Goal: Transaction & Acquisition: Book appointment/travel/reservation

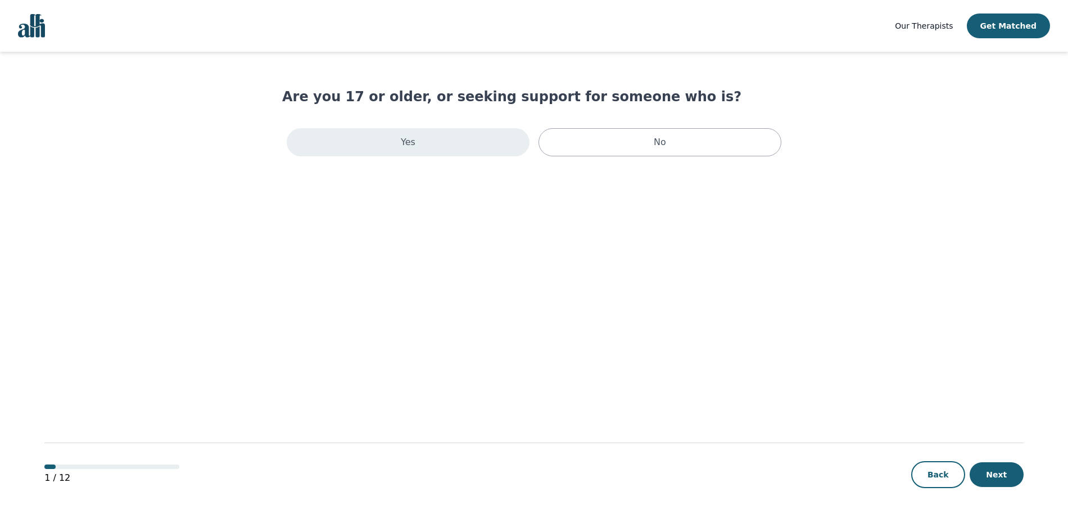
click at [500, 138] on div "Yes" at bounding box center [408, 142] width 243 height 28
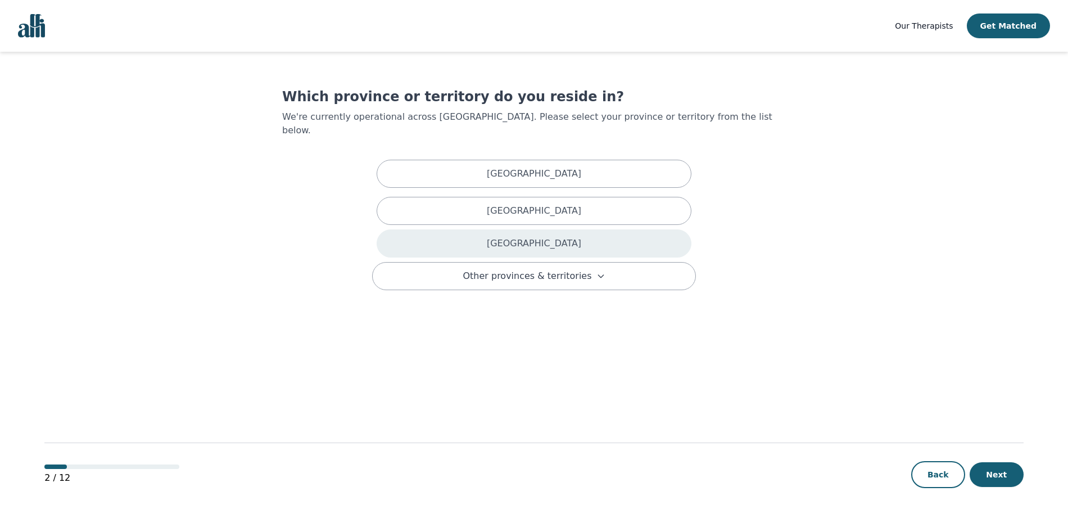
click at [517, 229] on div "[GEOGRAPHIC_DATA]" at bounding box center [534, 243] width 315 height 28
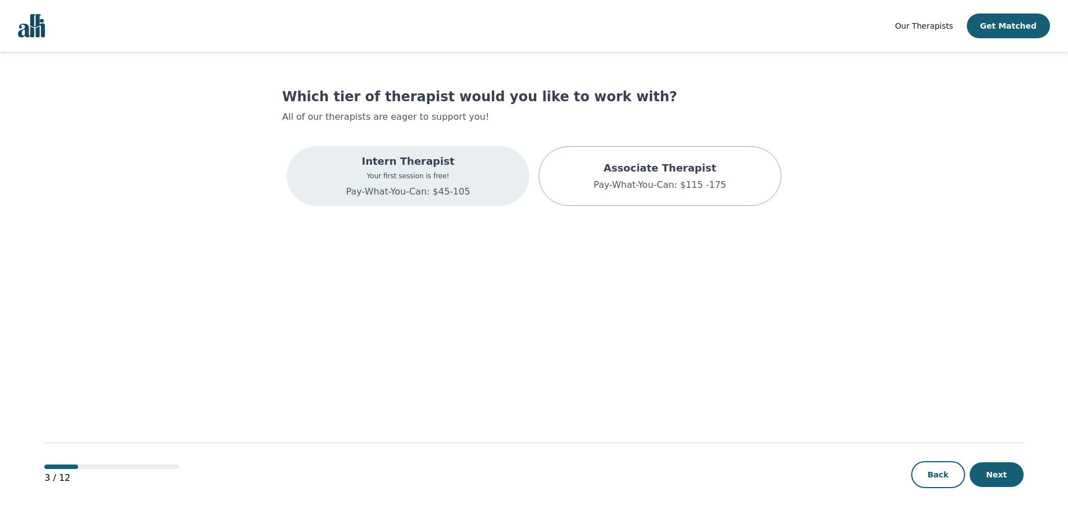
click at [488, 170] on div "Intern Therapist Your first session is free! Pay-What-You-Can: $45-105" at bounding box center [408, 176] width 243 height 60
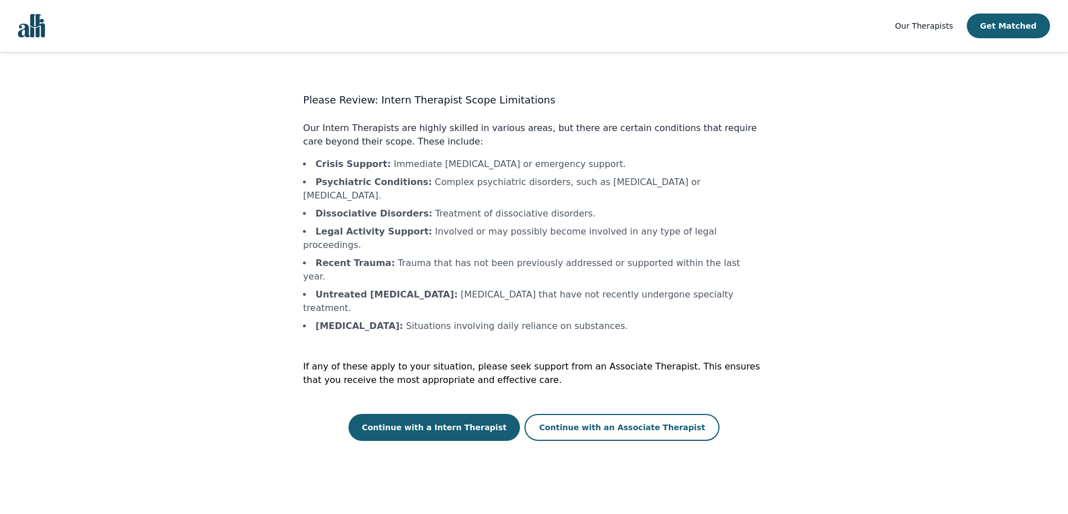
drag, startPoint x: 437, startPoint y: 204, endPoint x: 497, endPoint y: 234, distance: 67.1
click at [497, 234] on ul "Crisis Support : Immediate [MEDICAL_DATA] or emergency support. Psychiatric Con…" at bounding box center [533, 244] width 461 height 175
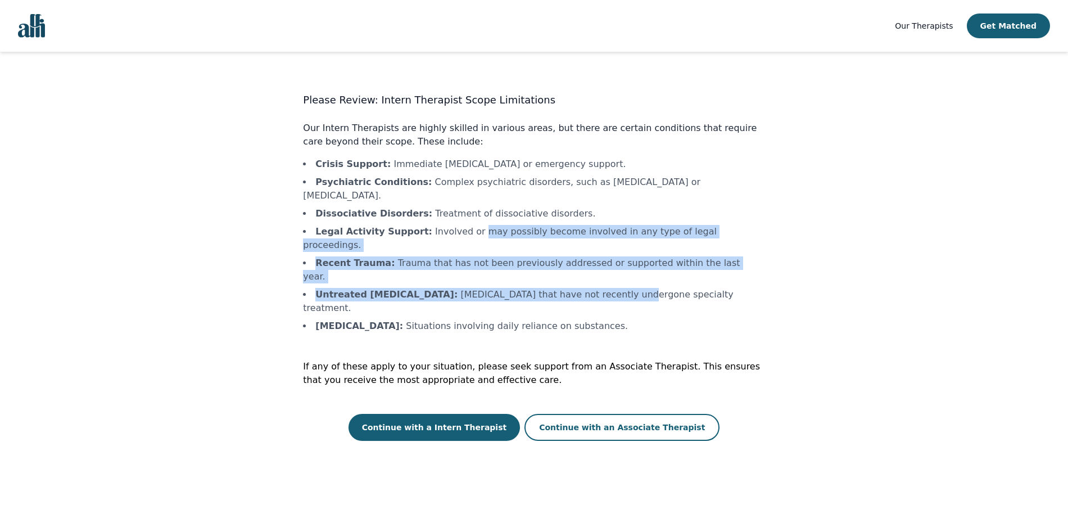
drag, startPoint x: 465, startPoint y: 220, endPoint x: 628, endPoint y: 249, distance: 165.5
click at [628, 249] on ul "Crisis Support : Immediate [MEDICAL_DATA] or emergency support. Psychiatric Con…" at bounding box center [533, 244] width 461 height 175
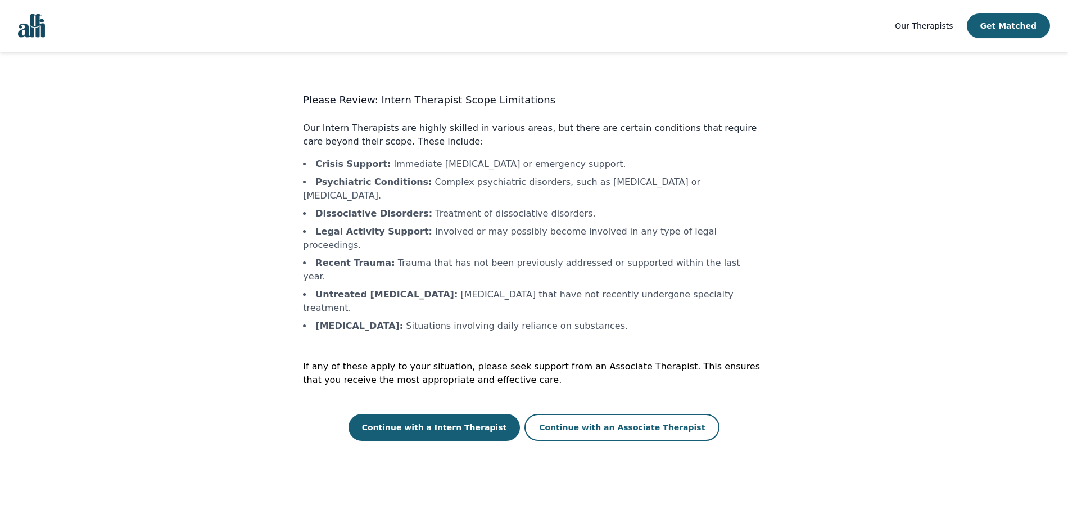
click at [604, 316] on div "Please Review: Intern Therapist Scope Limitations Our Intern Therapists are hig…" at bounding box center [533, 266] width 461 height 348
click at [461, 414] on button "Continue with a Intern Therapist" at bounding box center [434, 427] width 172 height 27
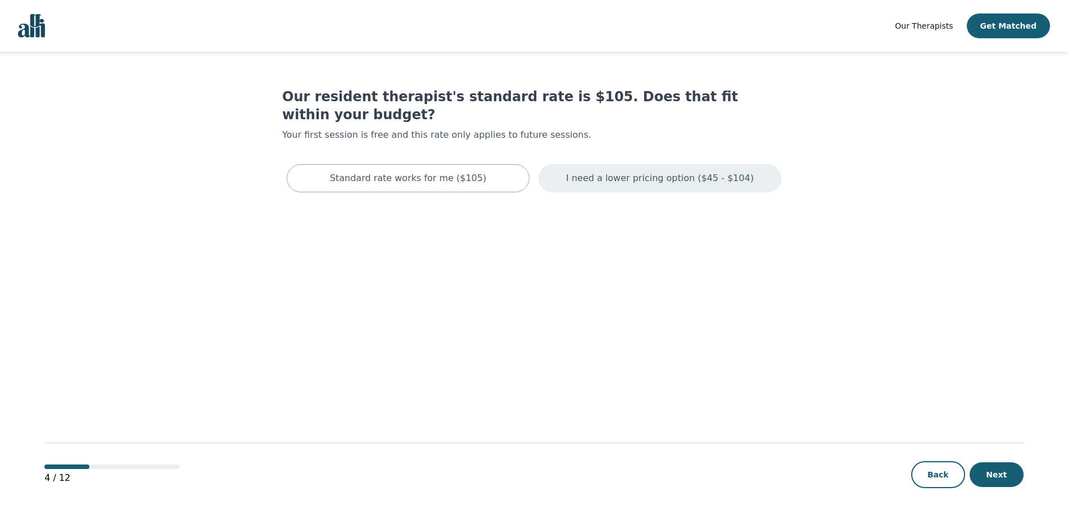
click at [695, 169] on div "I need a lower pricing option ($45 - $104)" at bounding box center [659, 178] width 243 height 28
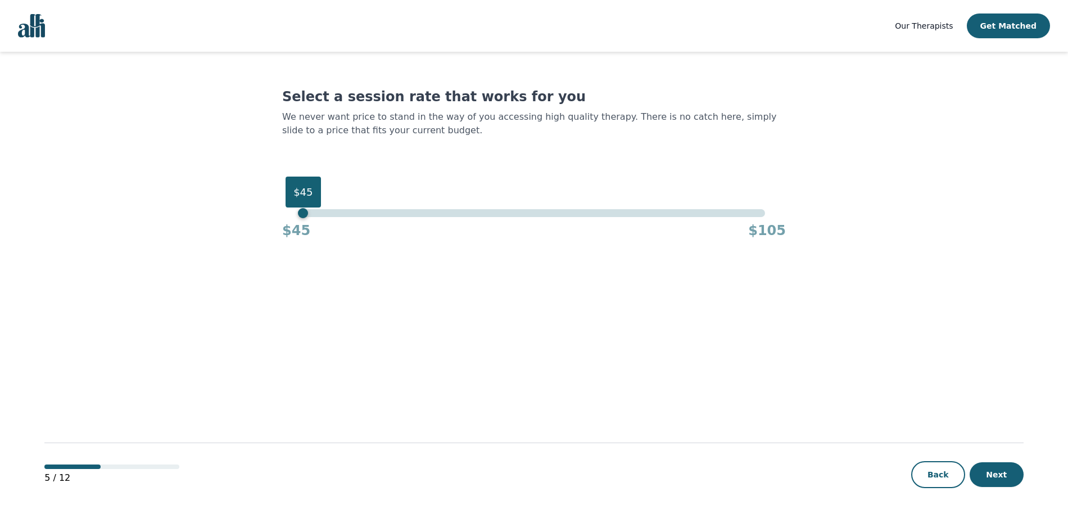
drag, startPoint x: 767, startPoint y: 212, endPoint x: 107, endPoint y: 173, distance: 661.0
click at [107, 173] on main "Select a session rate that works for you We never want price to stand in the wa…" at bounding box center [533, 283] width 979 height 463
click at [980, 472] on button "Next" at bounding box center [996, 474] width 54 height 25
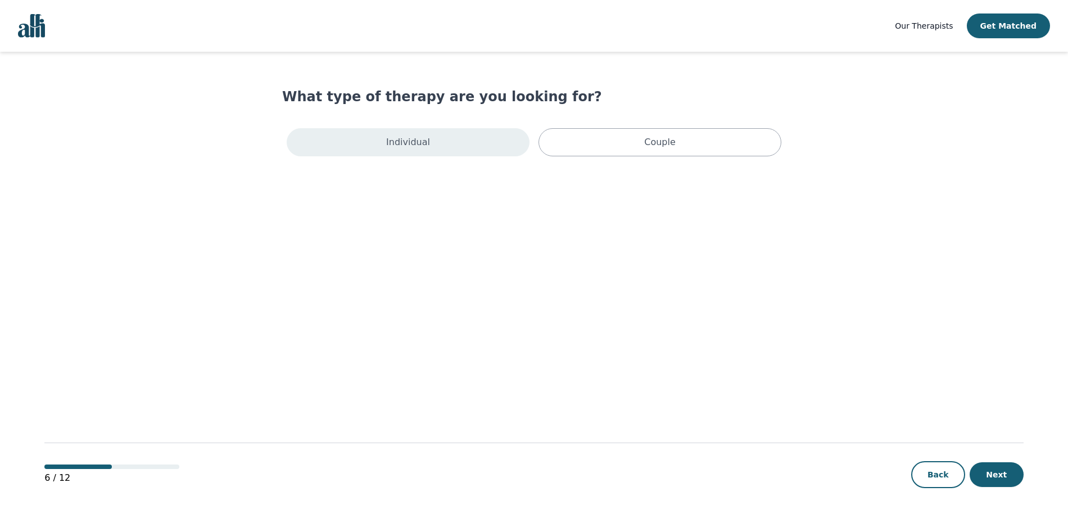
click at [456, 148] on div "Individual" at bounding box center [408, 142] width 243 height 28
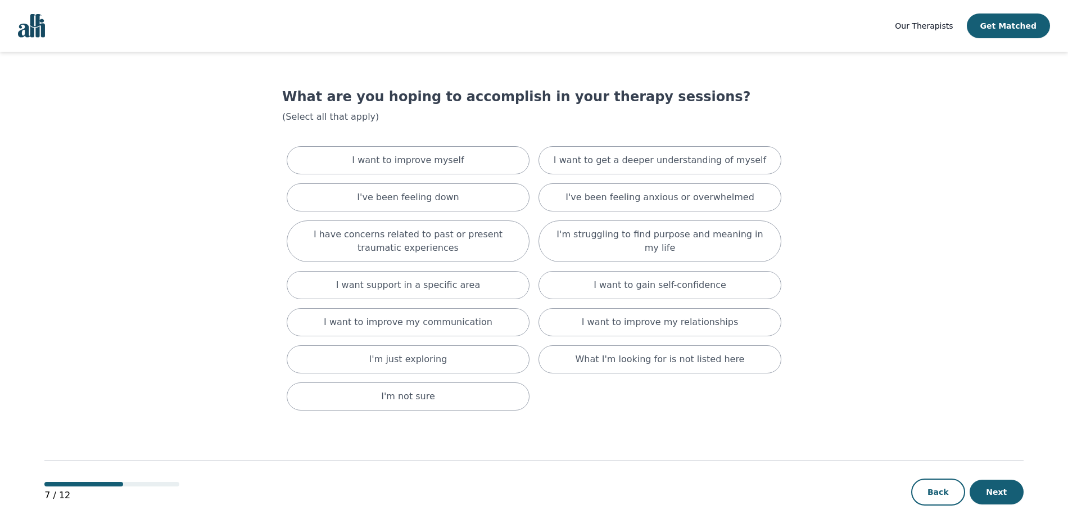
click at [456, 148] on div "I want to improve myself" at bounding box center [408, 160] width 243 height 28
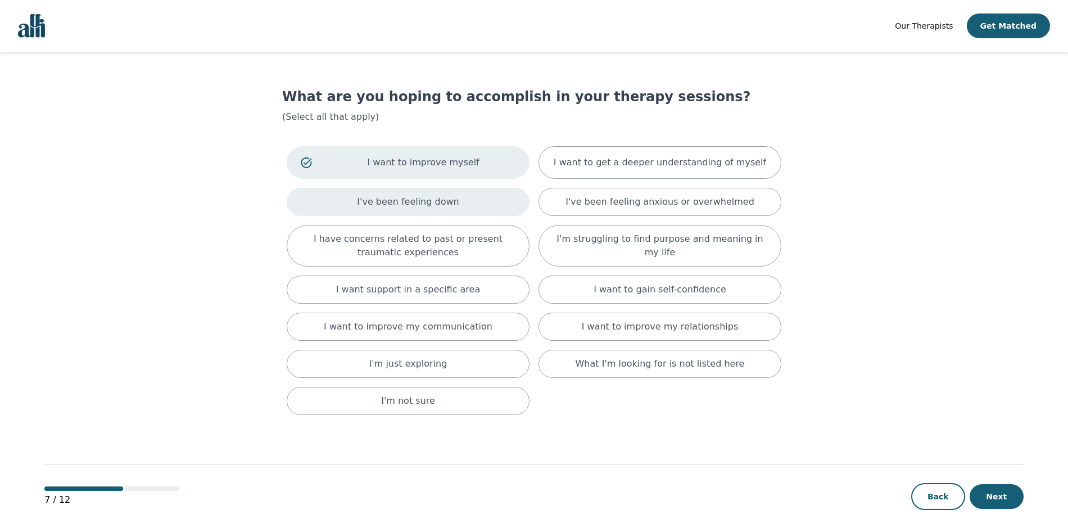
click at [489, 201] on div "I've been feeling down" at bounding box center [408, 202] width 243 height 28
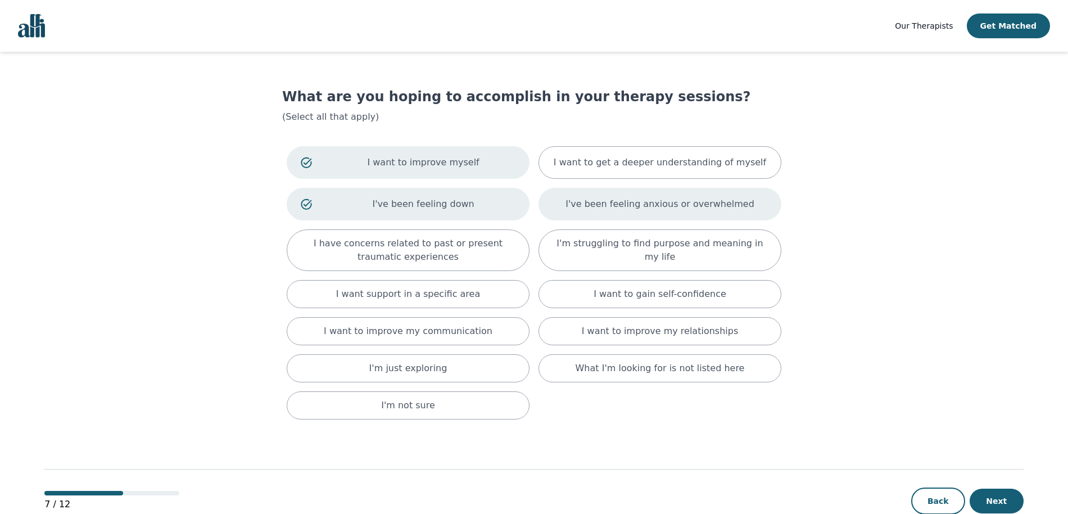
click at [635, 215] on div "I've been feeling anxious or overwhelmed" at bounding box center [659, 204] width 243 height 33
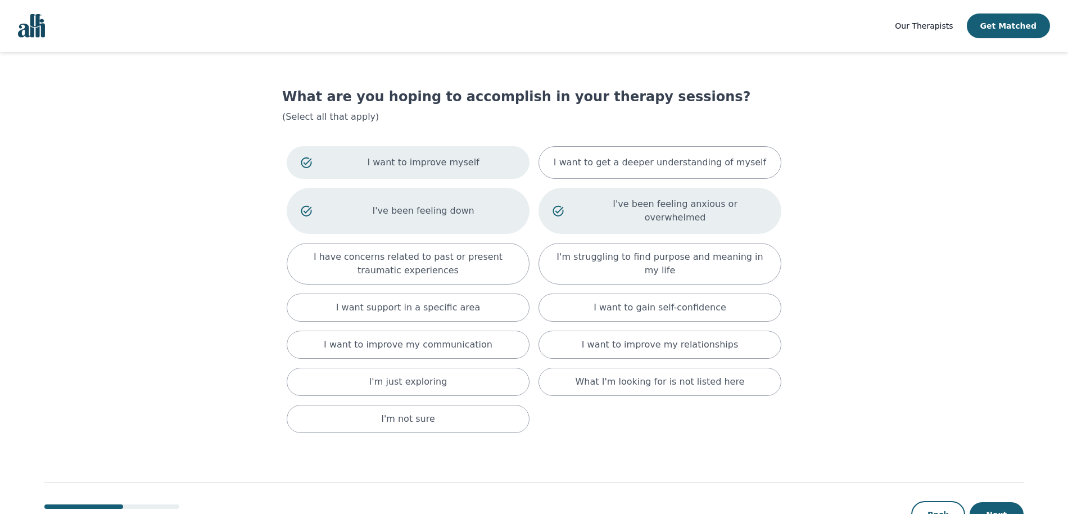
click at [635, 215] on div "I've been feeling anxious or overwhelmed" at bounding box center [659, 211] width 243 height 46
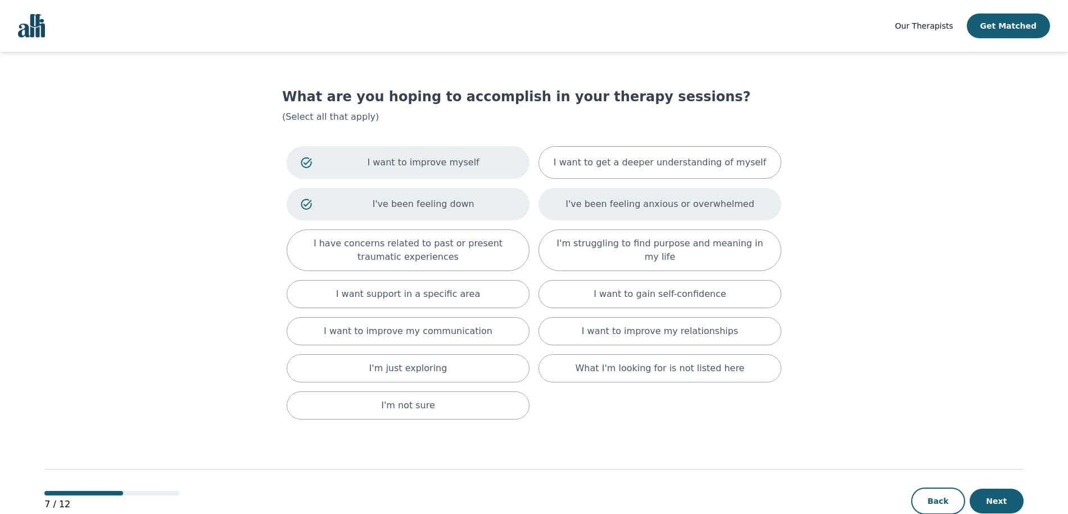
click at [624, 205] on p "I've been feeling anxious or overwhelmed" at bounding box center [659, 203] width 189 height 13
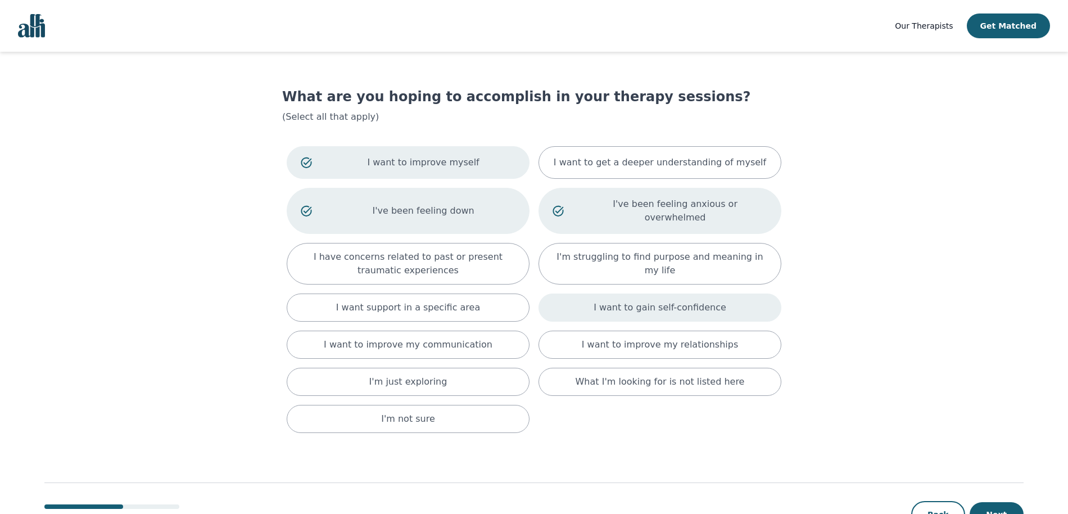
click at [706, 303] on div "I want to gain self-confidence" at bounding box center [659, 307] width 243 height 28
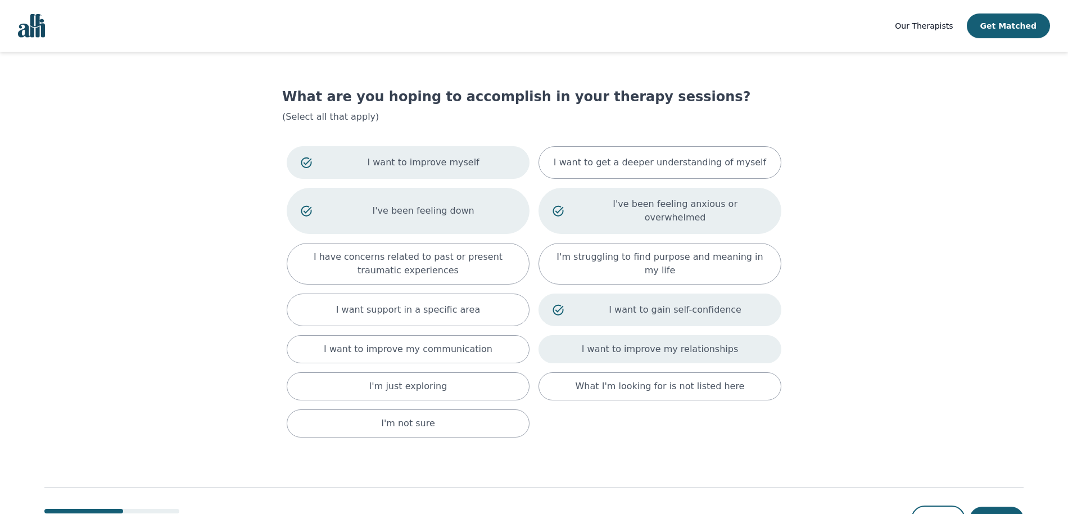
click at [686, 342] on p "I want to improve my relationships" at bounding box center [660, 348] width 156 height 13
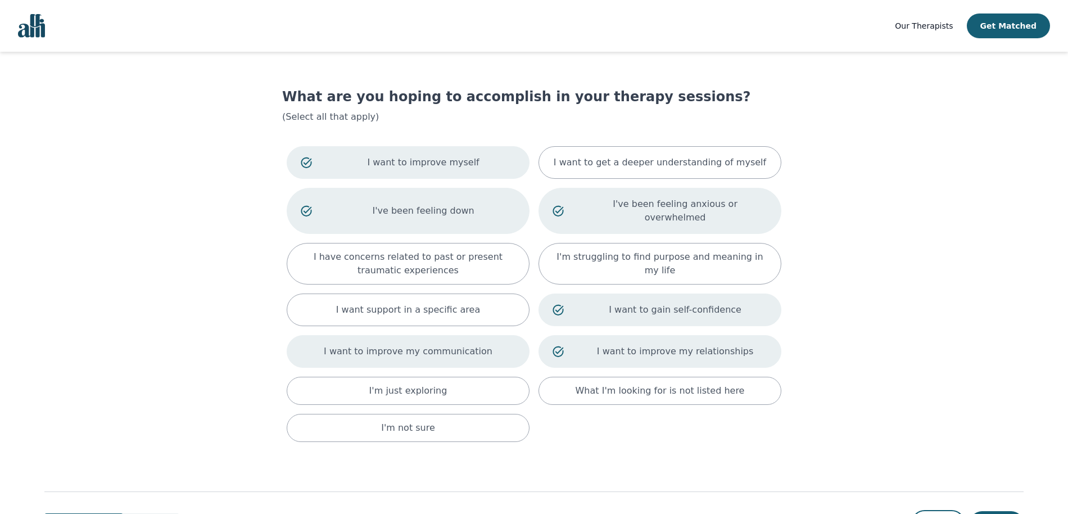
click at [513, 335] on div "I want to improve my communication" at bounding box center [408, 351] width 243 height 33
click at [1012, 511] on button "Next" at bounding box center [996, 523] width 54 height 25
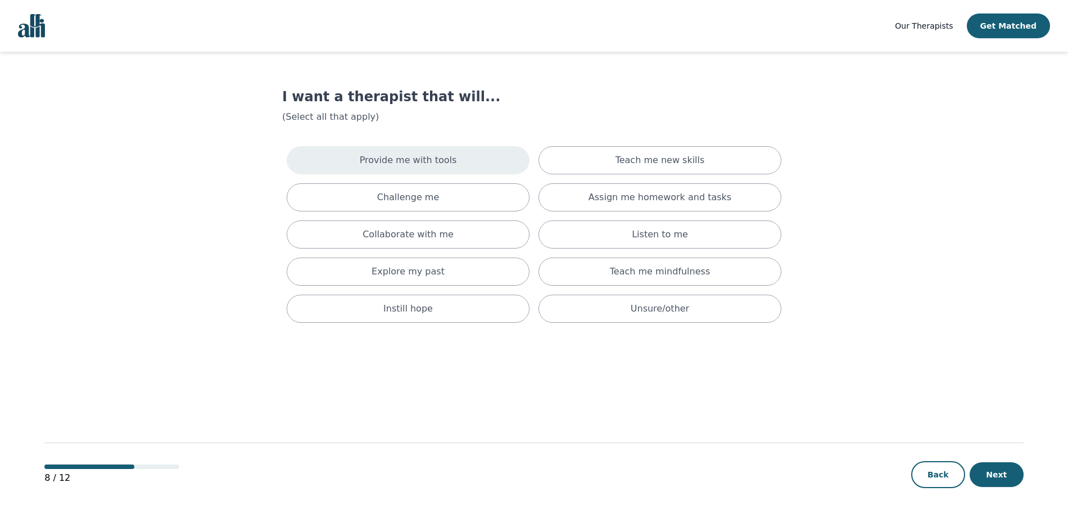
click at [517, 150] on div "Provide me with tools" at bounding box center [408, 160] width 243 height 28
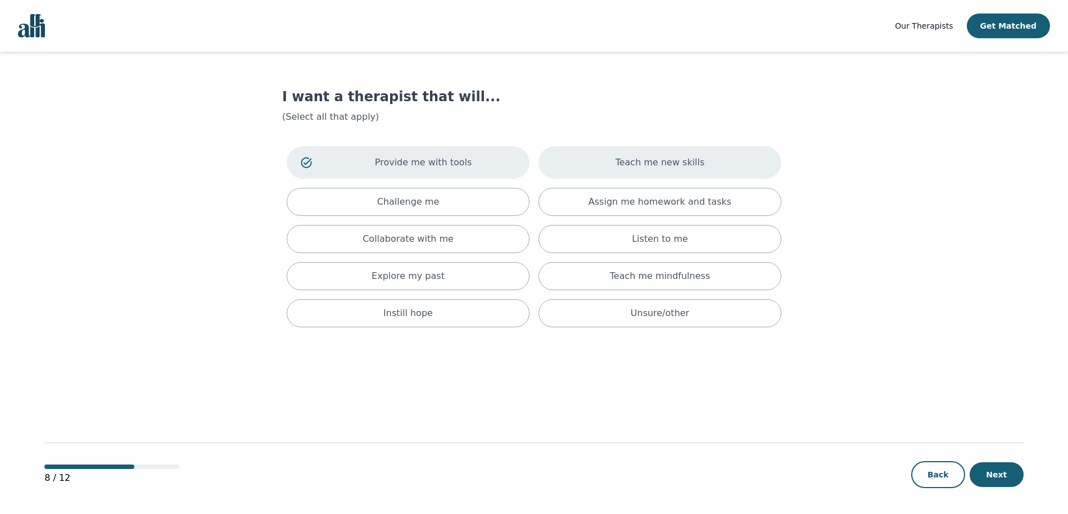
click at [611, 165] on div "Teach me new skills" at bounding box center [659, 162] width 243 height 33
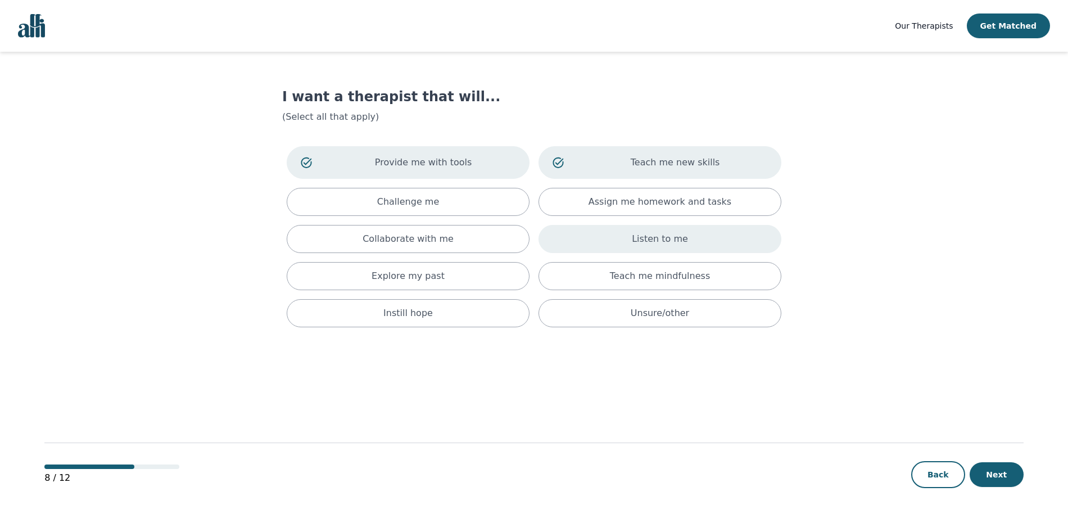
click at [604, 251] on div "Listen to me" at bounding box center [659, 239] width 243 height 28
click at [585, 283] on div "Teach me mindfulness" at bounding box center [659, 280] width 243 height 28
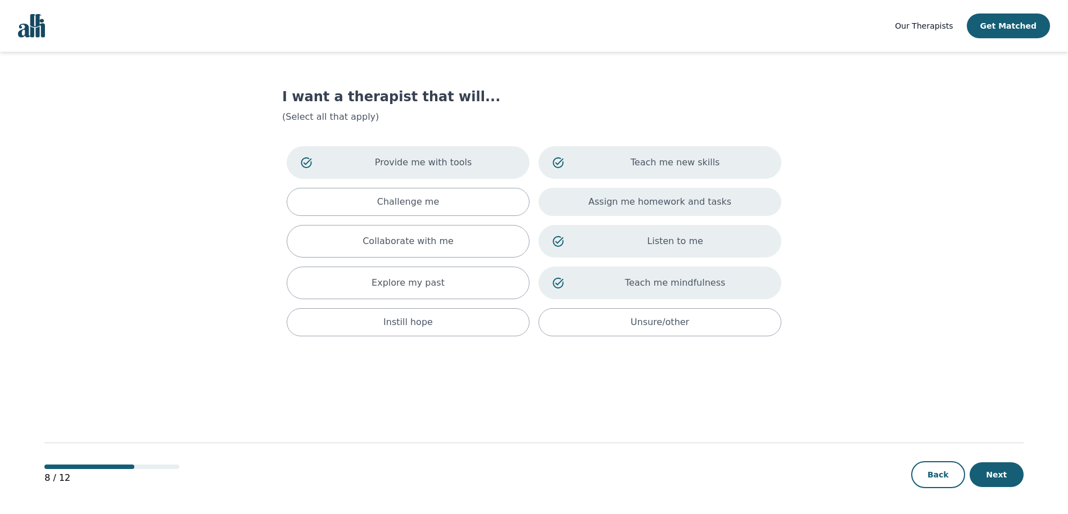
click at [597, 188] on div "Assign me homework and tasks" at bounding box center [659, 202] width 243 height 28
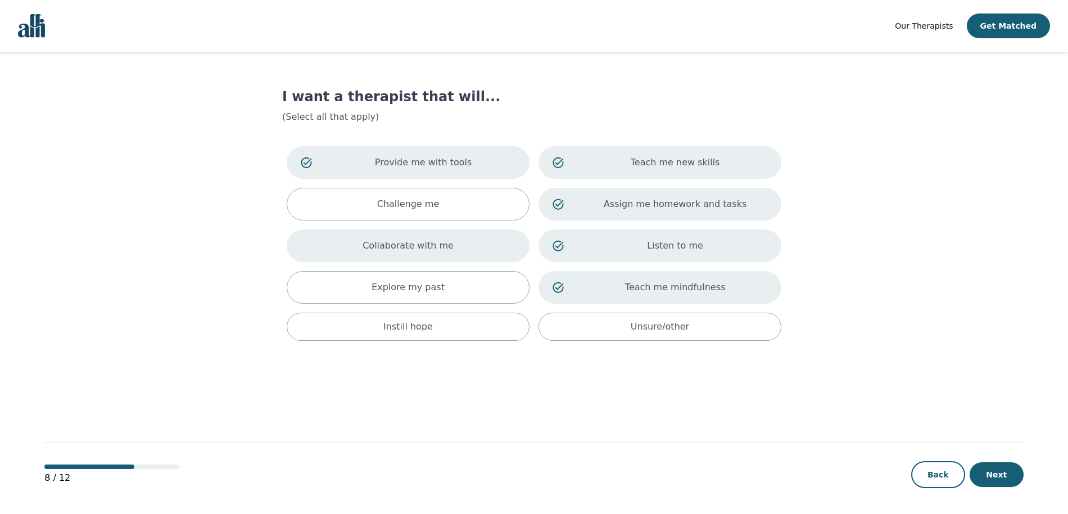
click at [468, 256] on div "Collaborate with me" at bounding box center [408, 245] width 243 height 33
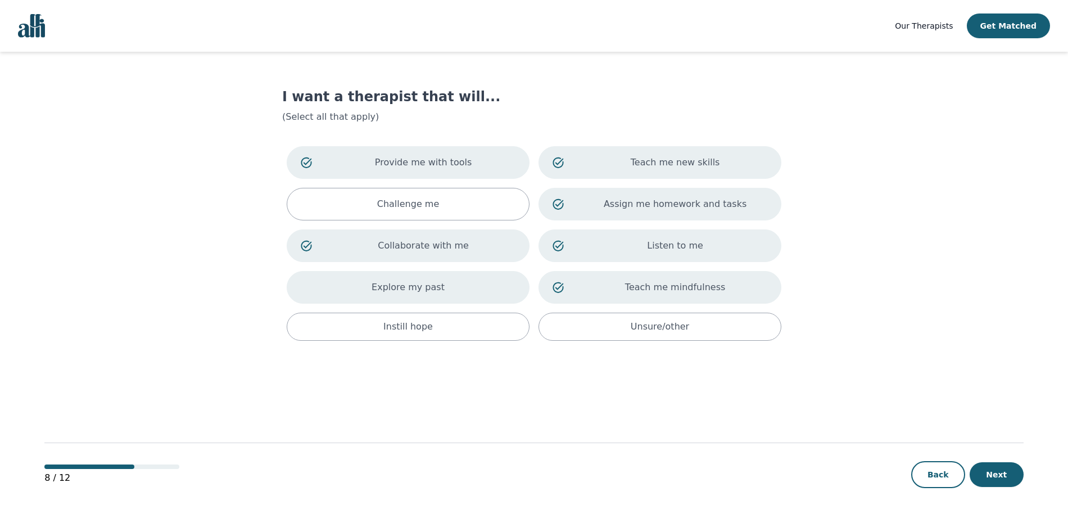
click at [456, 284] on div "Explore my past" at bounding box center [408, 287] width 243 height 33
click at [468, 321] on div "Instill hope" at bounding box center [408, 326] width 243 height 28
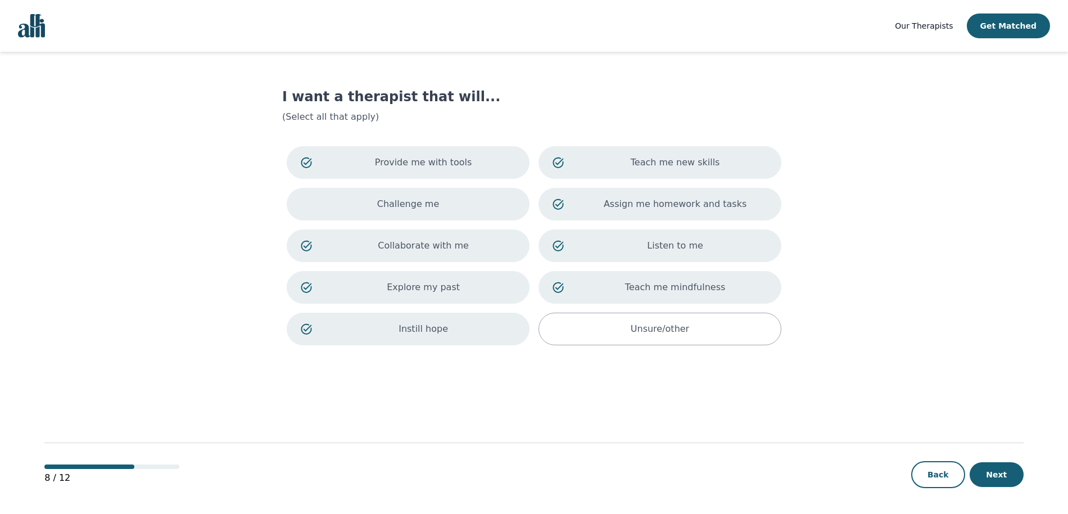
click at [399, 189] on div "Challenge me" at bounding box center [408, 204] width 243 height 33
click at [984, 468] on button "Next" at bounding box center [996, 474] width 54 height 25
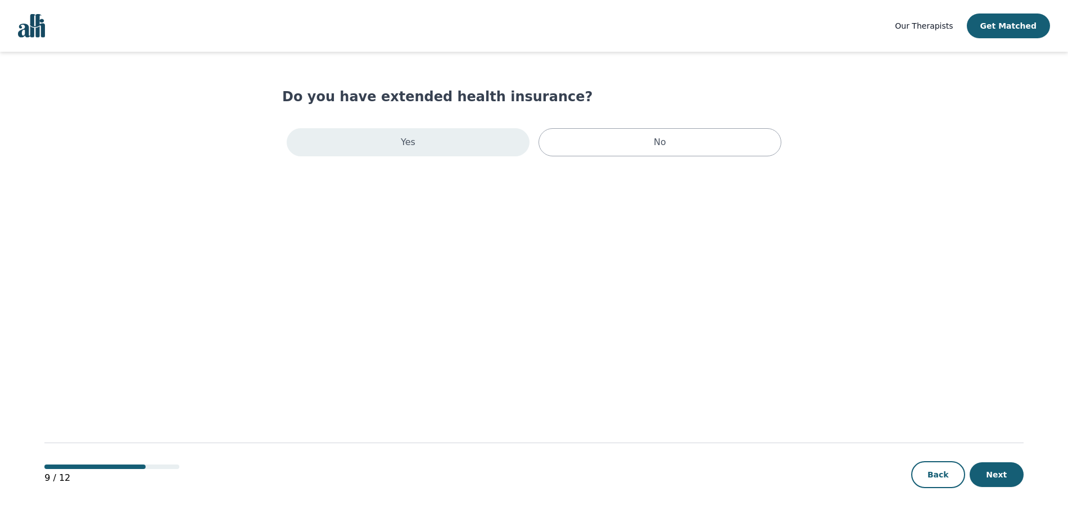
click at [513, 134] on div "Yes" at bounding box center [408, 142] width 243 height 28
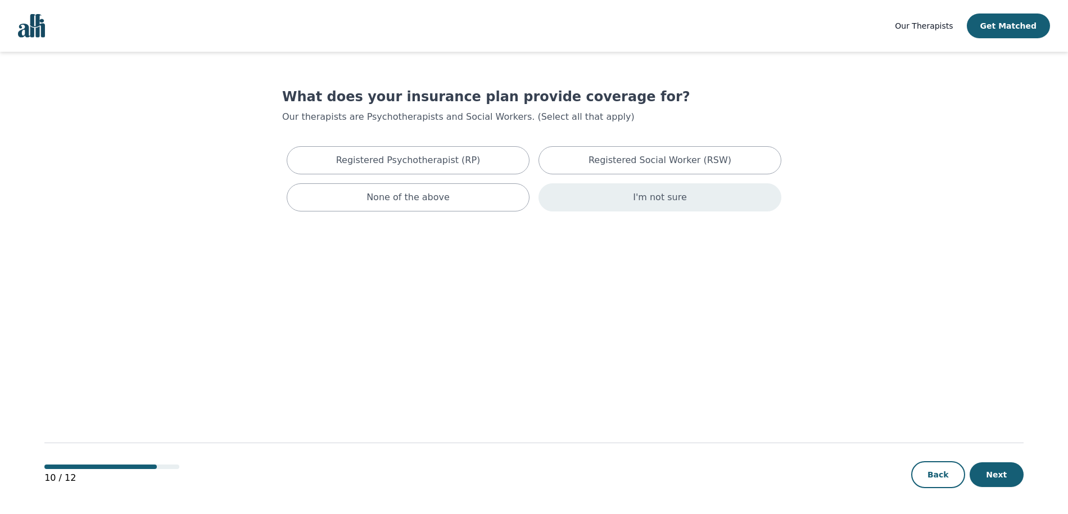
click at [611, 198] on div "I'm not sure" at bounding box center [659, 197] width 243 height 28
click at [985, 460] on div "10 / 12 Back Next" at bounding box center [533, 455] width 979 height 117
click at [985, 467] on button "Next" at bounding box center [996, 474] width 54 height 25
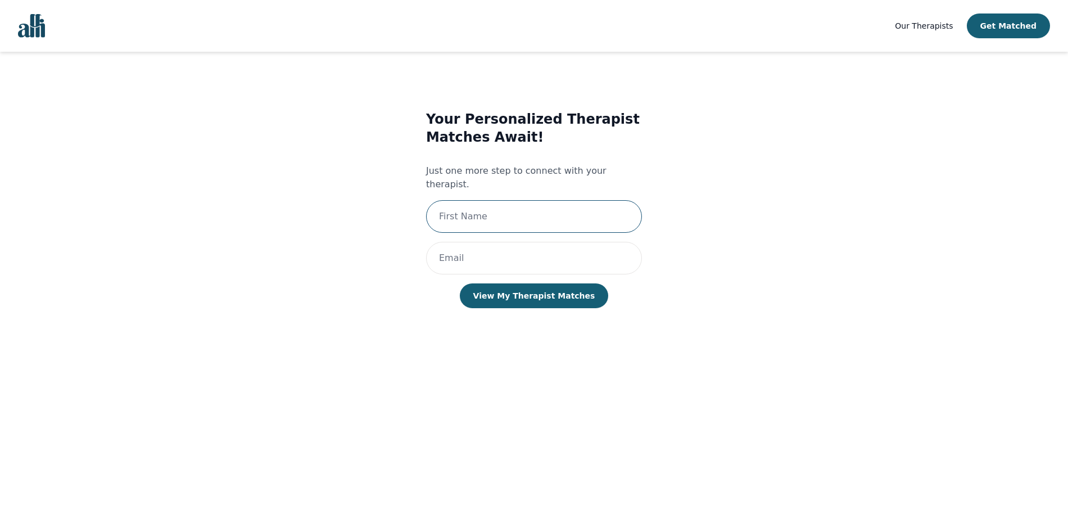
click at [554, 207] on input "text" at bounding box center [534, 216] width 216 height 33
type input "[PERSON_NAME]"
click at [521, 246] on input "email" at bounding box center [534, 258] width 216 height 33
type input "[PERSON_NAME][EMAIL_ADDRESS][DOMAIN_NAME]"
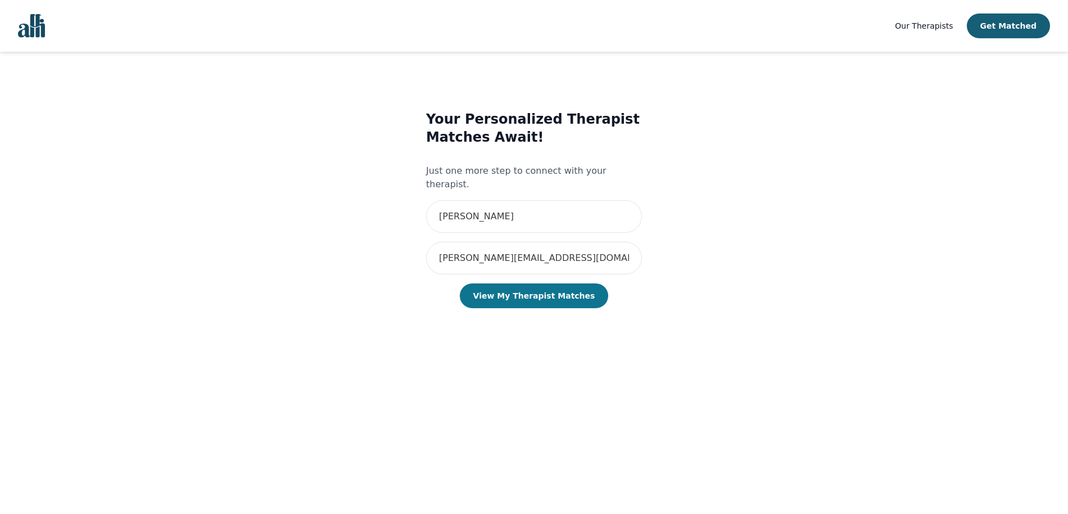
click at [522, 283] on button "View My Therapist Matches" at bounding box center [534, 295] width 149 height 25
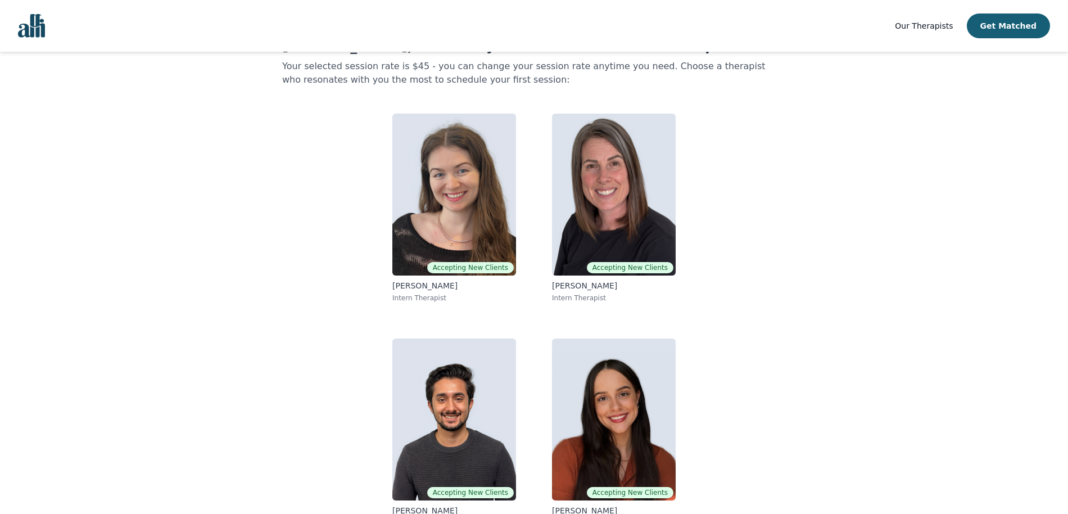
scroll to position [73, 0]
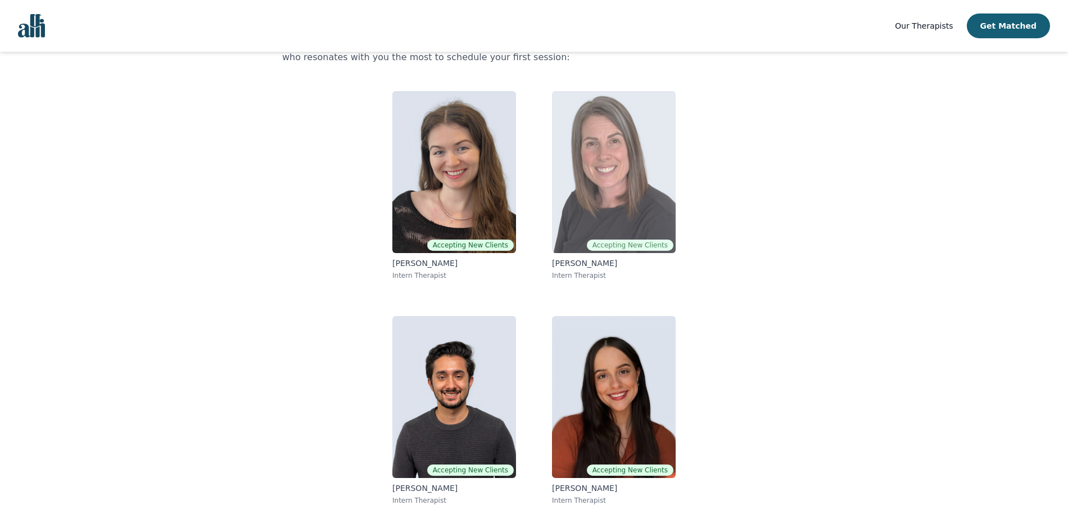
click at [569, 218] on img at bounding box center [614, 172] width 124 height 162
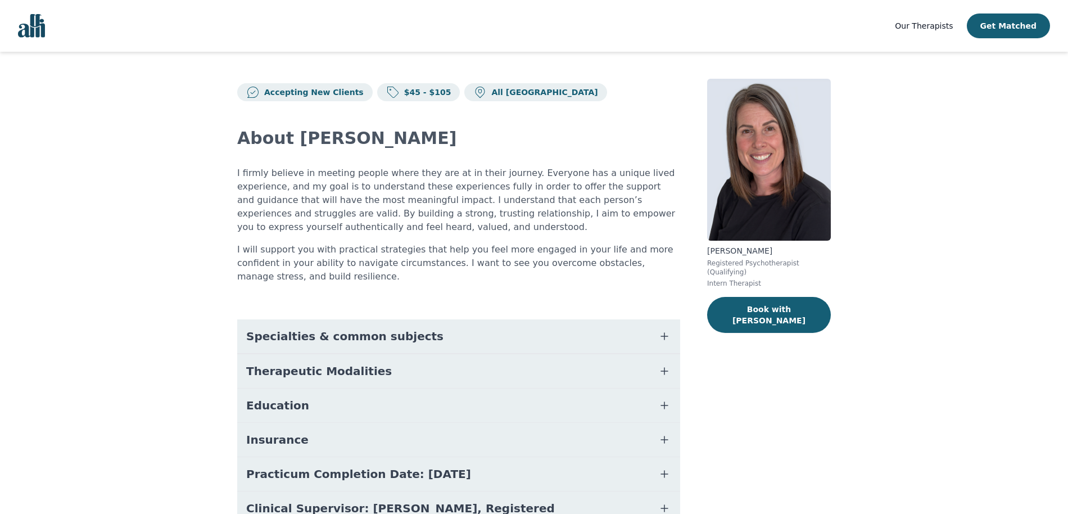
scroll to position [22, 0]
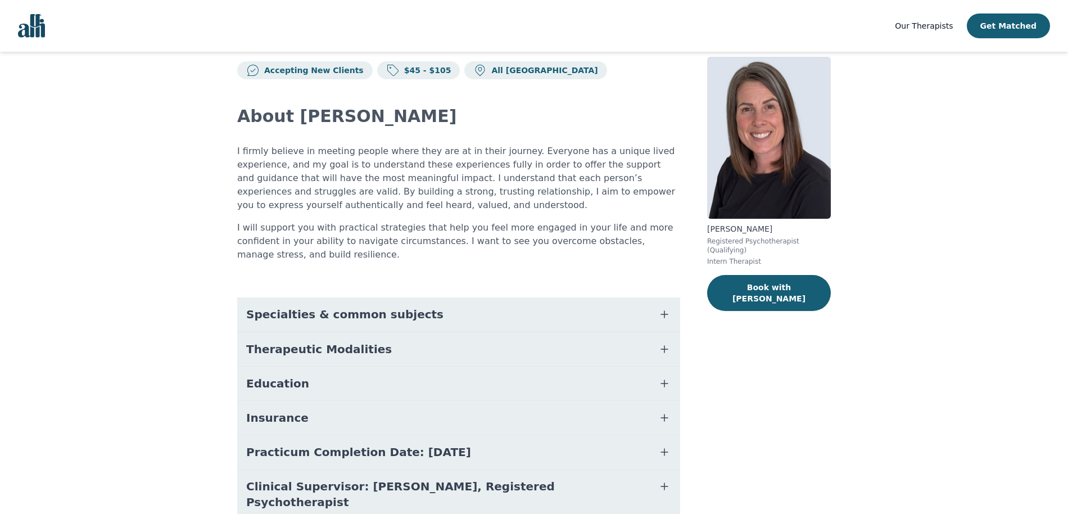
click at [520, 311] on button "Specialties & common subjects" at bounding box center [458, 314] width 443 height 34
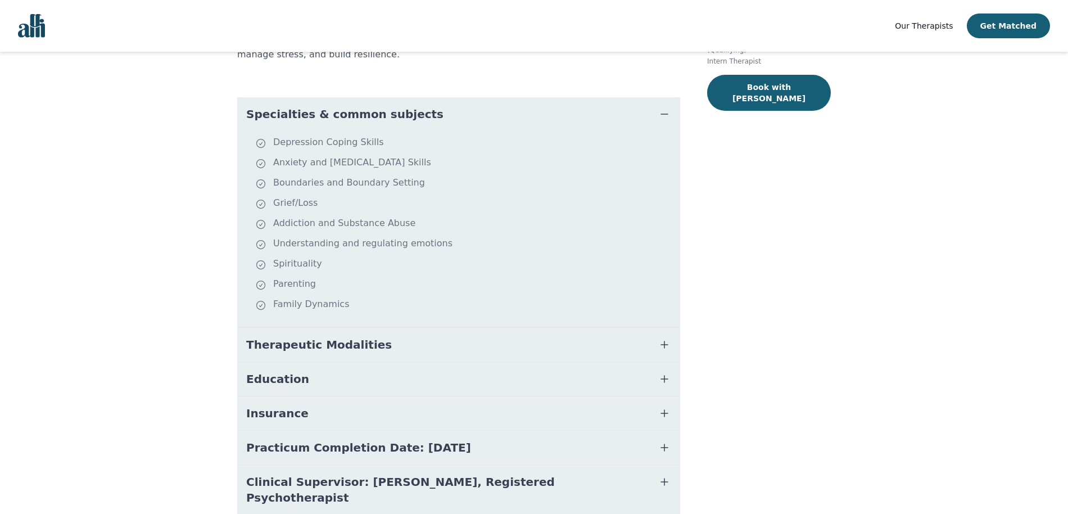
scroll to position [224, 0]
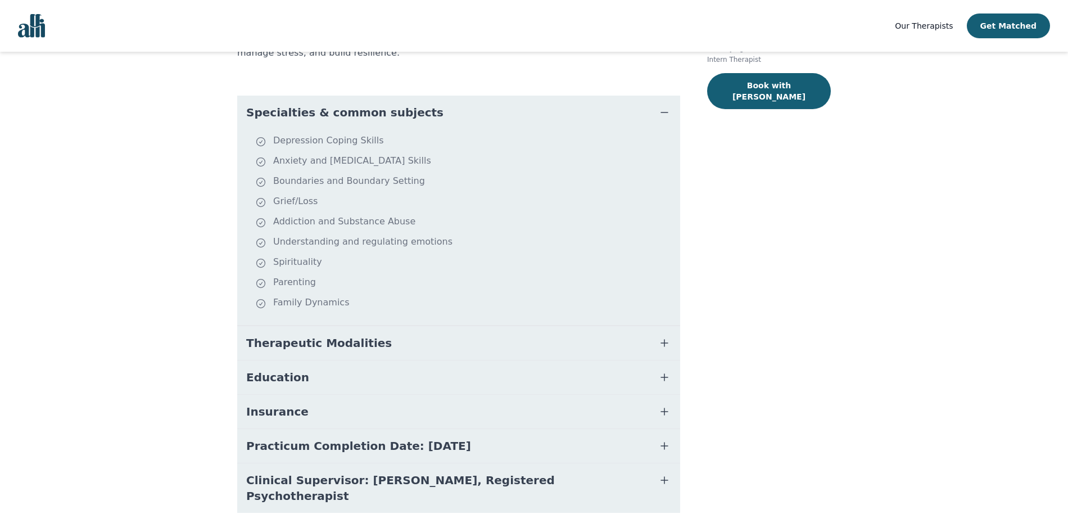
click at [341, 333] on button "Therapeutic Modalities" at bounding box center [458, 343] width 443 height 34
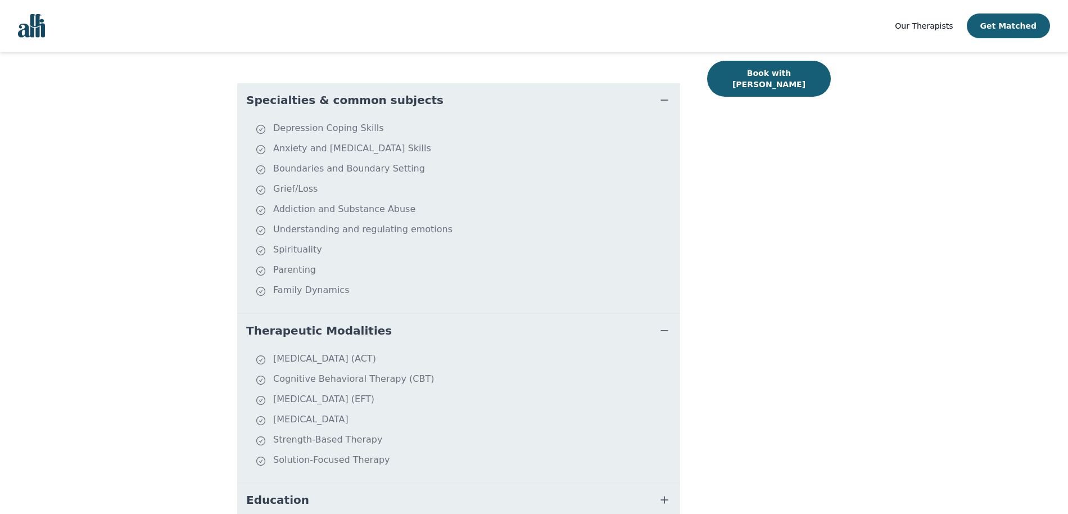
scroll to position [242, 0]
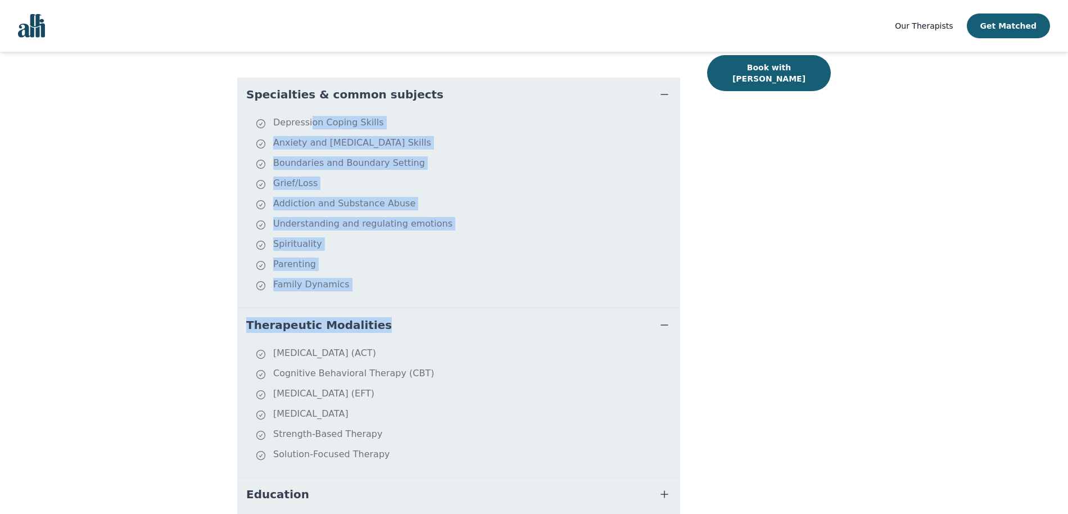
drag, startPoint x: 308, startPoint y: 125, endPoint x: 356, endPoint y: 343, distance: 223.4
click at [356, 343] on div "Specialties & common subjects [MEDICAL_DATA] Coping Skills Anxiety and [MEDICAL…" at bounding box center [458, 354] width 443 height 552
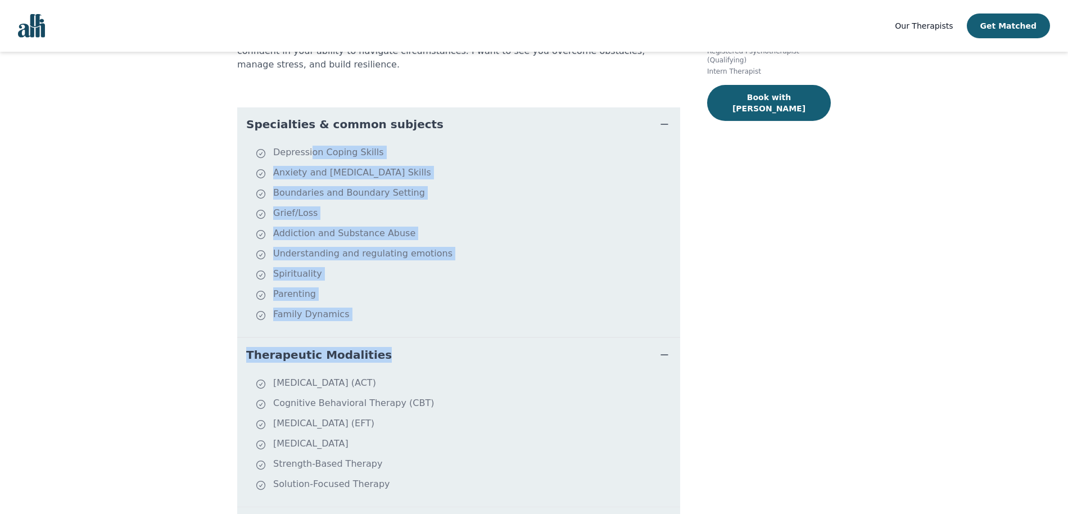
scroll to position [206, 0]
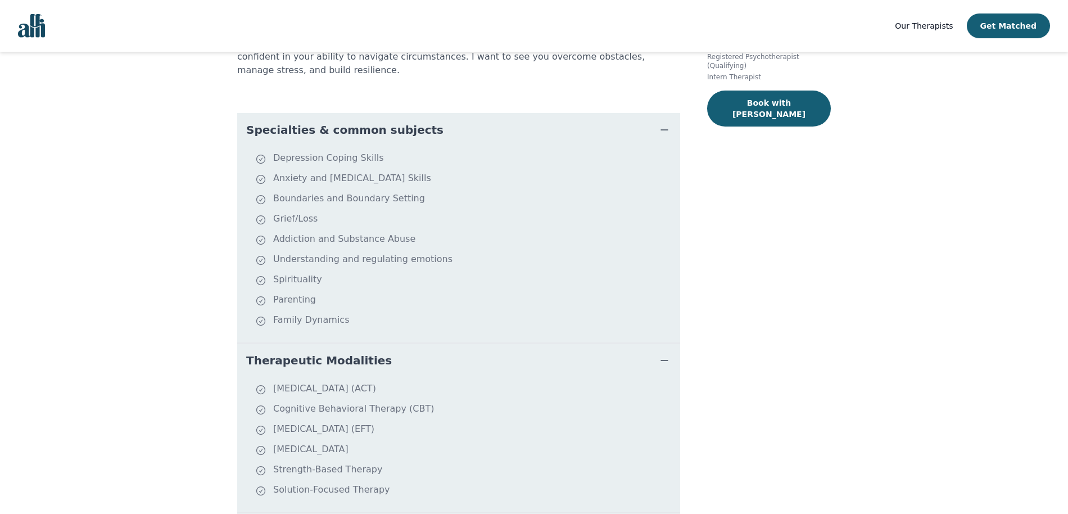
click at [323, 232] on li "Addiction and Substance Abuse" at bounding box center [465, 240] width 420 height 16
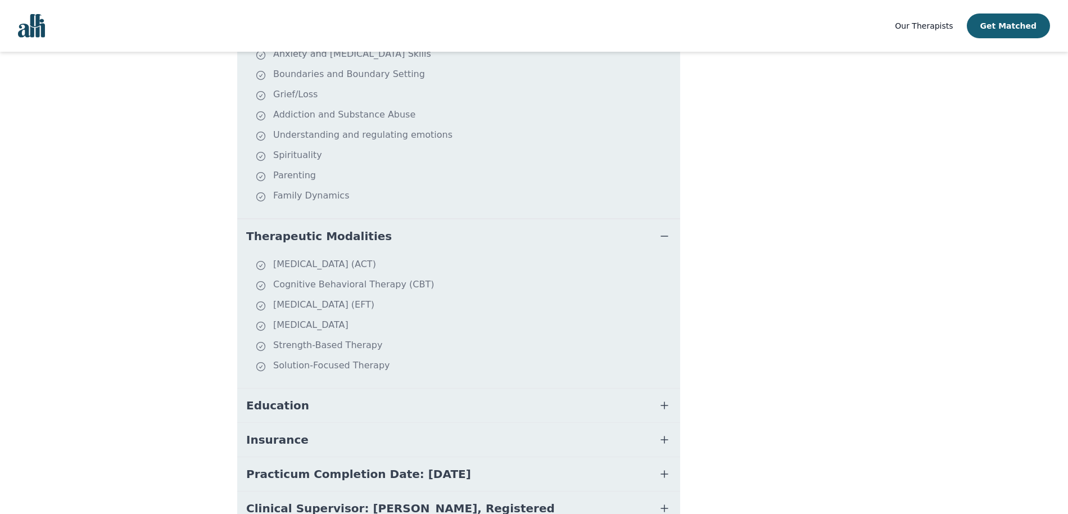
scroll to position [396, 0]
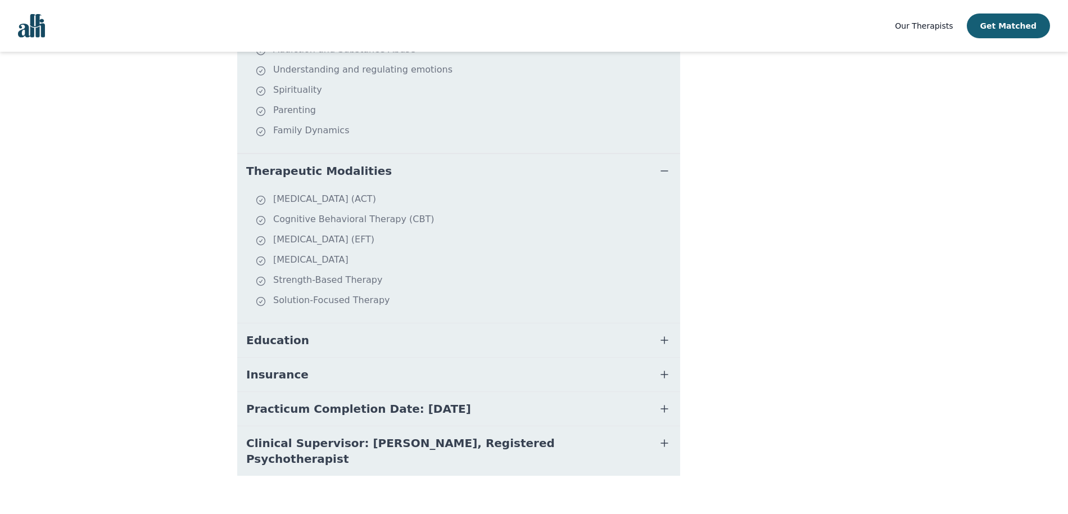
click at [336, 351] on button "Education" at bounding box center [458, 340] width 443 height 34
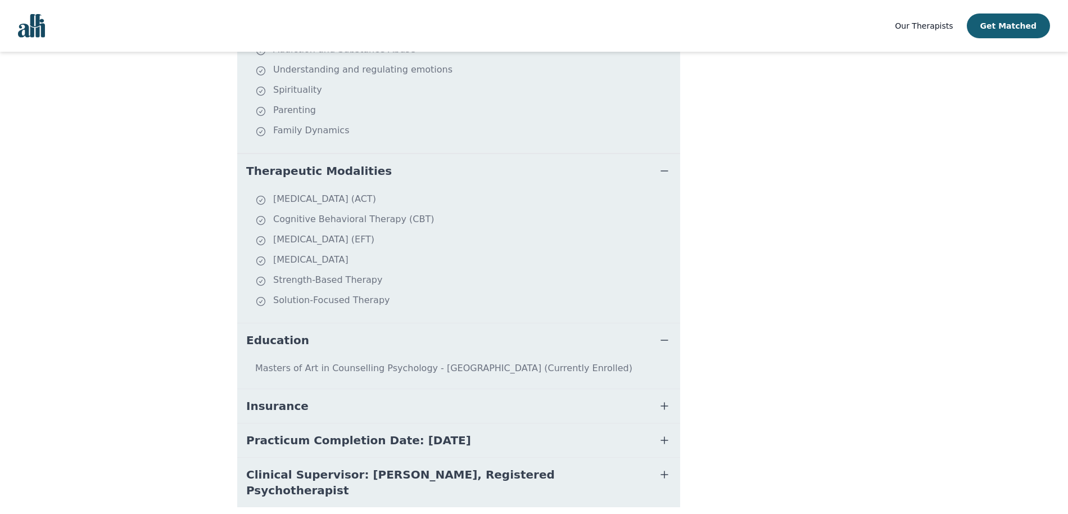
click at [356, 409] on button "Insurance" at bounding box center [458, 406] width 443 height 34
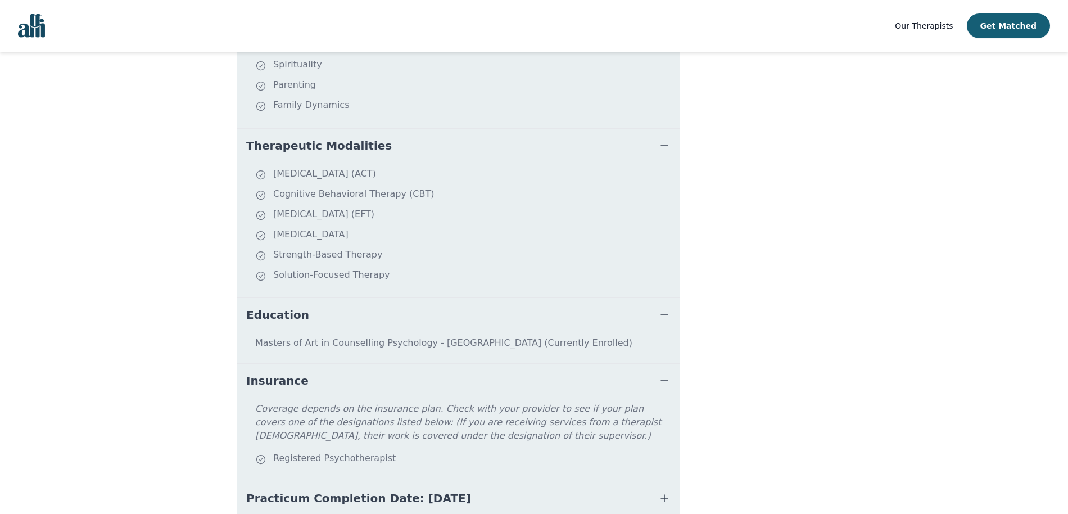
scroll to position [510, 0]
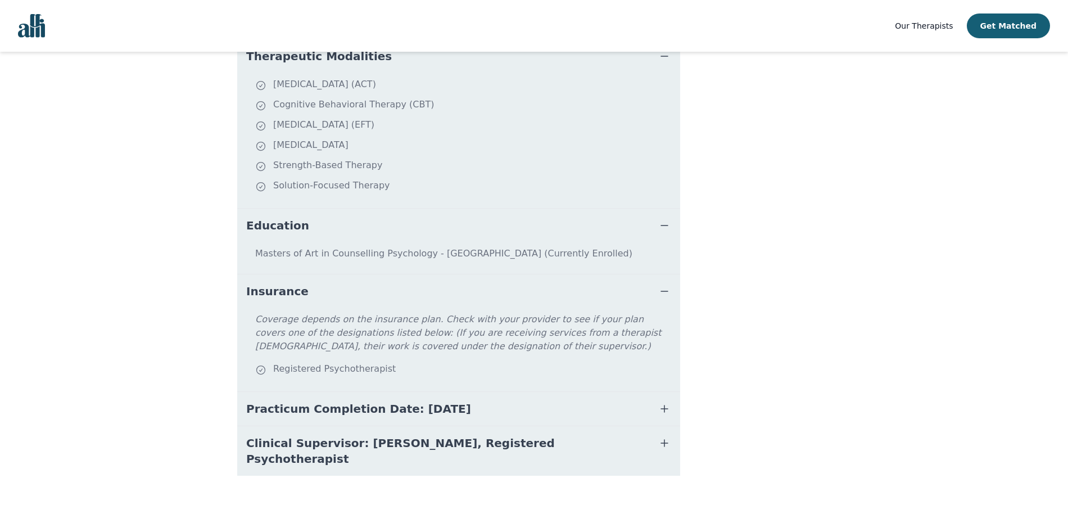
click at [420, 405] on span "Practicum Completion Date: [DATE]" at bounding box center [358, 409] width 225 height 16
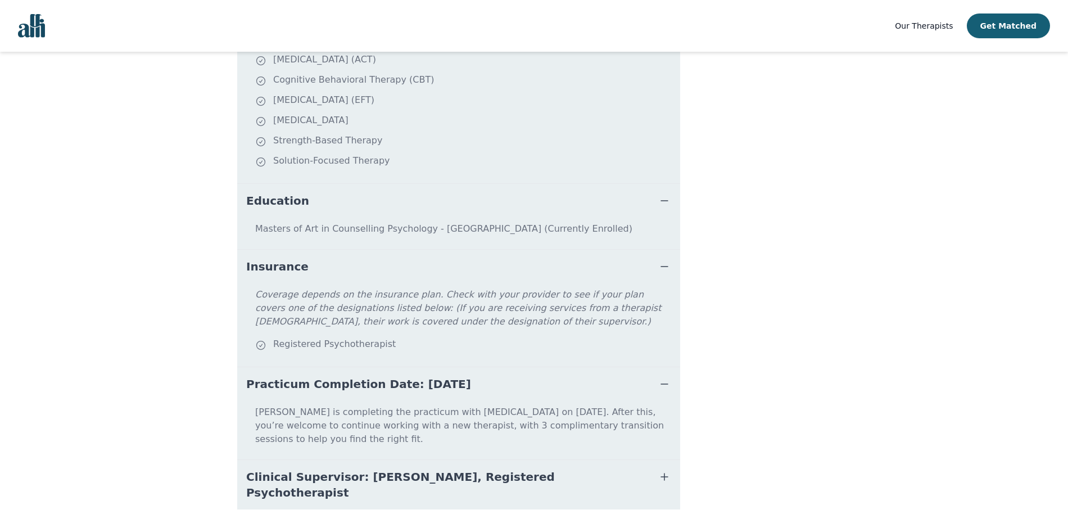
scroll to position [555, 0]
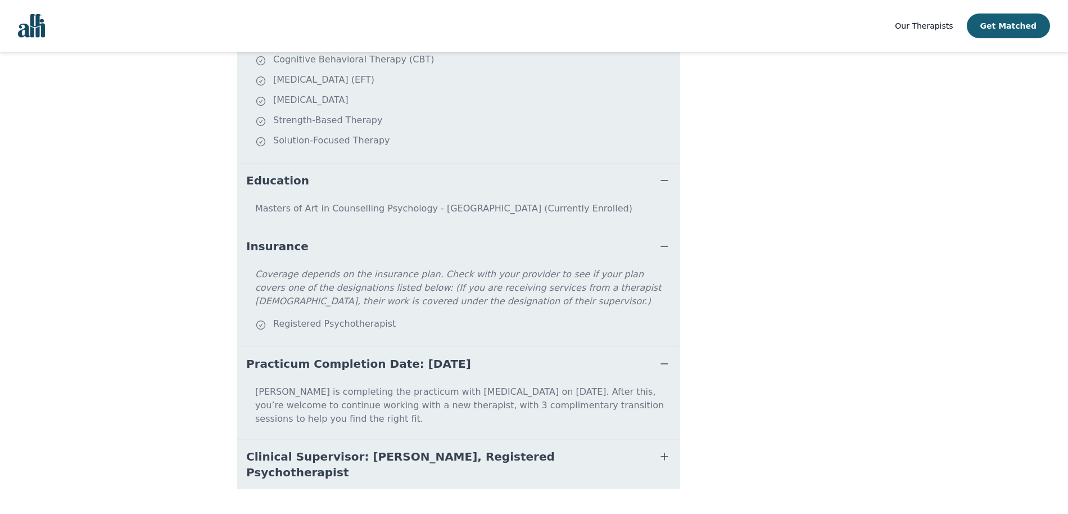
click at [618, 444] on button "Clinical Supervisor: [PERSON_NAME], Registered Psychotherapist" at bounding box center [458, 464] width 443 height 49
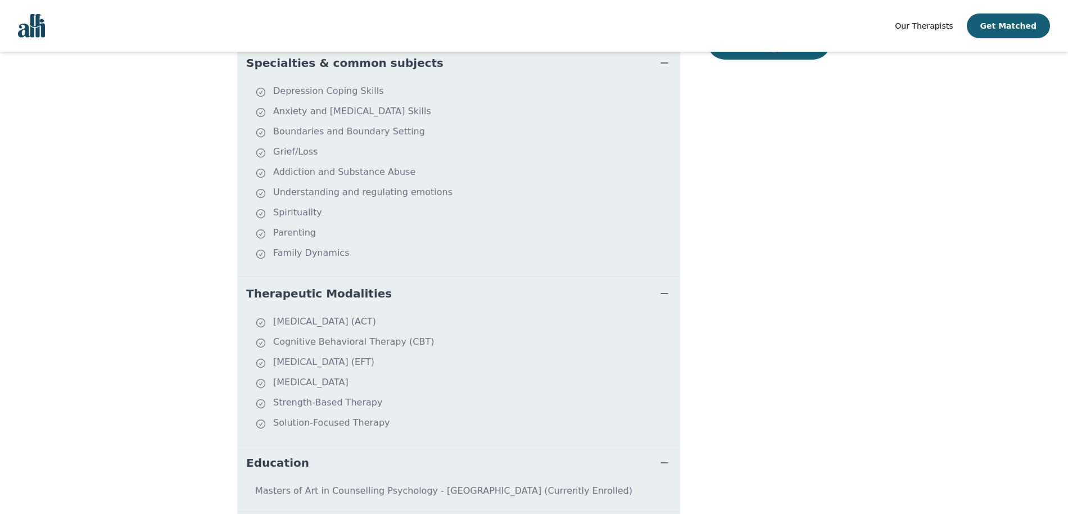
scroll to position [0, 0]
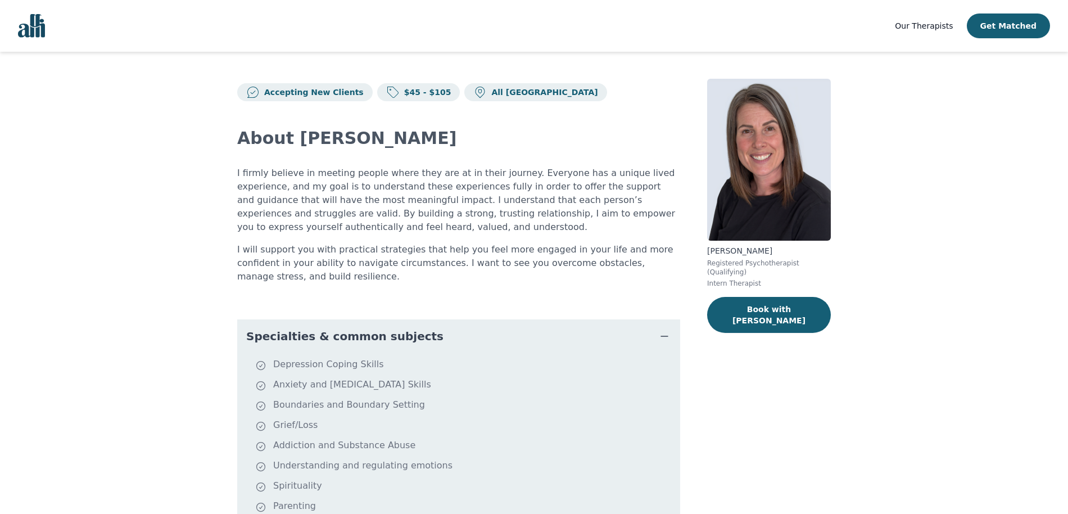
scroll to position [51, 0]
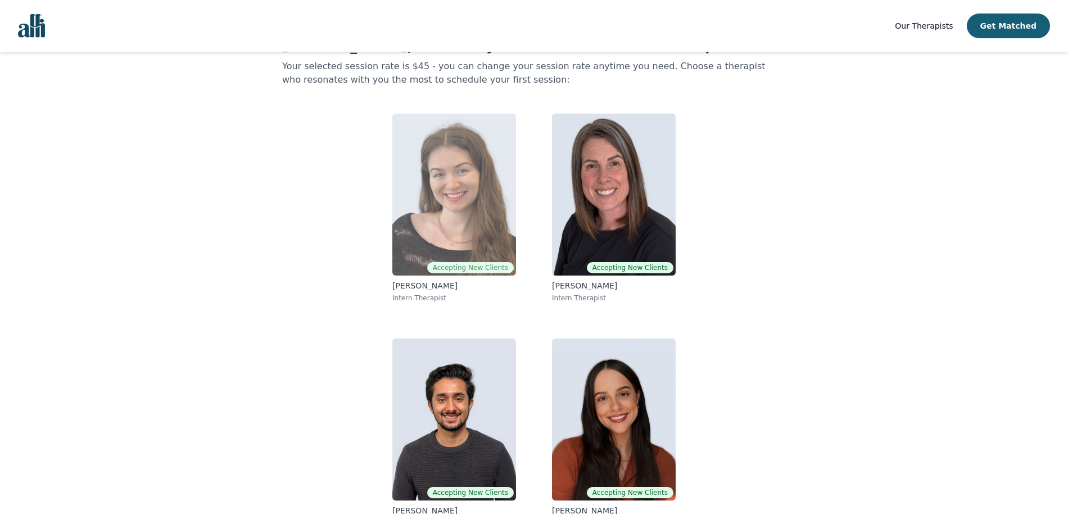
click at [459, 194] on img at bounding box center [454, 195] width 124 height 162
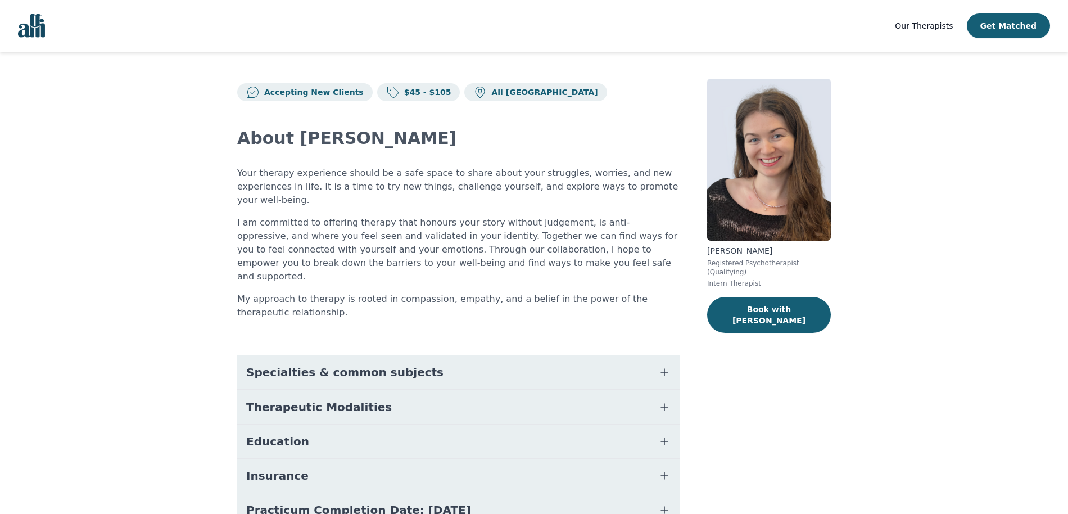
click at [358, 364] on span "Specialties & common subjects" at bounding box center [344, 372] width 197 height 16
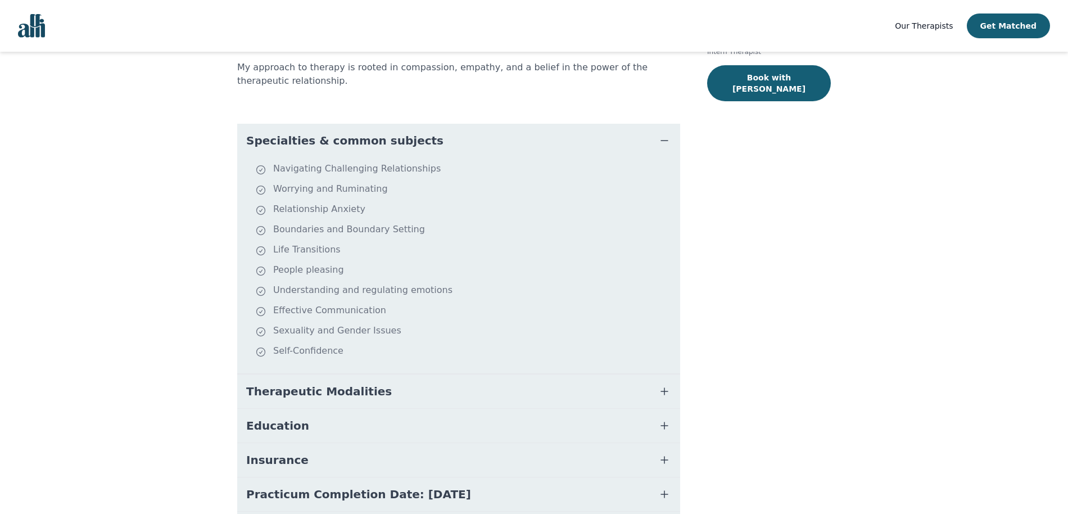
scroll to position [232, 0]
click at [351, 383] on span "Therapeutic Modalities" at bounding box center [319, 391] width 146 height 16
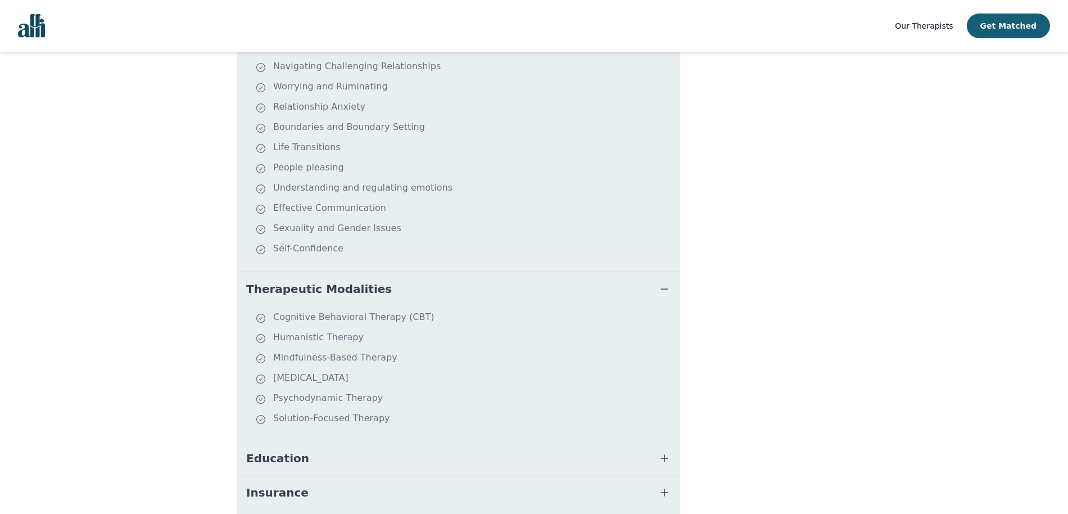
scroll to position [391, 0]
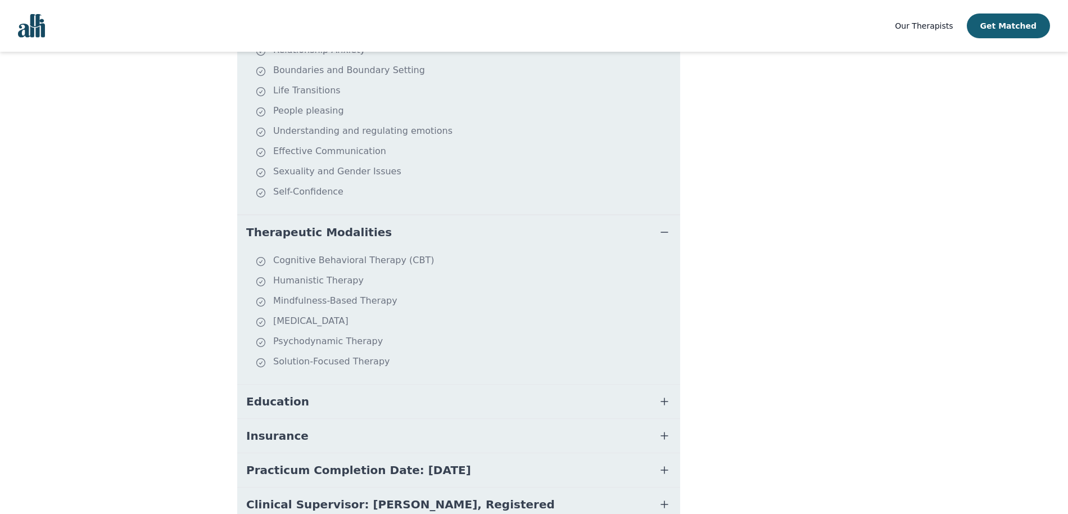
click at [374, 384] on button "Education" at bounding box center [458, 401] width 443 height 34
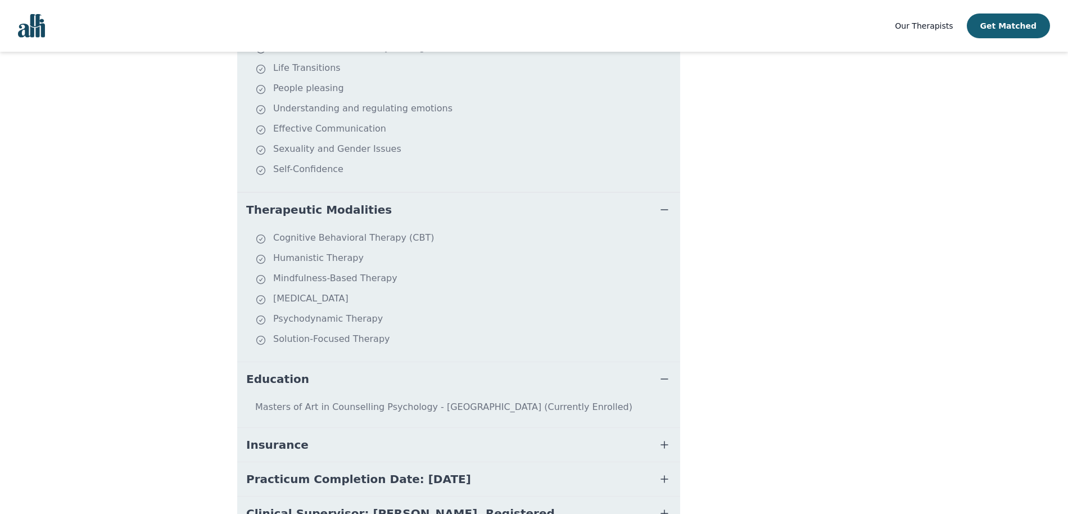
click at [400, 428] on button "Insurance" at bounding box center [458, 445] width 443 height 34
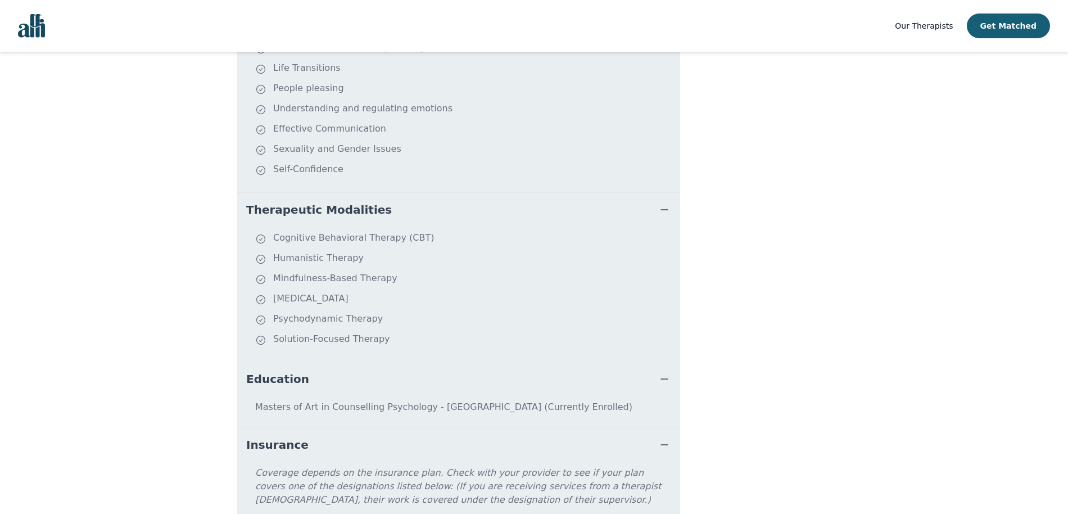
scroll to position [540, 0]
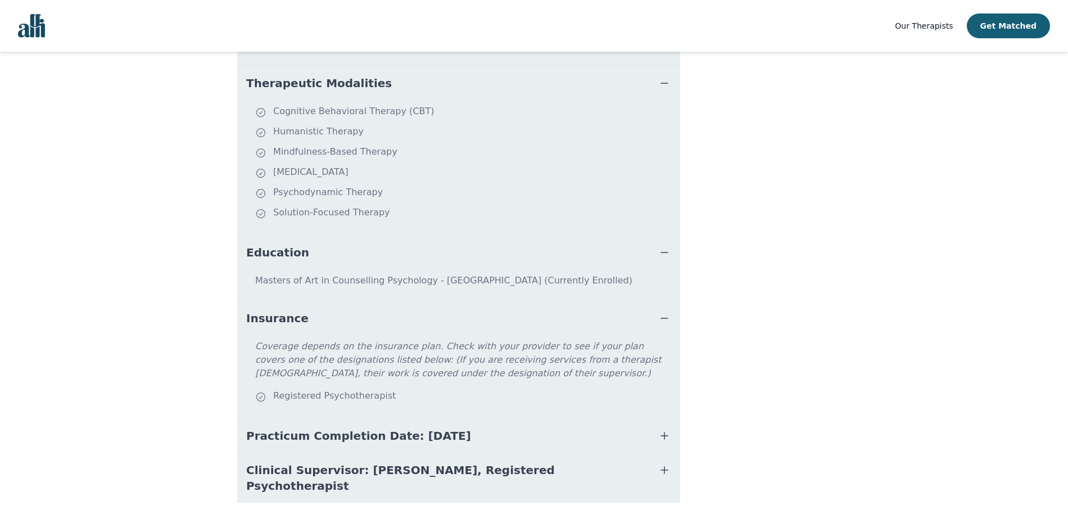
click at [452, 428] on span "Practicum Completion Date: [DATE]" at bounding box center [358, 436] width 225 height 16
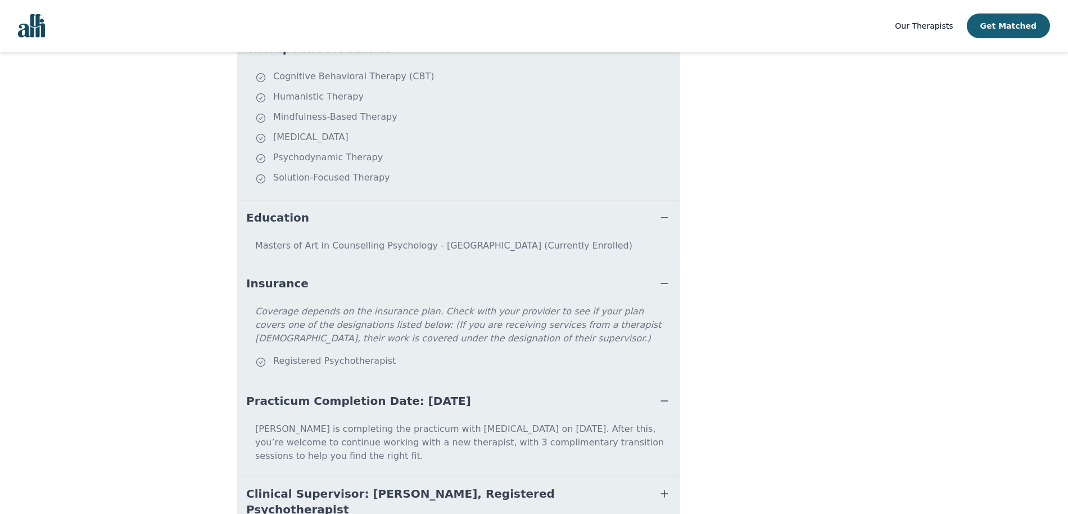
click at [610, 477] on button "Clinical Supervisor: [PERSON_NAME], Registered Psychotherapist" at bounding box center [458, 501] width 443 height 49
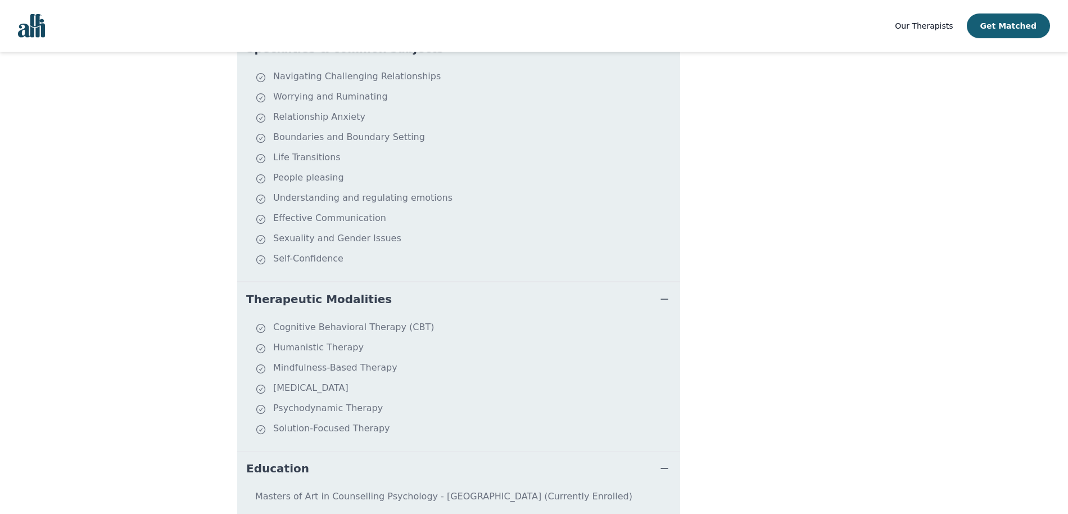
scroll to position [0, 0]
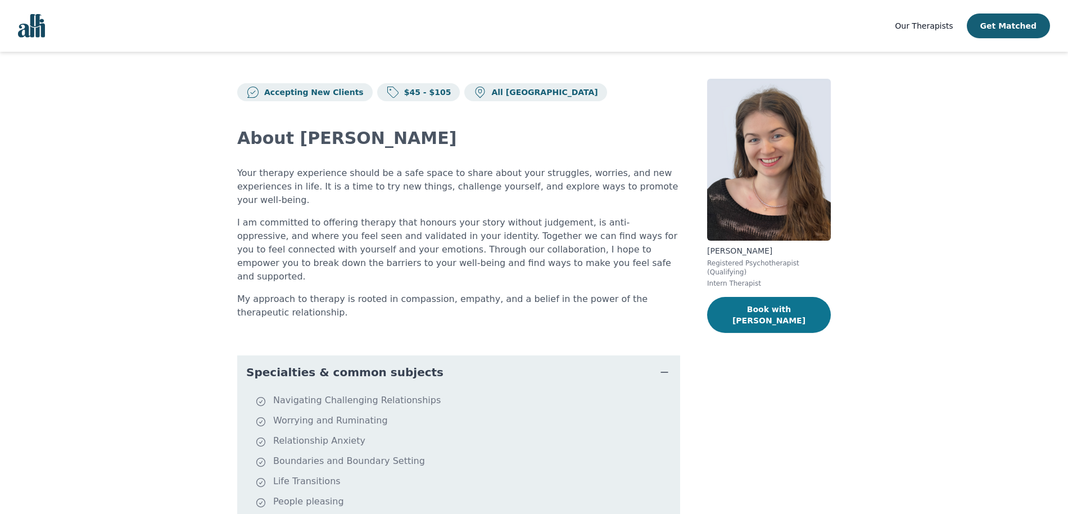
click at [766, 301] on button "Book with [PERSON_NAME]" at bounding box center [769, 315] width 124 height 36
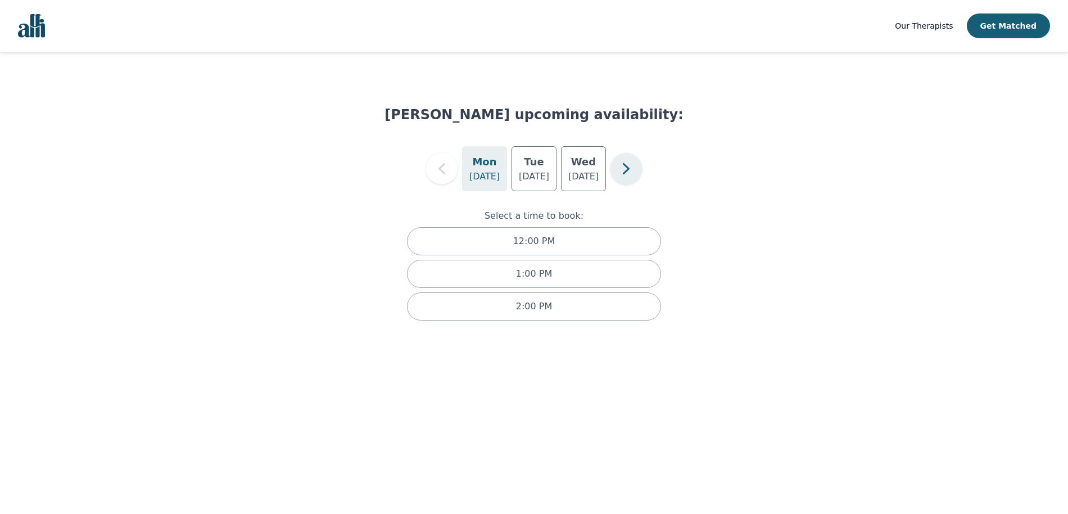
click at [629, 166] on icon "button" at bounding box center [626, 168] width 22 height 22
click at [447, 169] on icon "button" at bounding box center [442, 168] width 22 height 22
click at [579, 173] on p "[DATE]" at bounding box center [583, 176] width 30 height 13
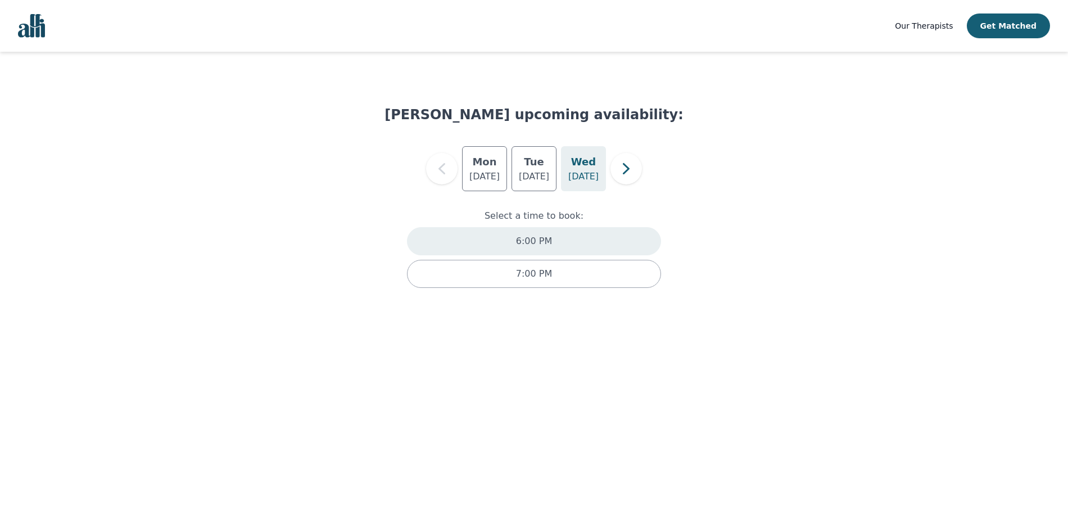
click at [568, 248] on div "6:00 PM" at bounding box center [534, 241] width 254 height 28
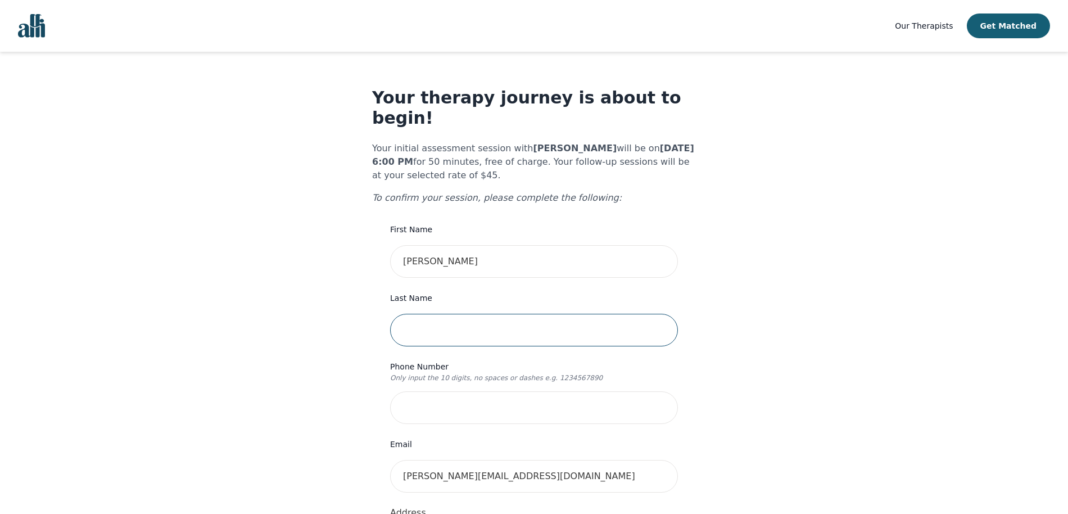
click at [513, 316] on input "text" at bounding box center [534, 330] width 288 height 33
type input "Asimi"
type input "2263777581"
type input "[STREET_ADDRESS][PERSON_NAME]"
type input "205"
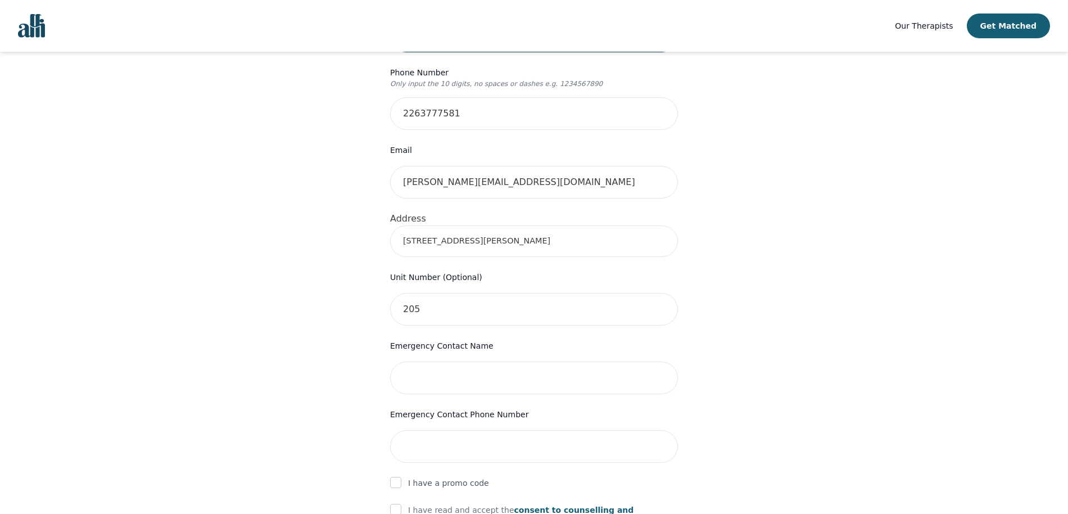
scroll to position [297, 0]
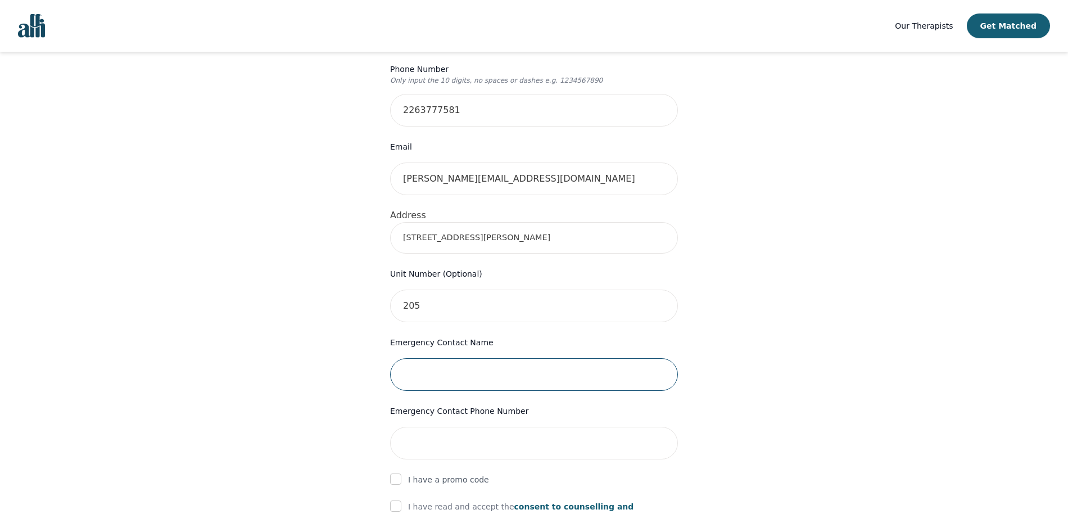
click at [528, 366] on input "text" at bounding box center [534, 374] width 288 height 33
type input "[PERSON_NAME]"
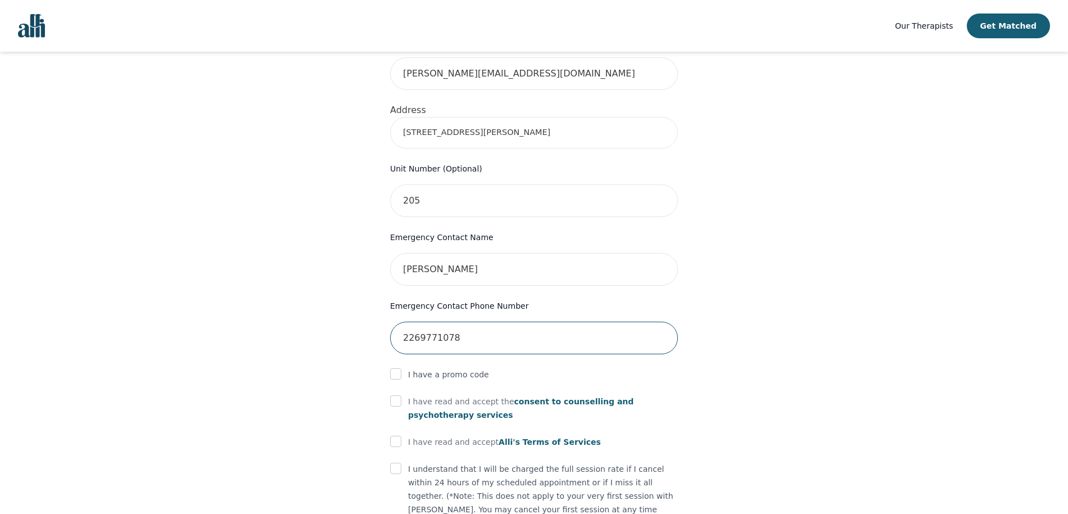
scroll to position [414, 0]
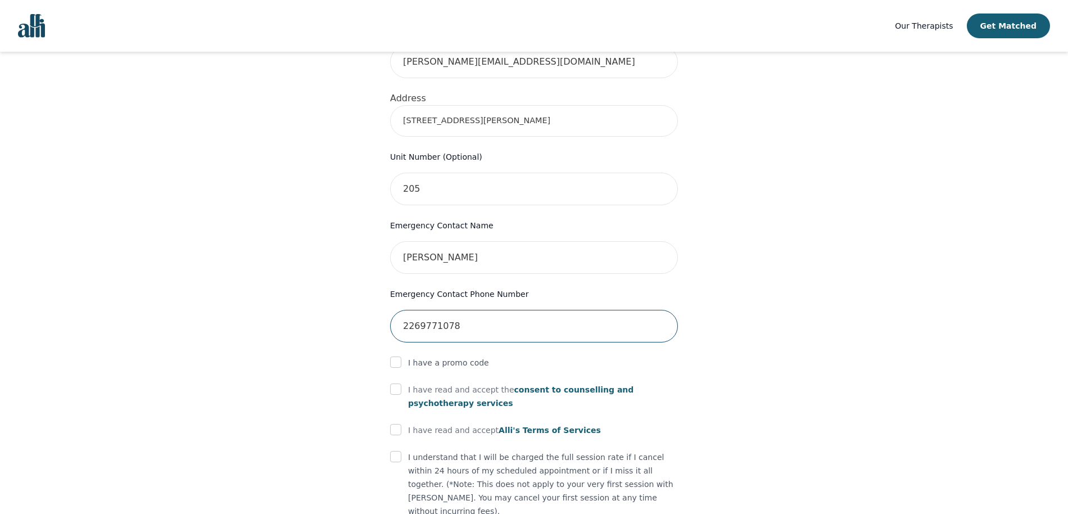
type input "2269771078"
click at [397, 383] on input "checkbox" at bounding box center [395, 388] width 11 height 11
checkbox input "true"
click at [397, 424] on input "checkbox" at bounding box center [395, 429] width 11 height 11
checkbox input "true"
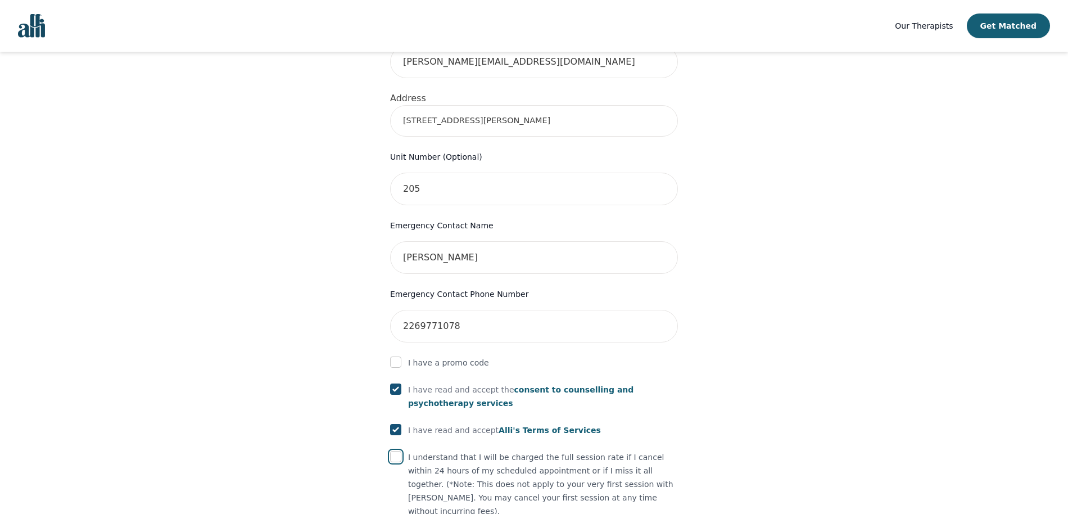
click at [397, 451] on input "checkbox" at bounding box center [395, 456] width 11 height 11
checkbox input "true"
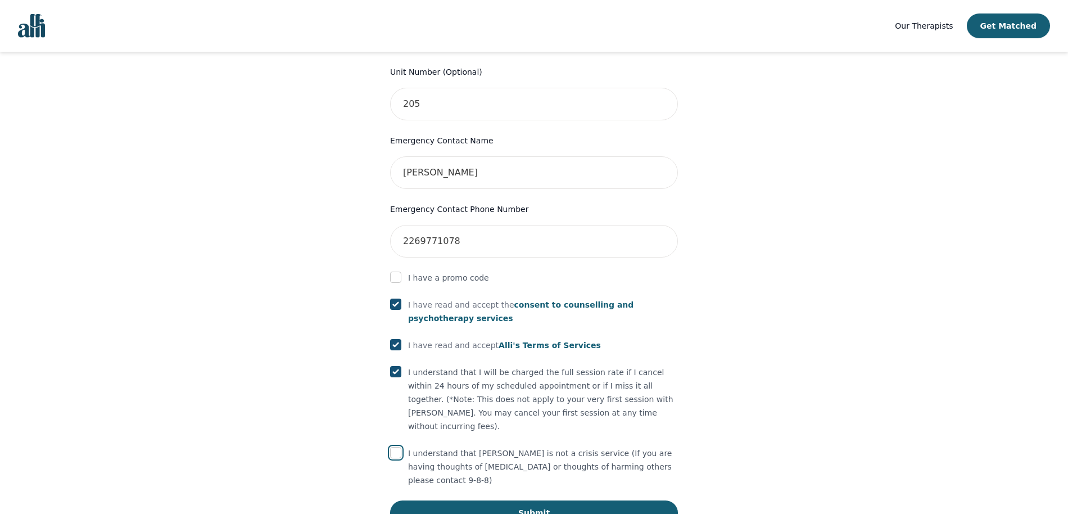
click at [396, 447] on input "checkbox" at bounding box center [395, 452] width 11 height 11
checkbox input "true"
click at [527, 500] on button "Submit" at bounding box center [534, 512] width 288 height 25
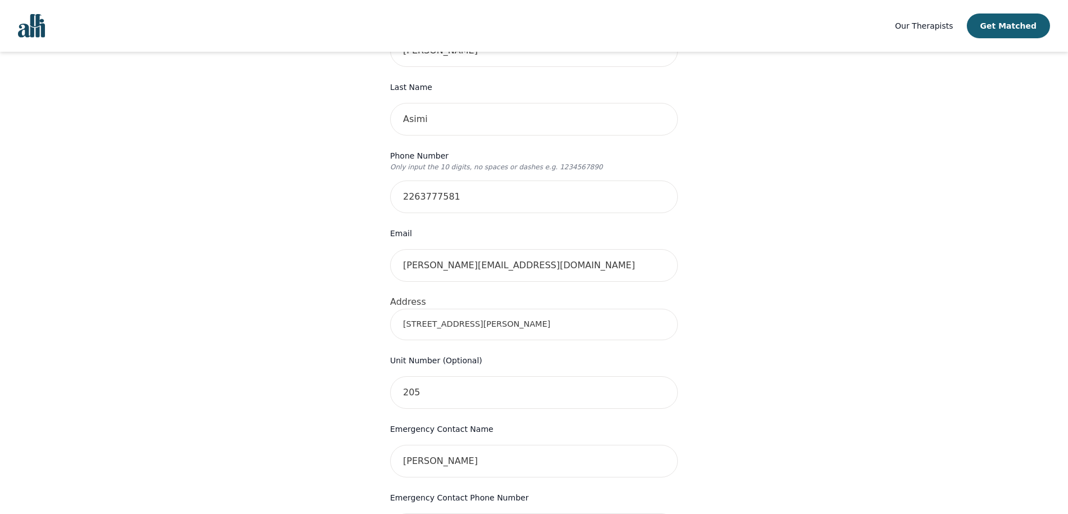
scroll to position [210, 0]
click at [510, 310] on input "[STREET_ADDRESS][PERSON_NAME]" at bounding box center [534, 325] width 288 height 31
drag, startPoint x: 493, startPoint y: 301, endPoint x: 346, endPoint y: 301, distance: 146.7
click at [350, 301] on div "Your therapy journey is about to begin! Your initial assessment session with [P…" at bounding box center [533, 367] width 1041 height 1051
click at [727, 329] on div "Your therapy journey is about to begin! Your initial assessment session with [P…" at bounding box center [533, 367] width 1041 height 1051
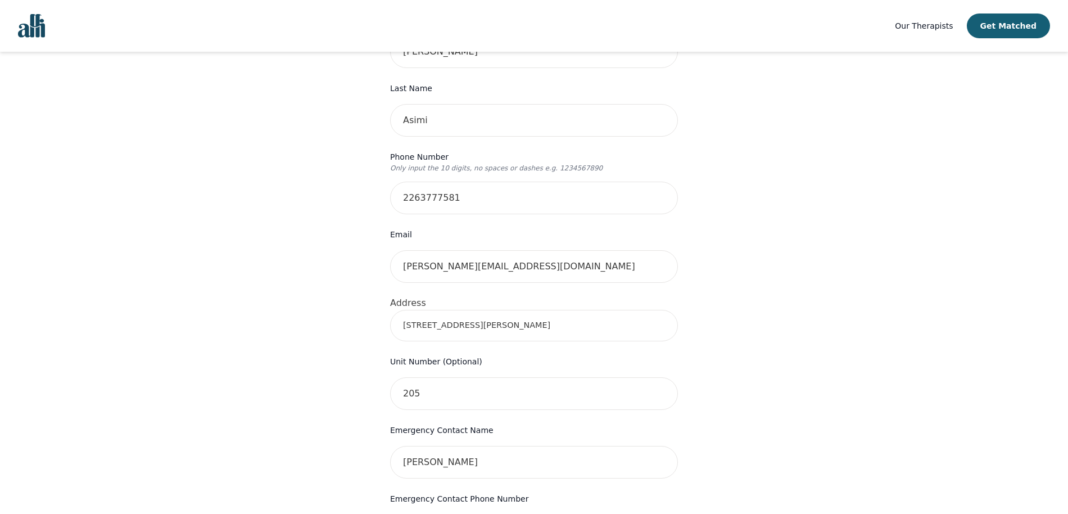
click at [612, 310] on input "[STREET_ADDRESS][PERSON_NAME]" at bounding box center [534, 325] width 288 height 31
type input "[STREET_ADDRESS][PERSON_NAME]"
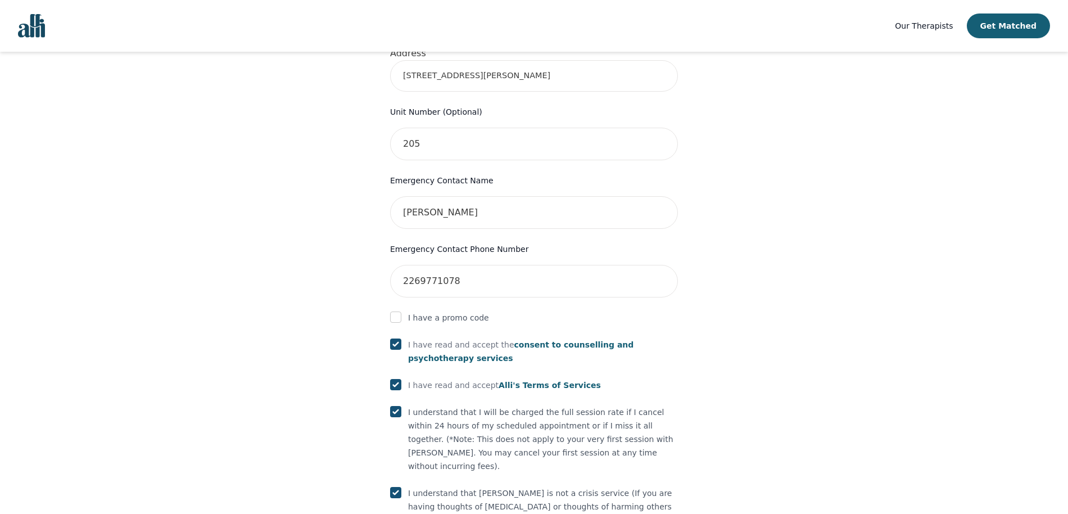
scroll to position [542, 0]
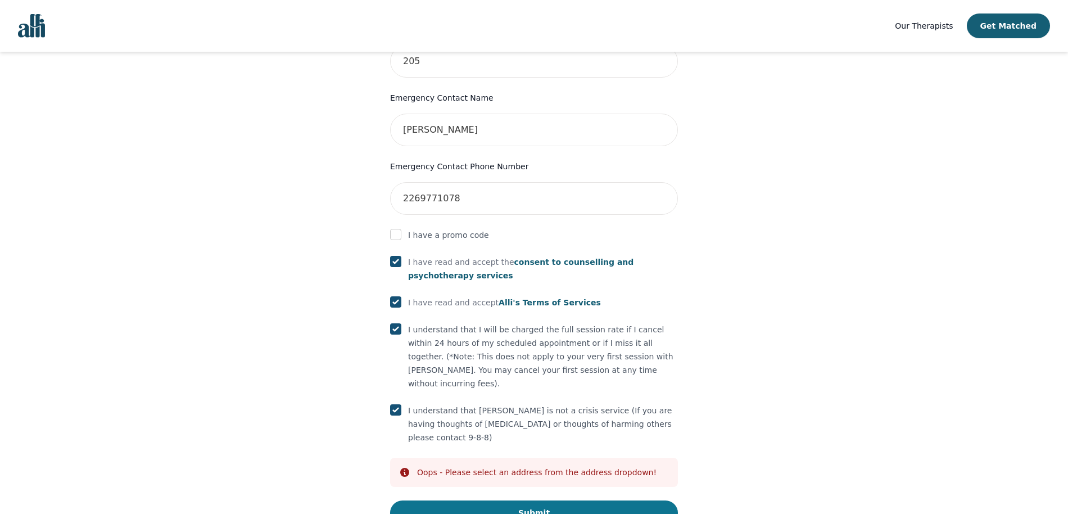
click at [549, 500] on button "Submit" at bounding box center [534, 512] width 288 height 25
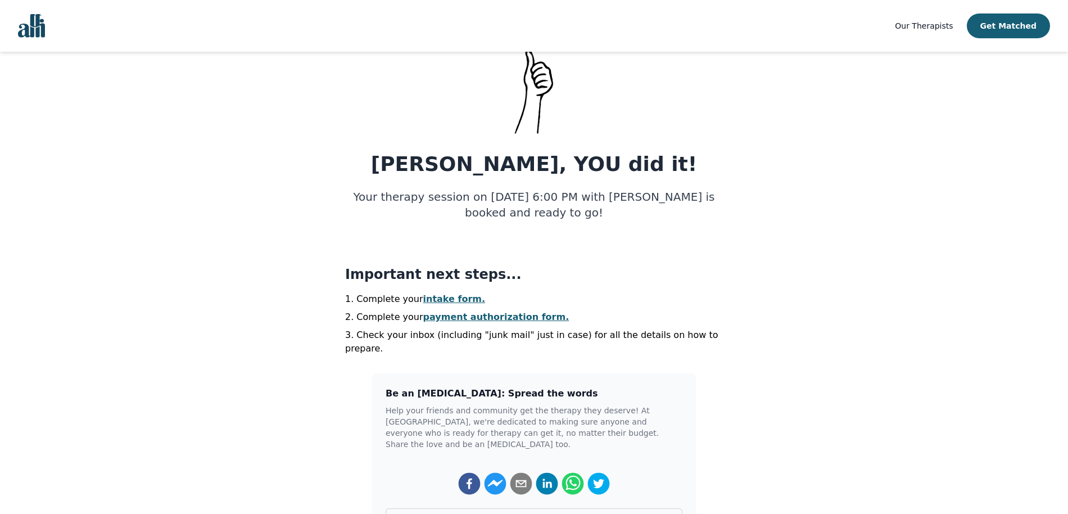
scroll to position [59, 0]
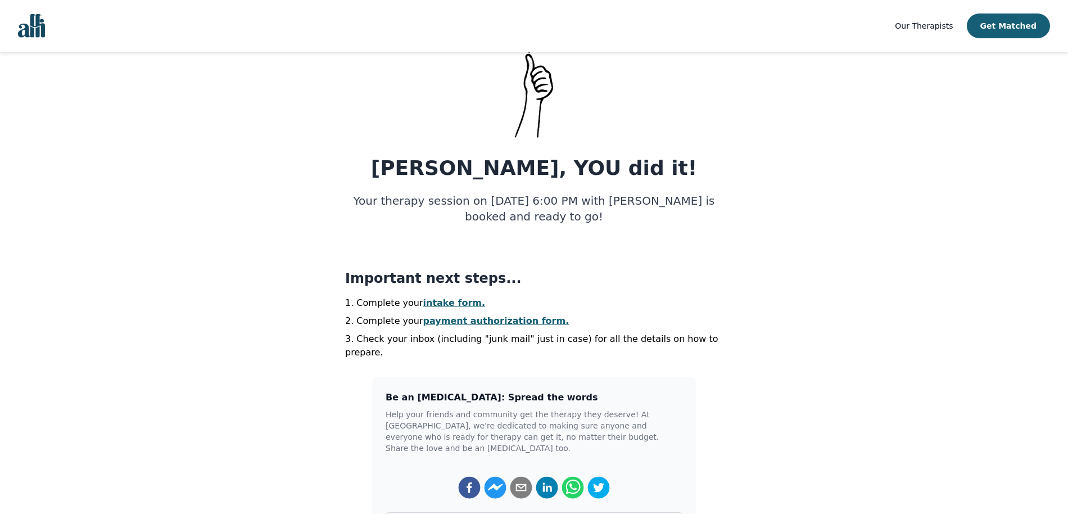
click at [450, 301] on link "intake form." at bounding box center [454, 302] width 62 height 11
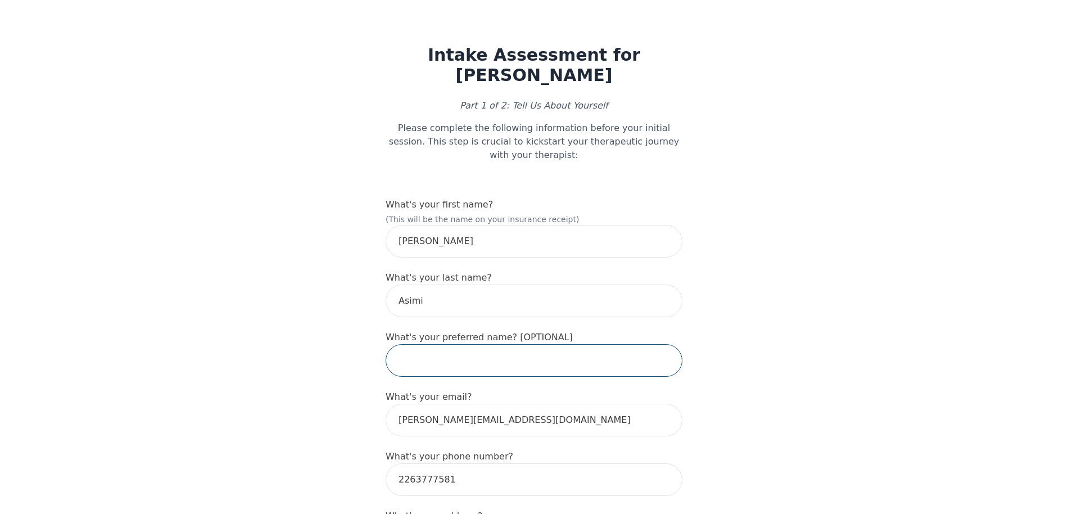
click at [456, 349] on input "text" at bounding box center [534, 360] width 297 height 33
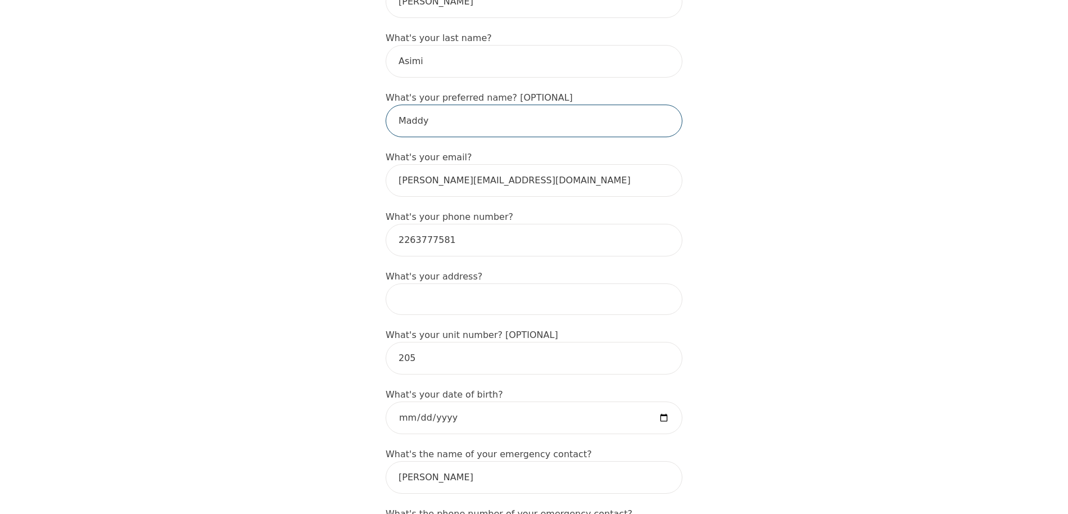
scroll to position [248, 0]
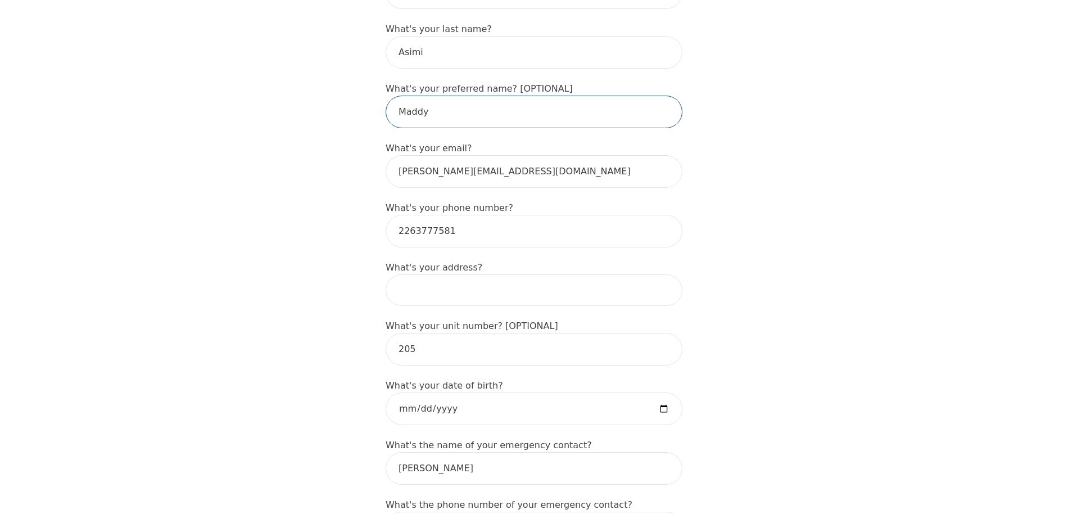
type input "Maddy"
click at [445, 296] on input at bounding box center [534, 289] width 297 height 31
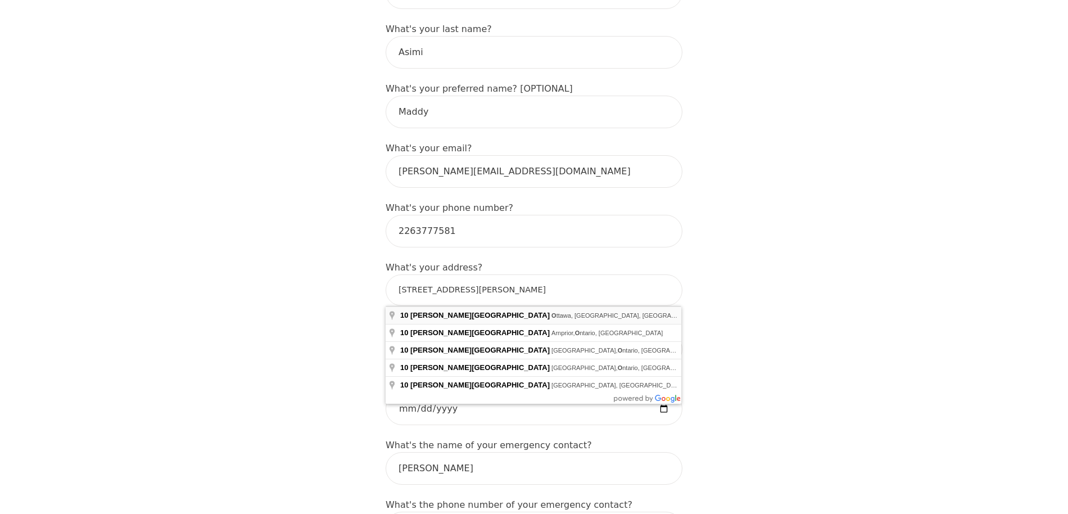
type input "[STREET_ADDRESS][PERSON_NAME]"
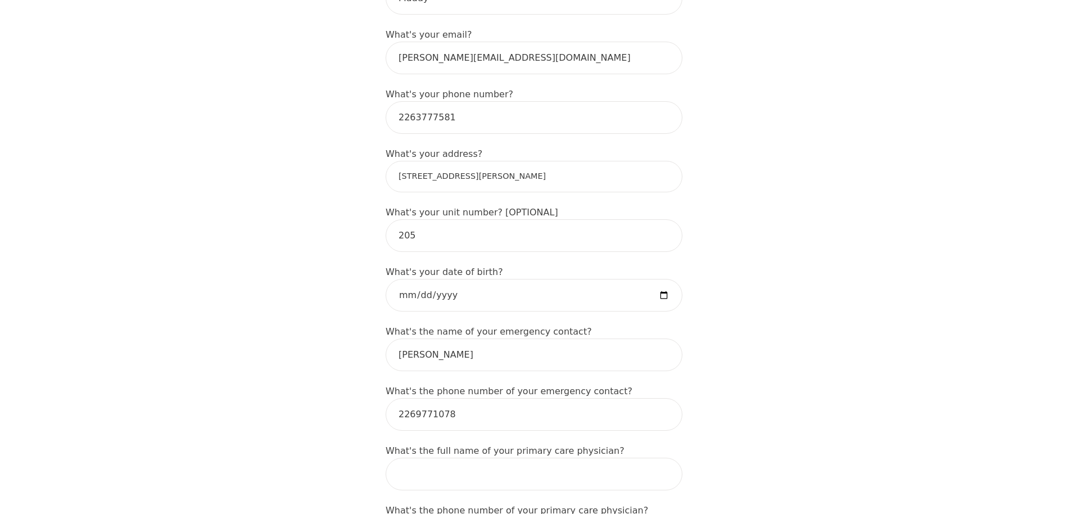
scroll to position [372, 0]
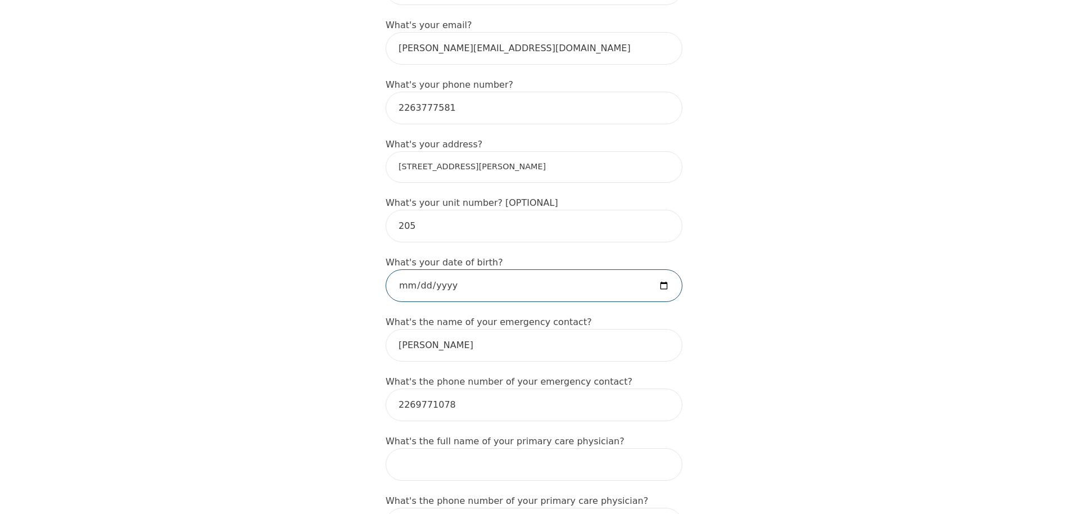
click at [664, 282] on input "date" at bounding box center [534, 285] width 297 height 33
type input "[DATE]"
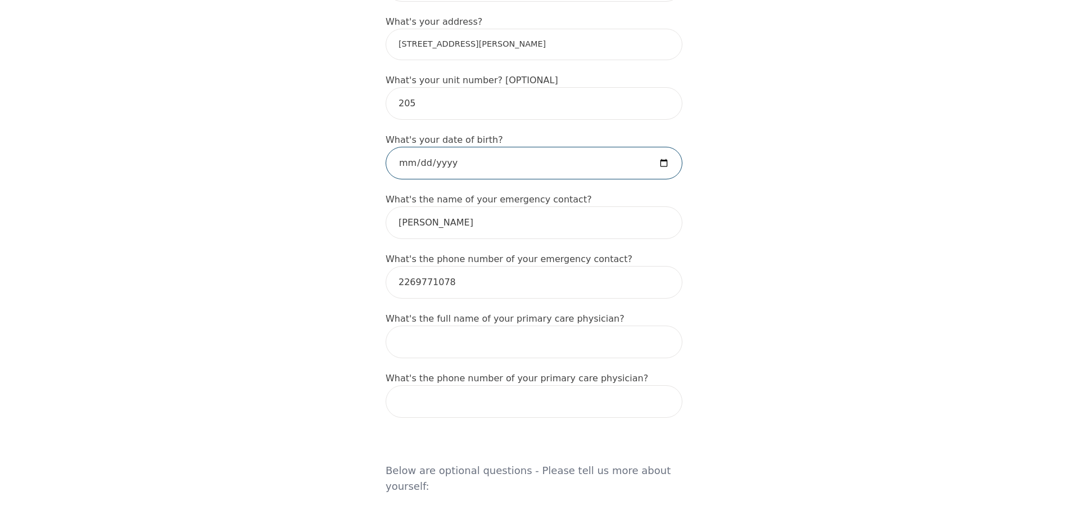
scroll to position [495, 0]
click at [539, 346] on input "text" at bounding box center [534, 341] width 297 height 33
type input "[PERSON_NAME]"
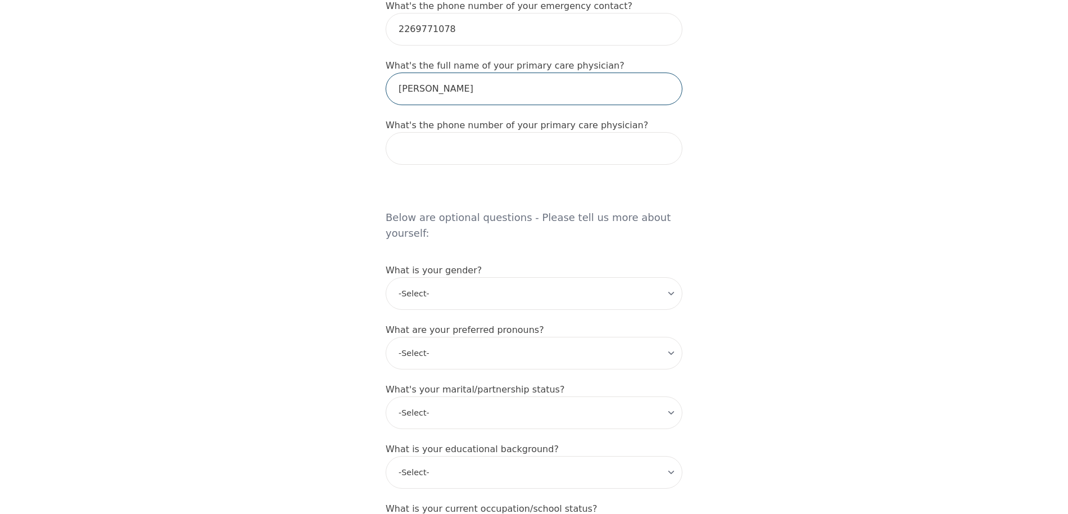
scroll to position [750, 0]
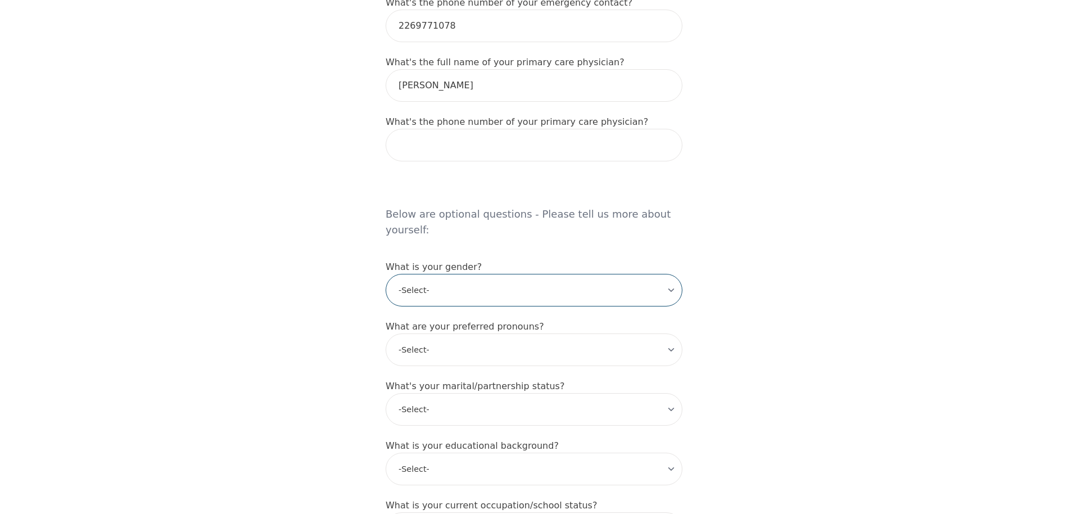
click at [485, 274] on select "-Select- [DEMOGRAPHIC_DATA] [DEMOGRAPHIC_DATA] [DEMOGRAPHIC_DATA] [DEMOGRAPHIC_…" at bounding box center [534, 290] width 297 height 33
select select "[DEMOGRAPHIC_DATA]"
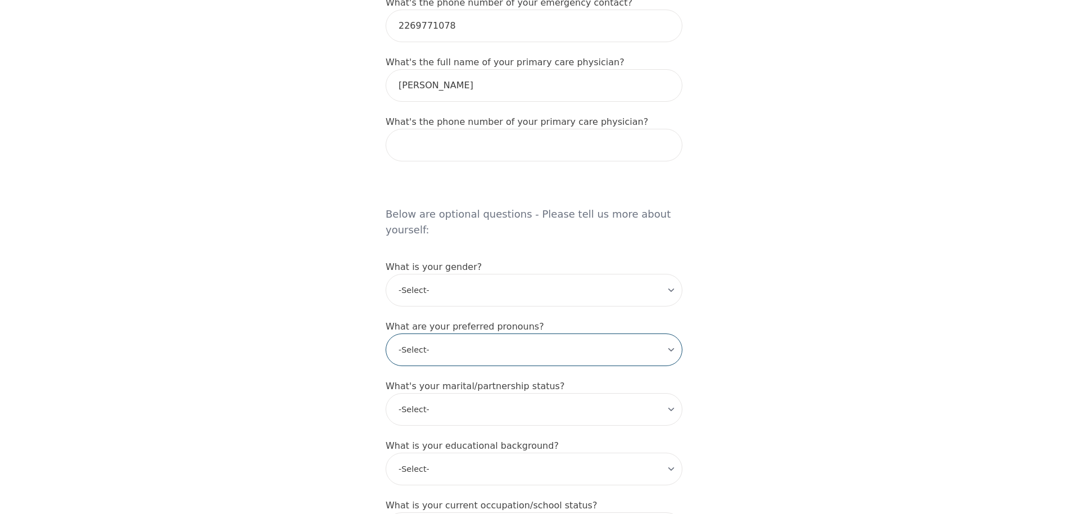
click at [481, 343] on select "-Select- he/him she/her they/them ze/zir xe/xem ey/em ve/ver tey/ter e/e per/pe…" at bounding box center [534, 349] width 297 height 33
select select "she/her"
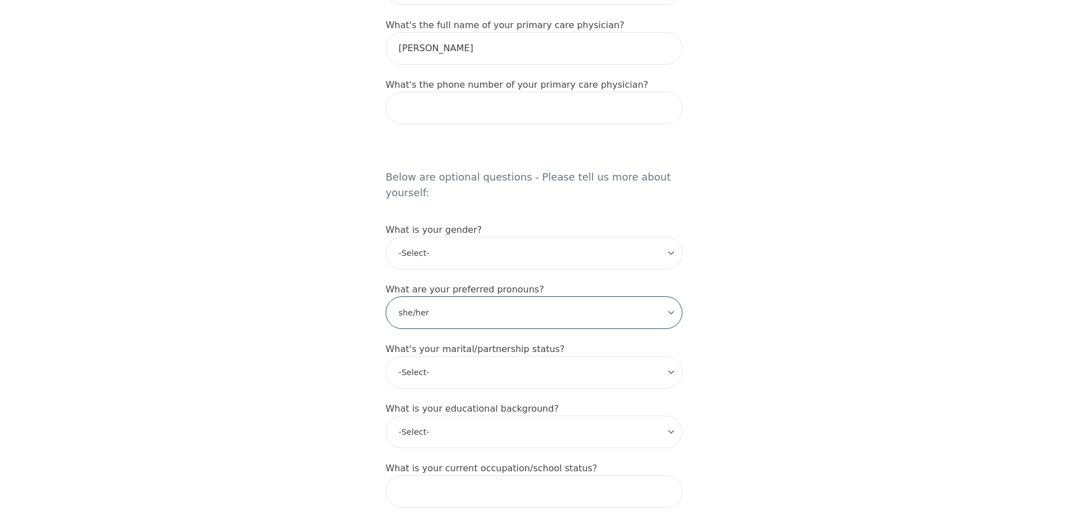
scroll to position [790, 0]
click at [474, 359] on select "-Select- Single Partnered Married Common Law Widowed Separated Divorced" at bounding box center [534, 369] width 297 height 33
select select "Partnered"
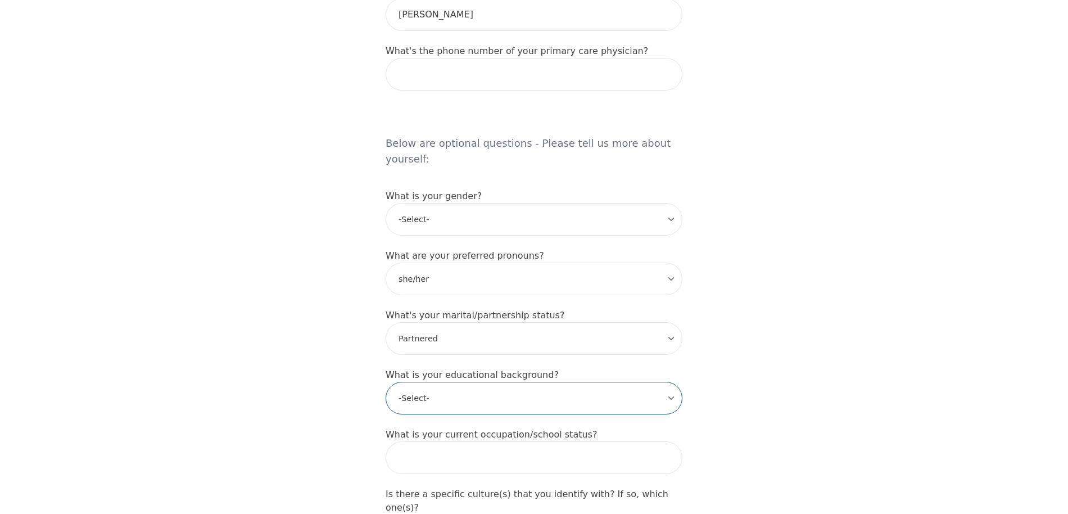
click at [468, 382] on select "-Select- Less than high school High school Associate degree Bachelor degree Mas…" at bounding box center [534, 398] width 297 height 33
select select "Bachelor degree"
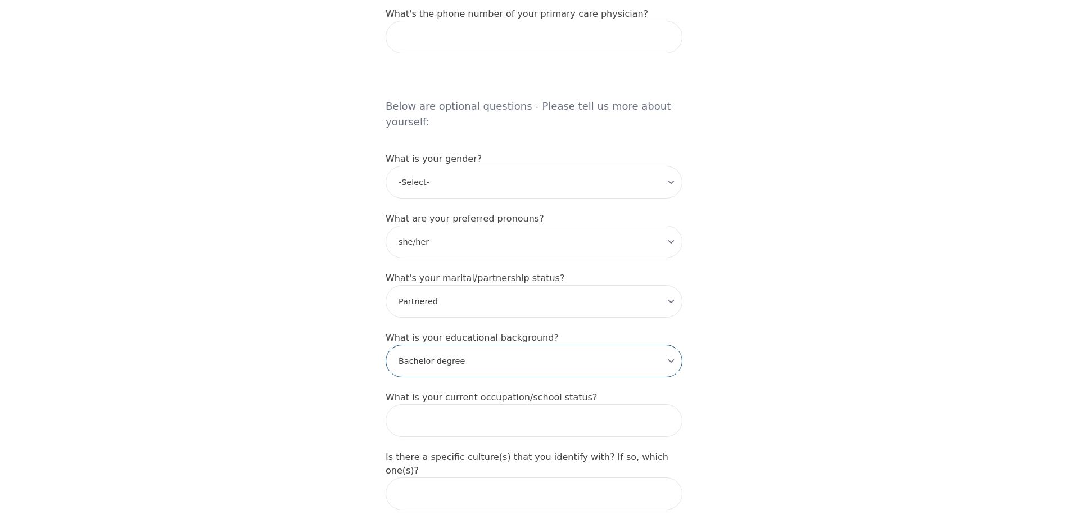
scroll to position [881, 0]
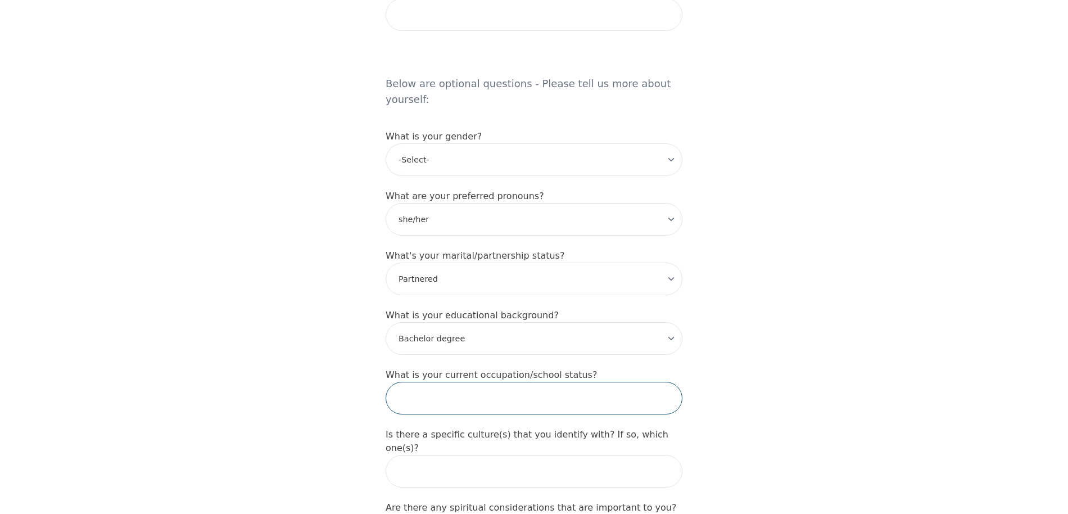
click at [464, 387] on input "text" at bounding box center [534, 398] width 297 height 33
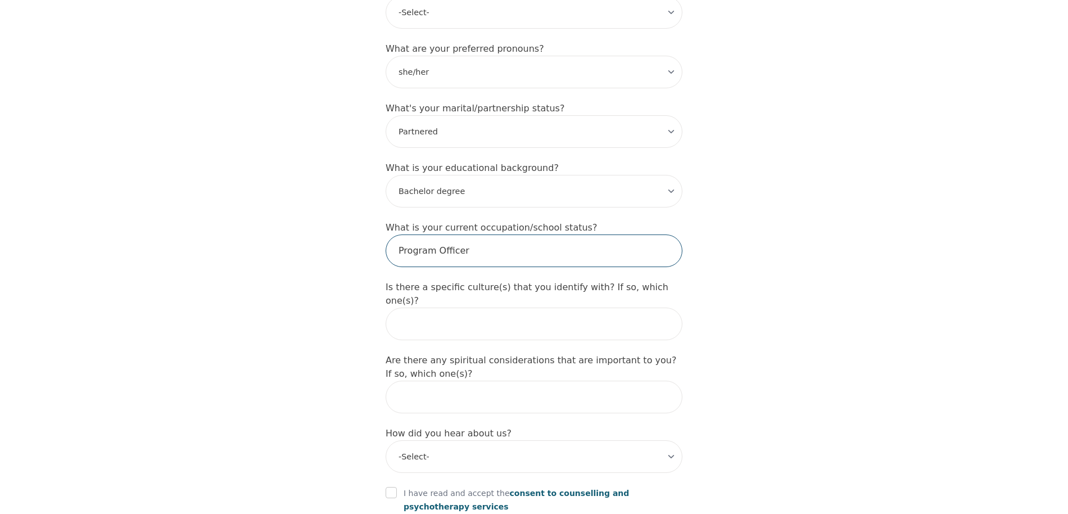
scroll to position [1087, 0]
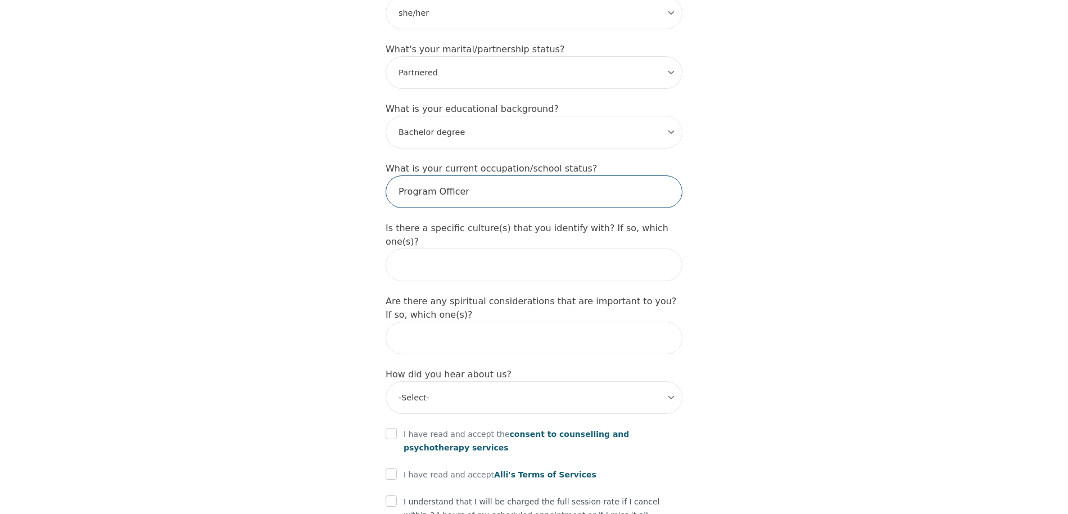
type input "Program Officer"
click at [441, 382] on select "-Select- Physician/Specialist Friend Facebook Instagram Google Search Google Ad…" at bounding box center [534, 397] width 297 height 33
select select "Friend"
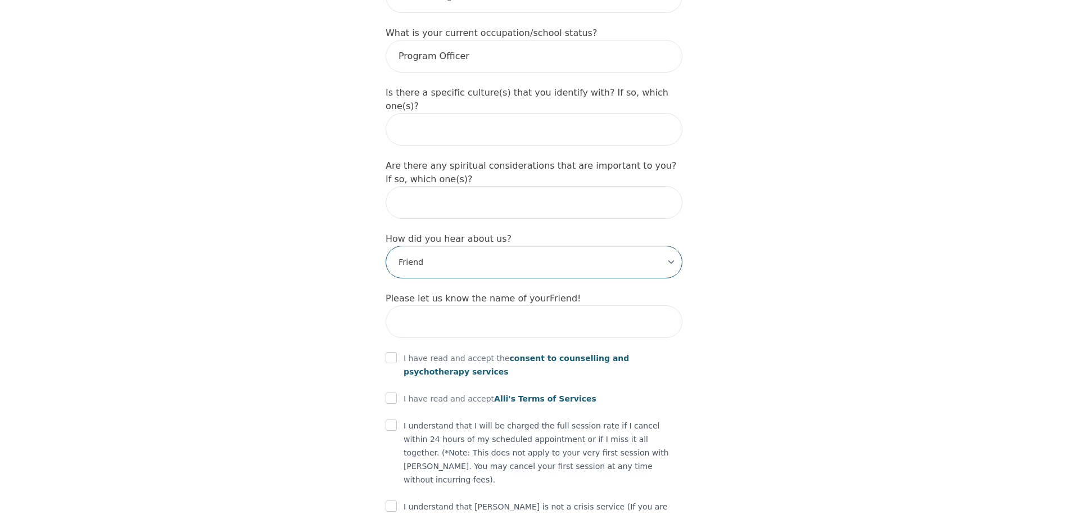
scroll to position [1224, 0]
click at [397, 350] on div "I have read and accept the consent to counselling and psychotherapy services" at bounding box center [534, 363] width 297 height 27
click at [393, 351] on input "checkbox" at bounding box center [391, 356] width 11 height 11
checkbox input "true"
click at [391, 391] on div at bounding box center [391, 397] width 11 height 13
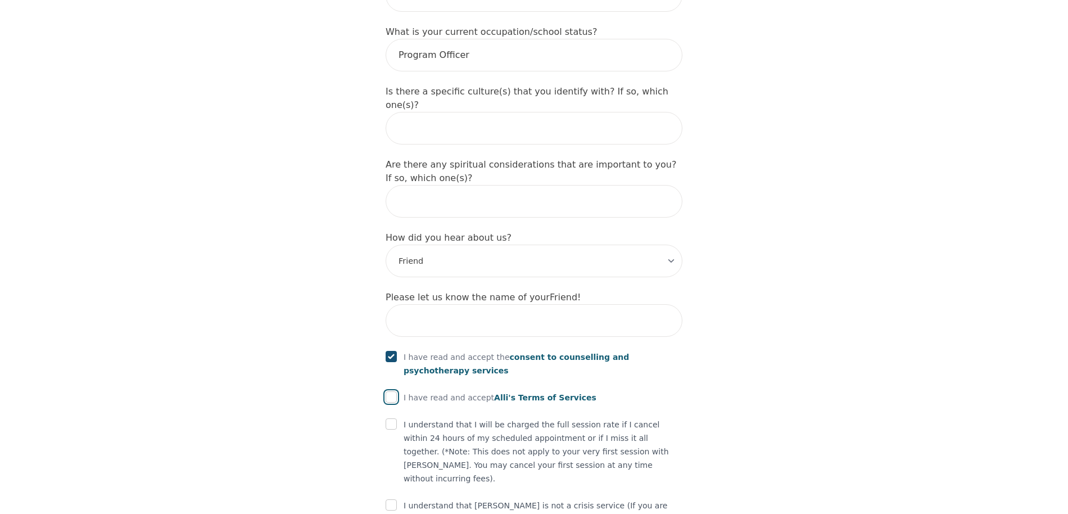
click at [391, 391] on input "checkbox" at bounding box center [391, 396] width 11 height 11
checkbox input "true"
click at [392, 418] on input "checkbox" at bounding box center [391, 423] width 11 height 11
checkbox input "true"
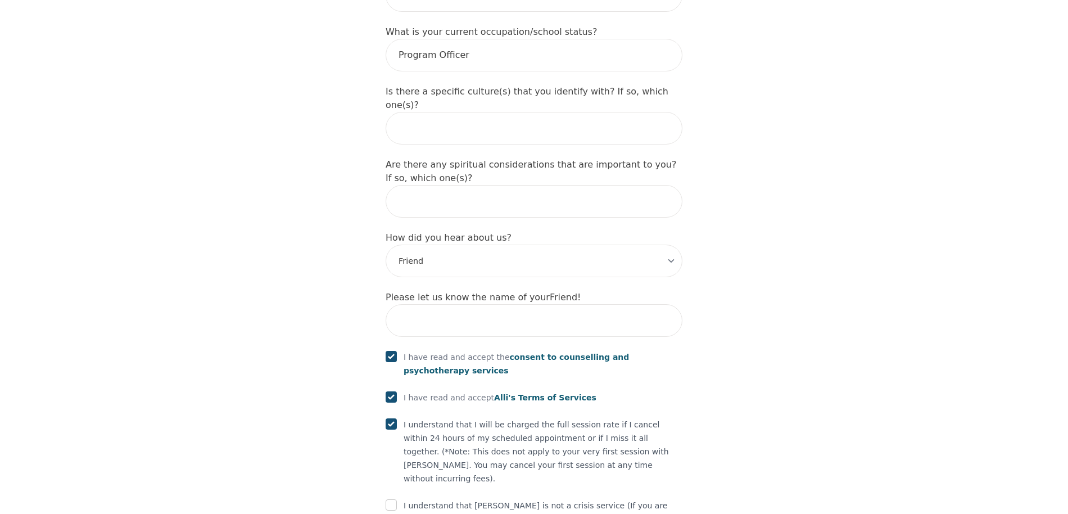
click at [393, 499] on input "checkbox" at bounding box center [391, 504] width 11 height 11
checkbox input "true"
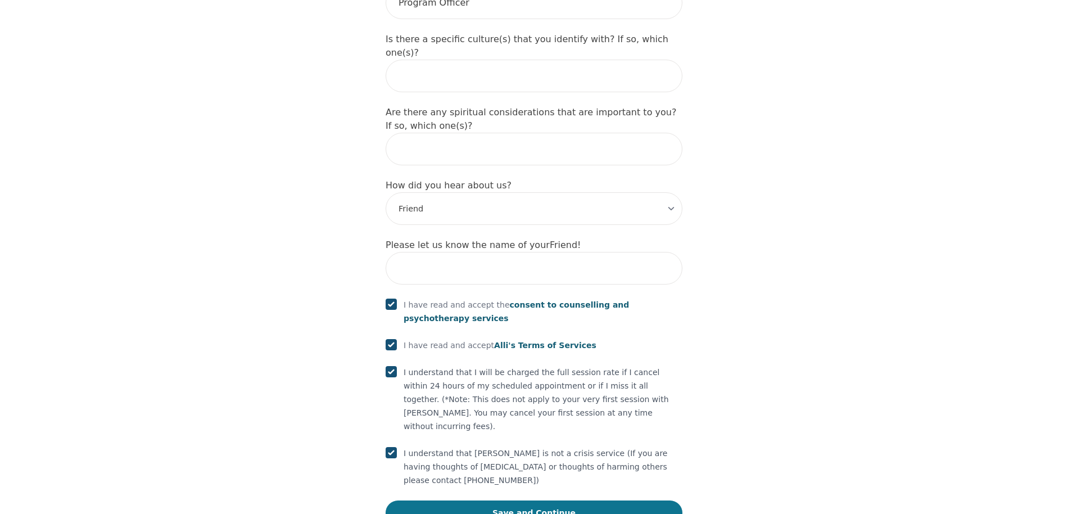
click at [445, 500] on button "Save and Continue" at bounding box center [534, 512] width 297 height 25
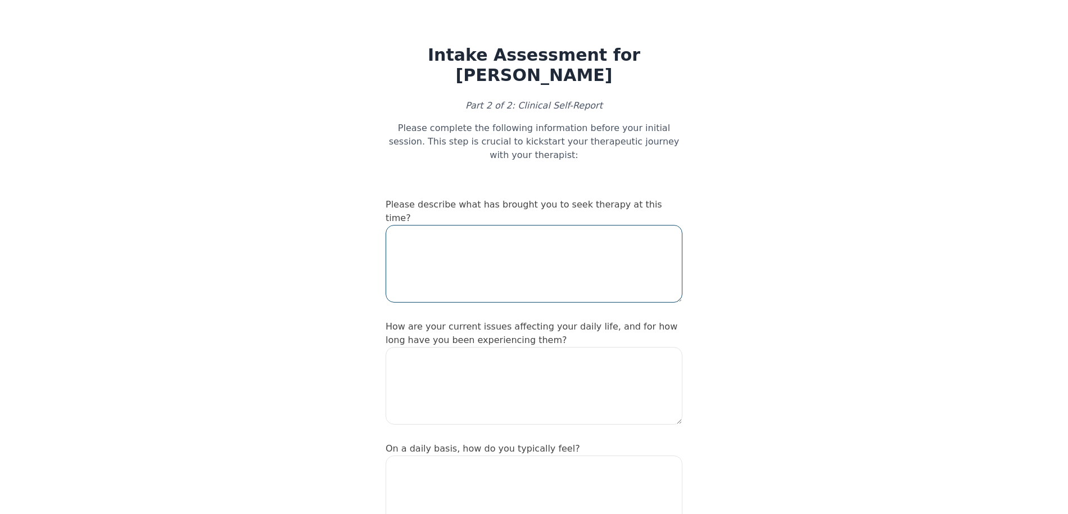
click at [422, 225] on textarea at bounding box center [534, 264] width 297 height 78
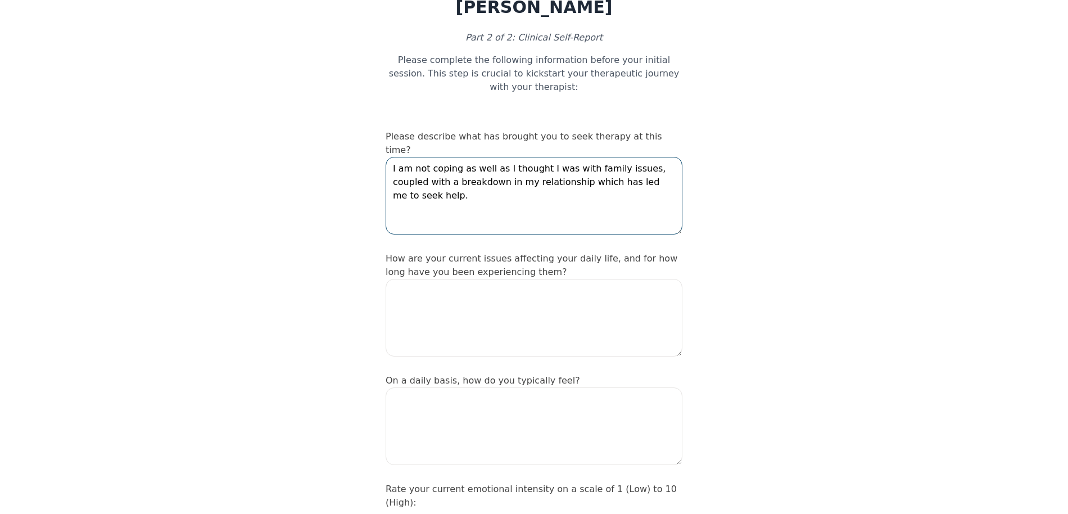
scroll to position [74, 0]
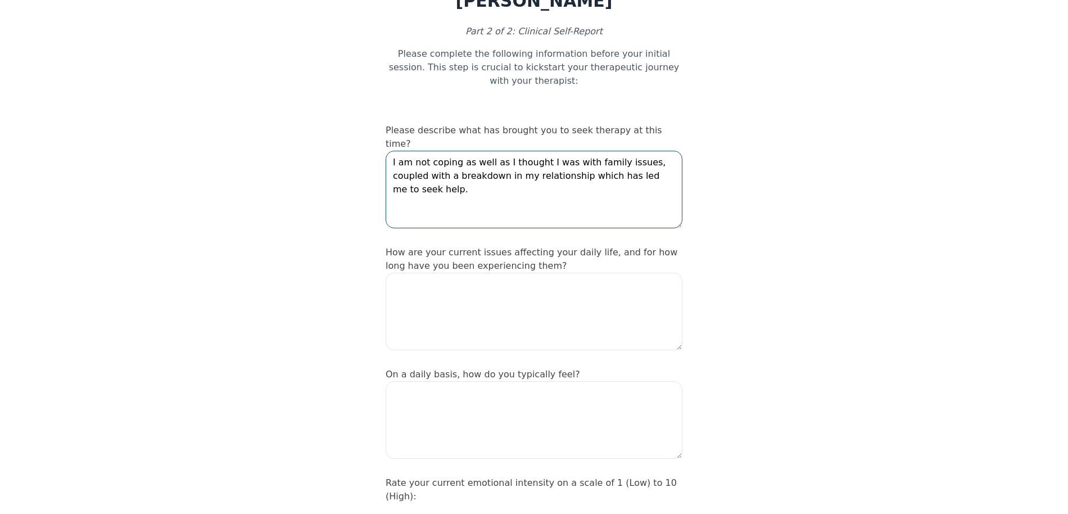
type textarea "I am not coping as well as I thought I was with family issues, coupled with a b…"
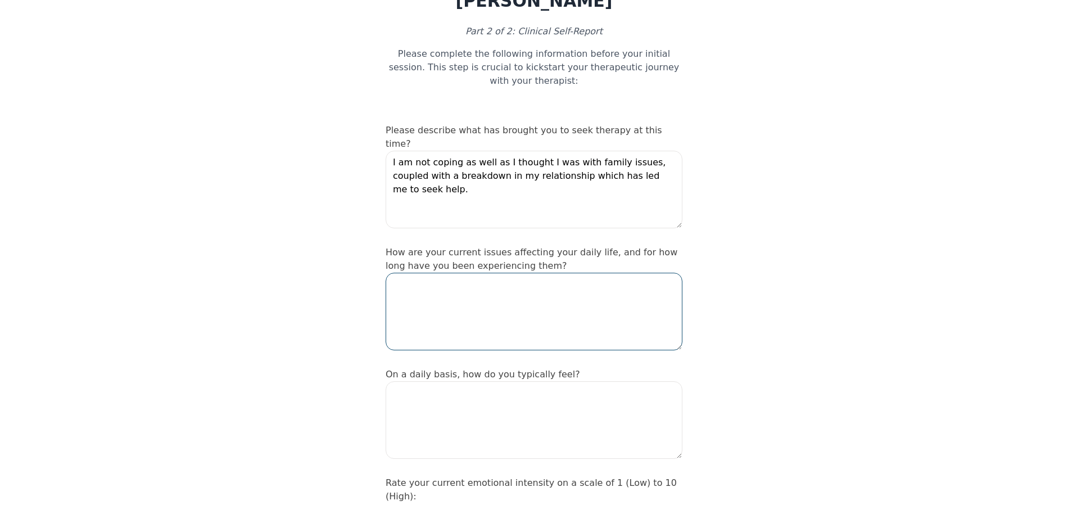
click at [511, 291] on textarea at bounding box center [534, 312] width 297 height 78
type textarea "These issues are currently affecting my daily life. Family wise for the last fe…"
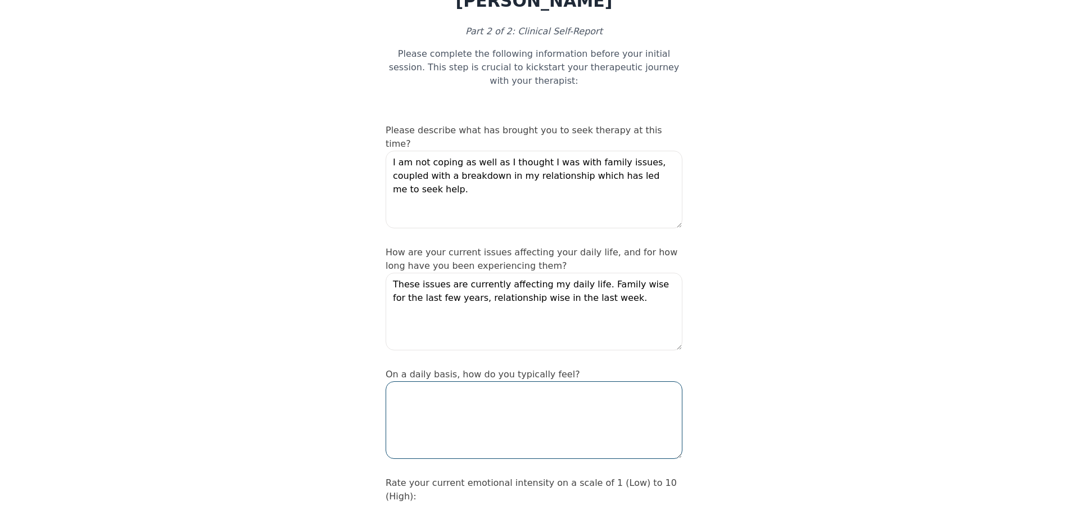
click at [583, 427] on textarea at bounding box center [534, 420] width 297 height 78
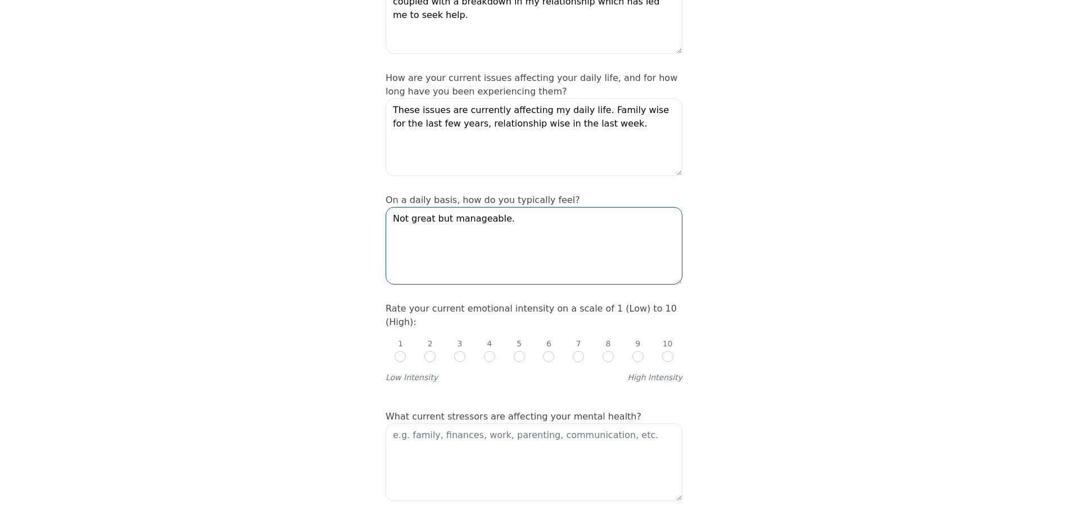
scroll to position [250, 0]
type textarea "Not great but manageable."
click at [581, 350] on input "radio" at bounding box center [578, 355] width 11 height 11
radio input "true"
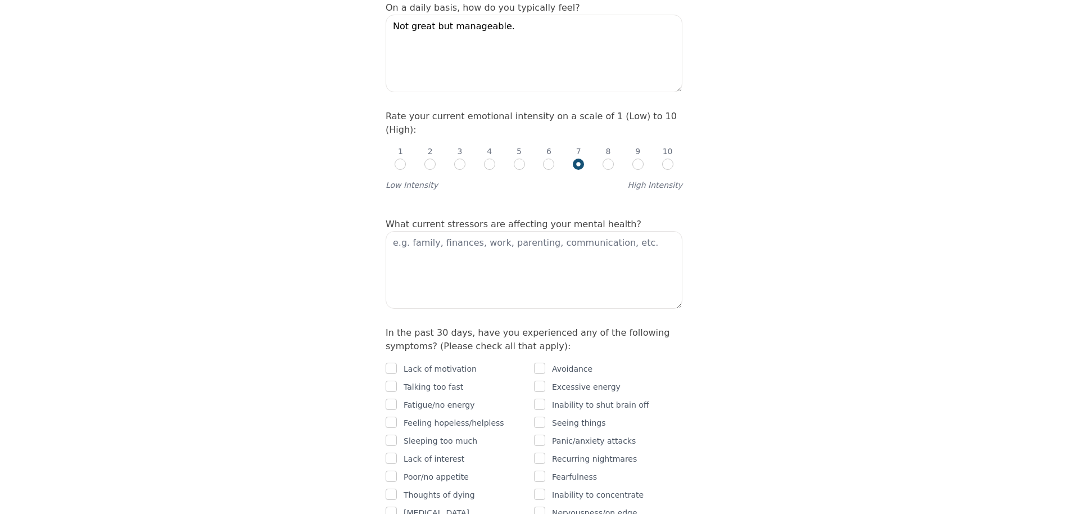
scroll to position [448, 0]
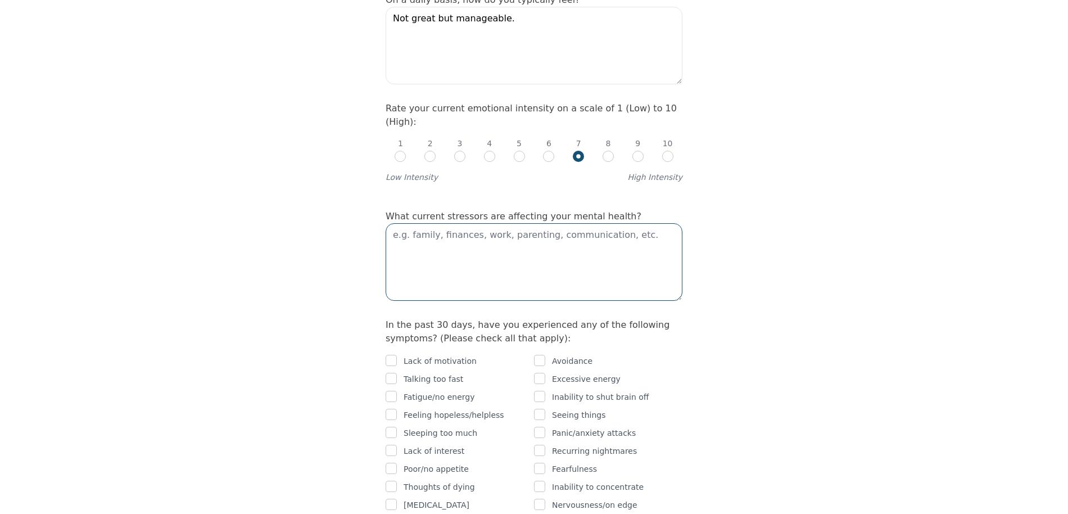
click at [561, 226] on textarea at bounding box center [534, 262] width 297 height 78
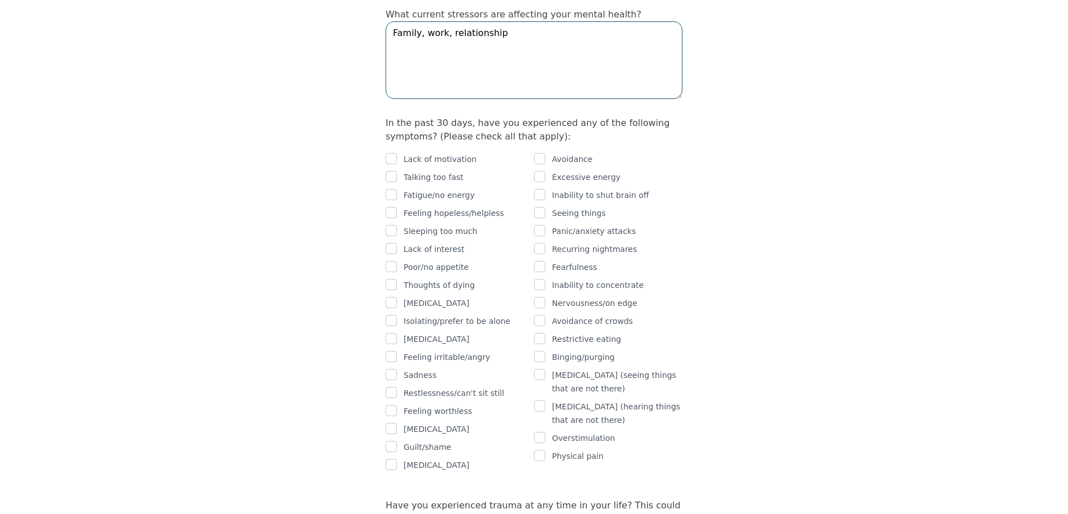
scroll to position [669, 0]
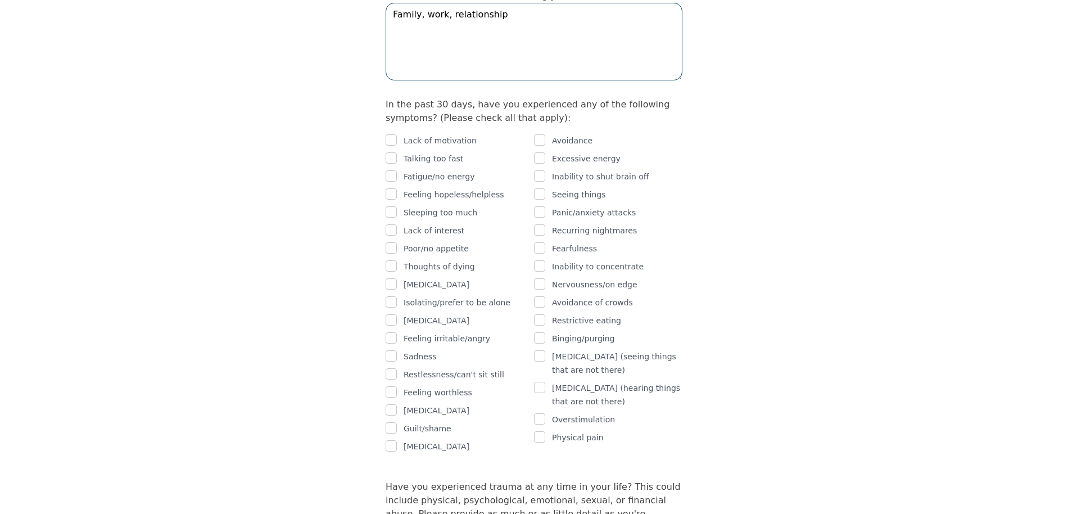
type textarea "Family, work, relationship"
click at [392, 170] on input "checkbox" at bounding box center [391, 175] width 11 height 11
checkbox input "true"
click at [542, 134] on input "checkbox" at bounding box center [539, 139] width 11 height 11
checkbox input "true"
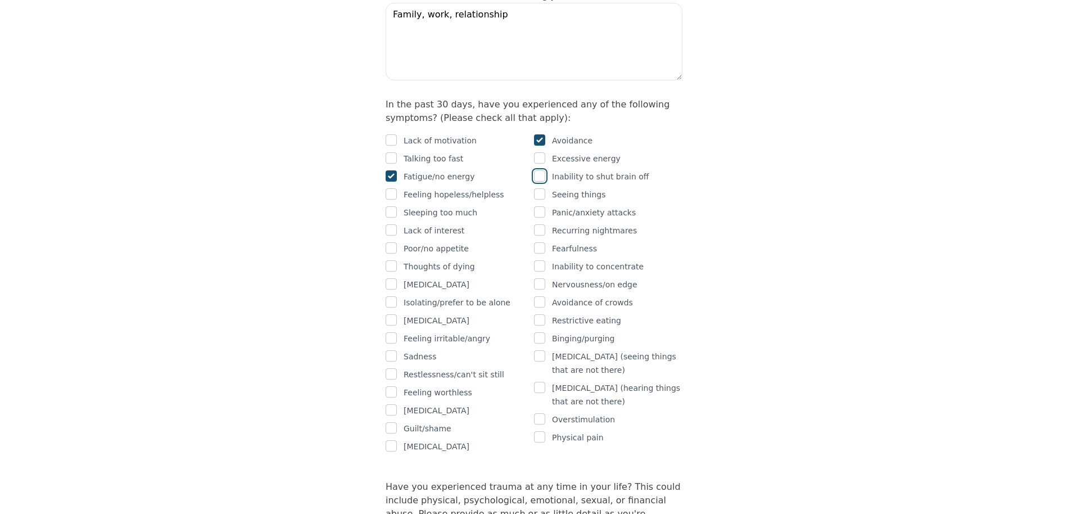
click at [539, 170] on input "checkbox" at bounding box center [539, 175] width 11 height 11
checkbox input "true"
click at [541, 206] on input "checkbox" at bounding box center [539, 211] width 11 height 11
checkbox input "true"
click at [541, 224] on input "checkbox" at bounding box center [539, 229] width 11 height 11
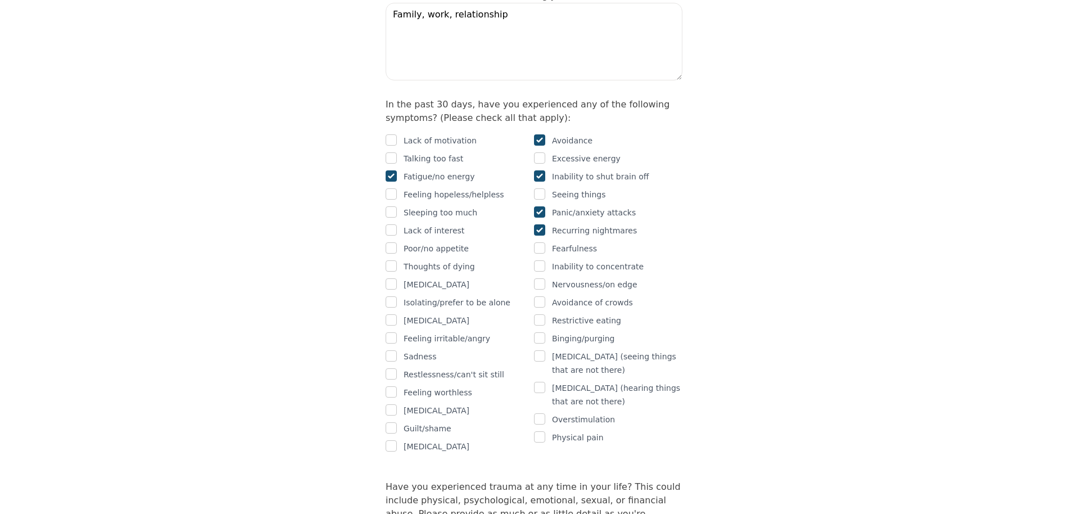
checkbox input "true"
click at [540, 260] on input "checkbox" at bounding box center [539, 265] width 11 height 11
checkbox input "true"
click at [540, 278] on input "checkbox" at bounding box center [539, 283] width 11 height 11
checkbox input "true"
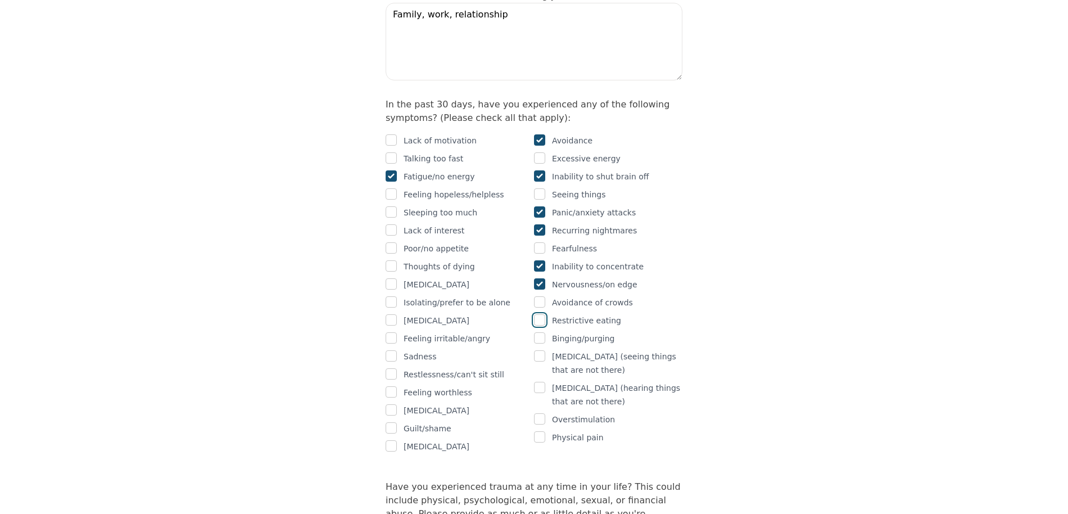
click at [541, 314] on input "checkbox" at bounding box center [539, 319] width 11 height 11
checkbox input "true"
click at [396, 422] on input "checkbox" at bounding box center [391, 427] width 11 height 11
checkbox input "true"
click at [394, 404] on input "checkbox" at bounding box center [391, 409] width 11 height 11
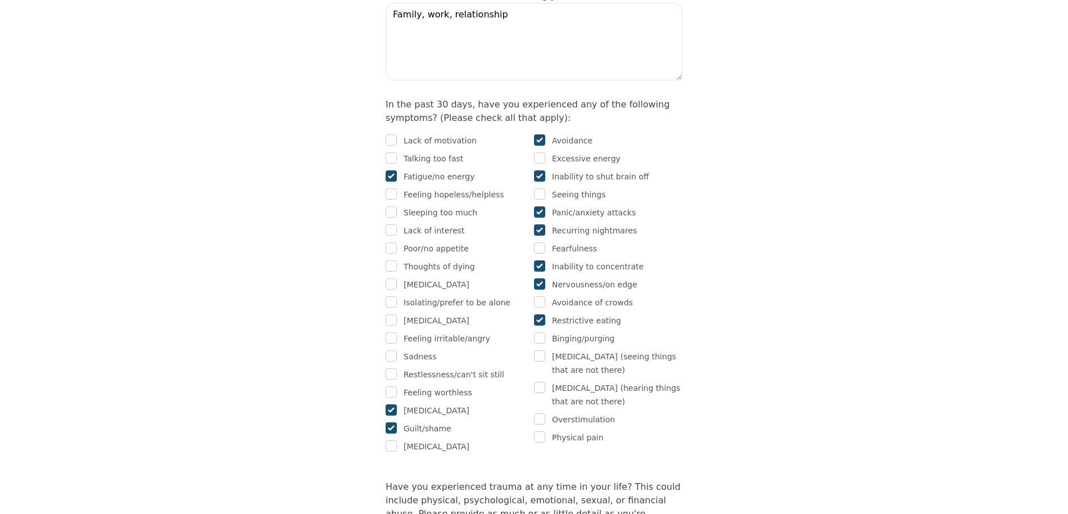
checkbox input "true"
click at [391, 350] on input "checkbox" at bounding box center [391, 355] width 11 height 11
checkbox input "true"
click at [394, 332] on input "checkbox" at bounding box center [391, 337] width 11 height 11
checkbox input "true"
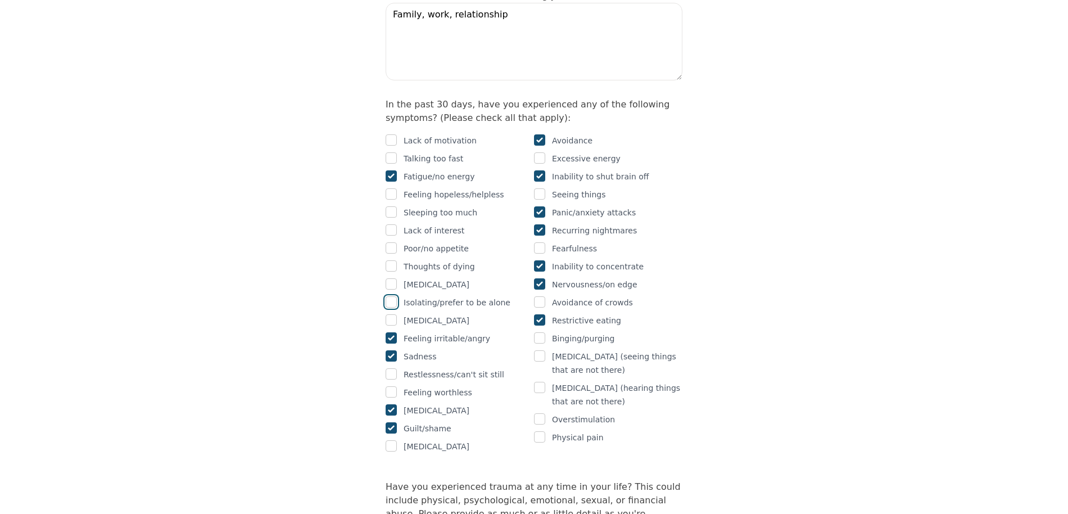
click at [390, 296] on input "checkbox" at bounding box center [391, 301] width 11 height 11
checkbox input "true"
click at [391, 242] on input "checkbox" at bounding box center [391, 247] width 11 height 11
checkbox input "true"
click at [392, 188] on input "checkbox" at bounding box center [391, 193] width 11 height 11
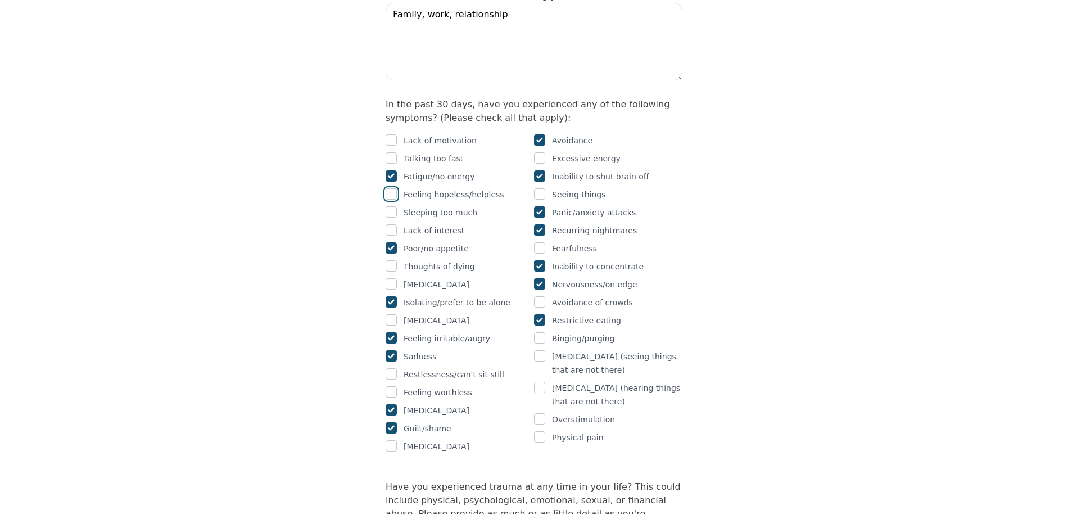
checkbox input "true"
click at [392, 224] on input "checkbox" at bounding box center [391, 229] width 11 height 11
checkbox input "true"
click at [393, 134] on input "checkbox" at bounding box center [391, 139] width 11 height 11
checkbox input "true"
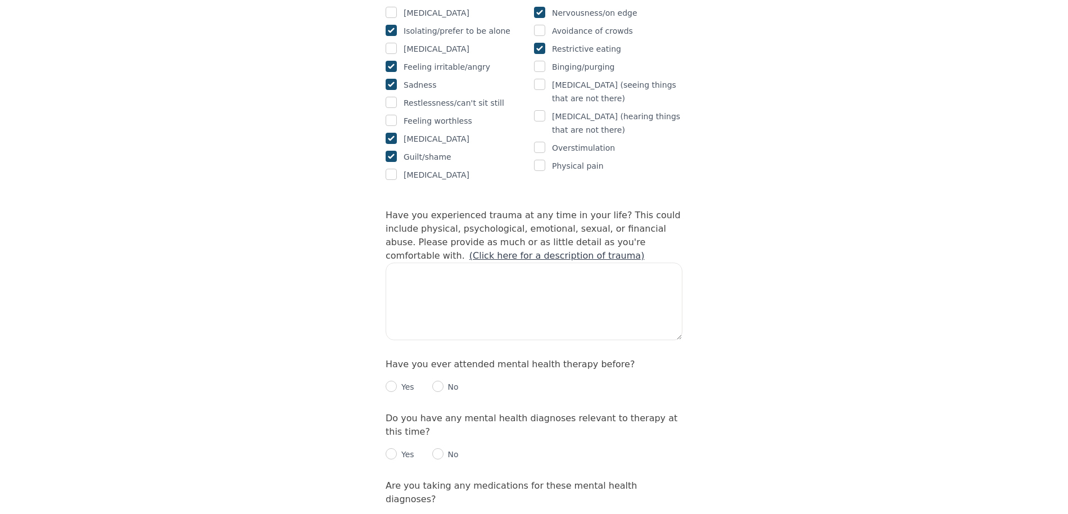
scroll to position [943, 0]
click at [469, 248] on link "(Click here for a description of trauma)" at bounding box center [556, 253] width 175 height 11
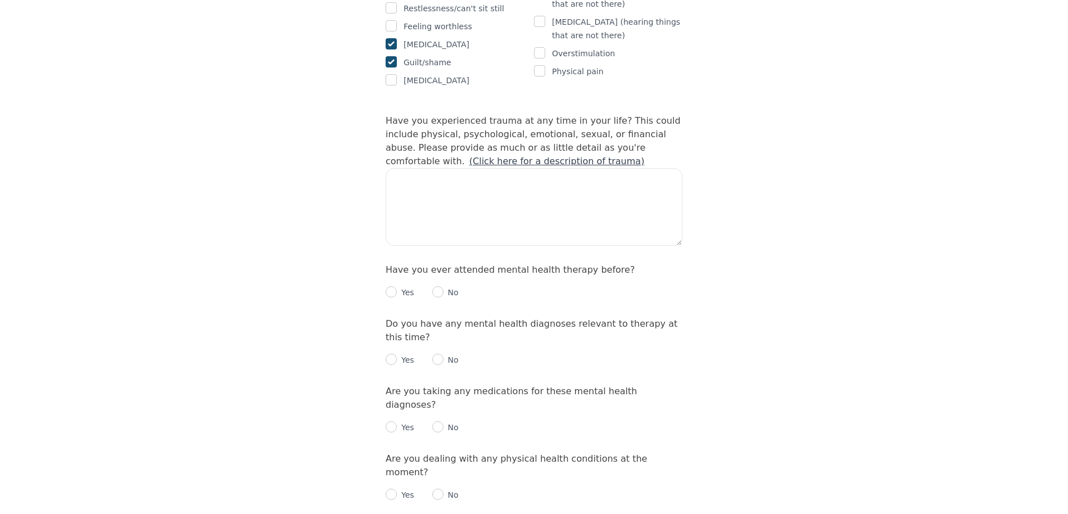
scroll to position [1048, 0]
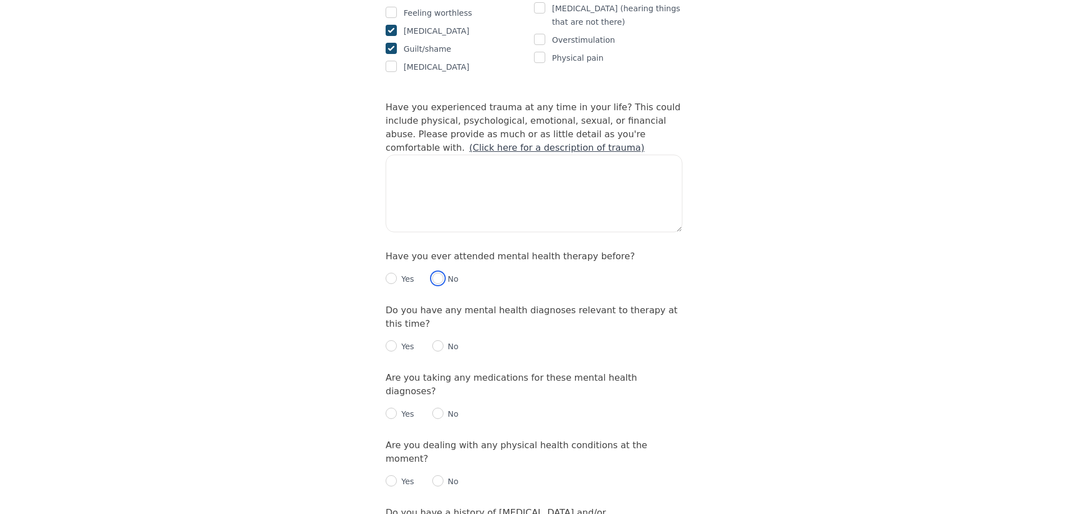
click at [437, 273] on input "radio" at bounding box center [437, 278] width 11 height 11
radio input "true"
click at [388, 340] on input "radio" at bounding box center [391, 345] width 11 height 11
radio input "true"
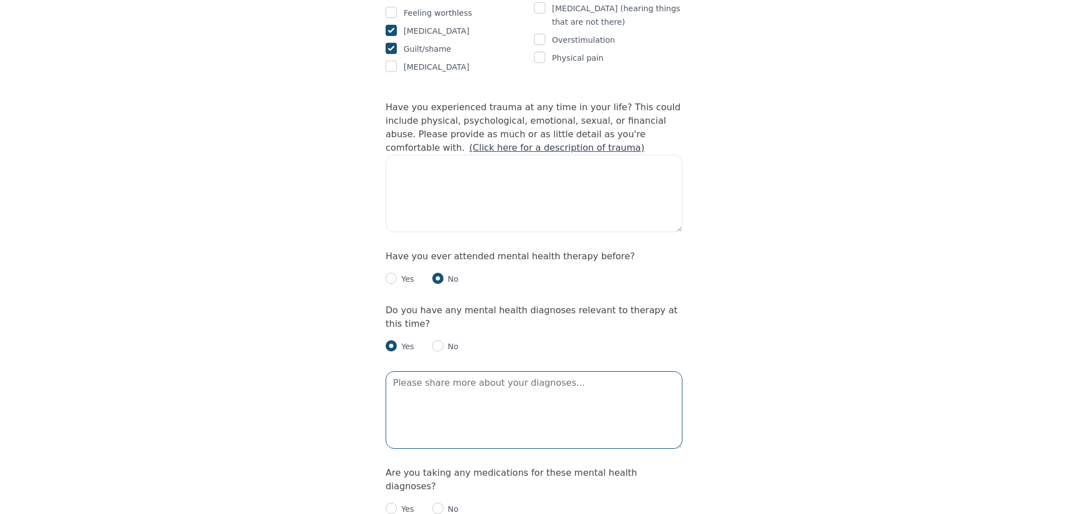
click at [452, 371] on textarea at bounding box center [534, 410] width 297 height 78
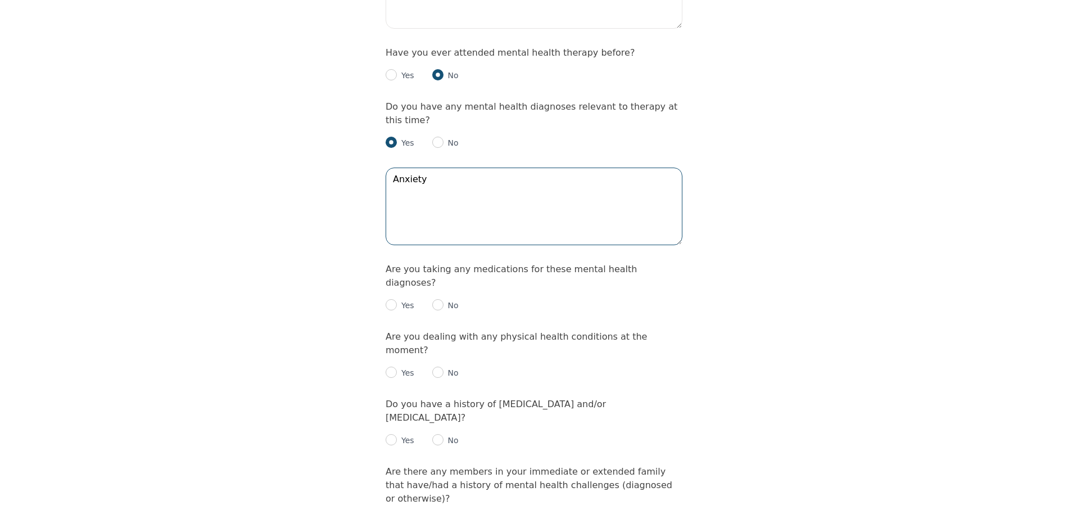
scroll to position [1251, 0]
type textarea "Anxiety"
click at [390, 300] on input "radio" at bounding box center [391, 305] width 11 height 11
radio input "true"
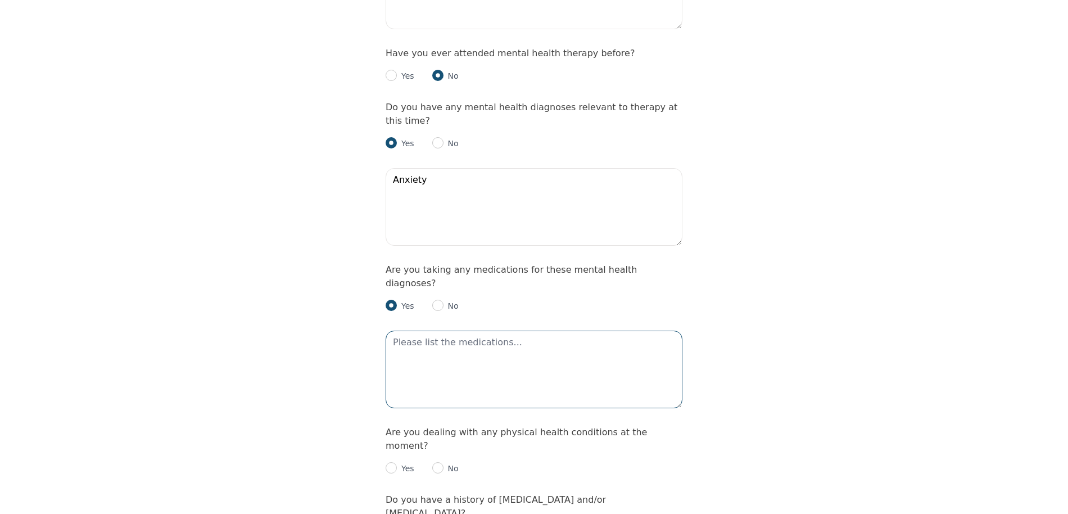
click at [506, 330] on textarea at bounding box center [534, 369] width 297 height 78
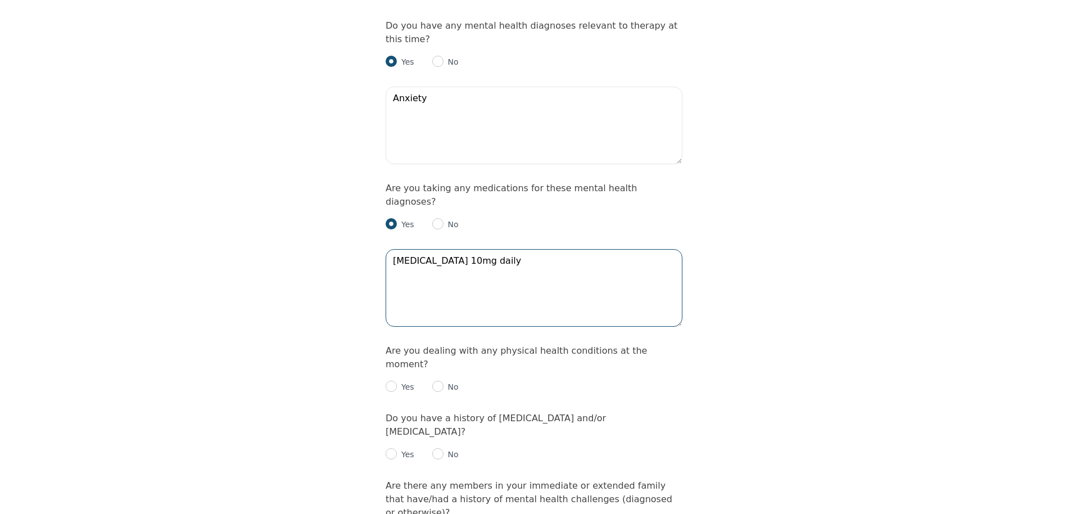
type textarea "[MEDICAL_DATA] 10mg daily"
click at [430, 371] on div "Yes No" at bounding box center [534, 382] width 297 height 22
click at [438, 380] on input "radio" at bounding box center [437, 385] width 11 height 11
radio input "true"
click at [438, 438] on div "Yes No" at bounding box center [534, 449] width 297 height 22
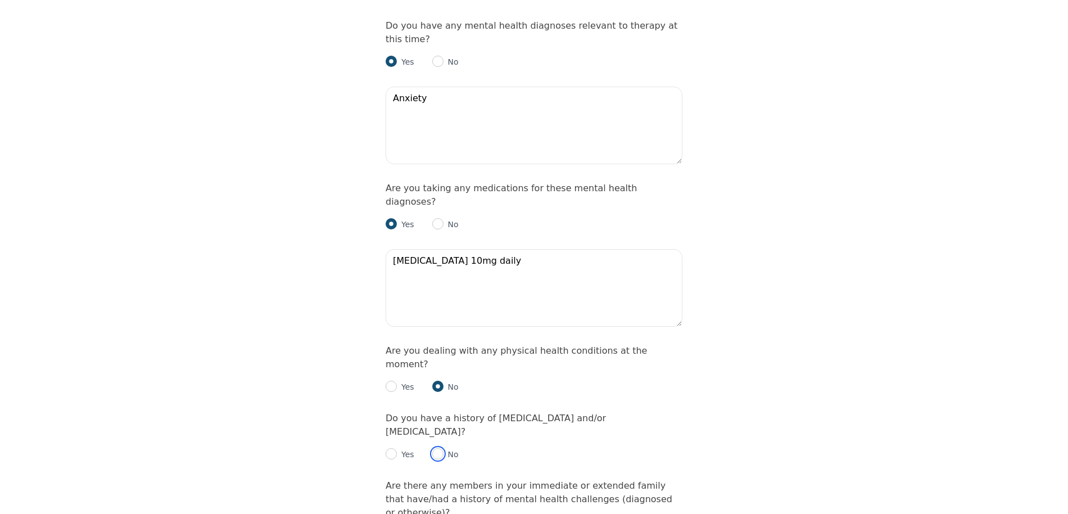
click at [438, 448] on input "radio" at bounding box center [437, 453] width 11 height 11
radio input "true"
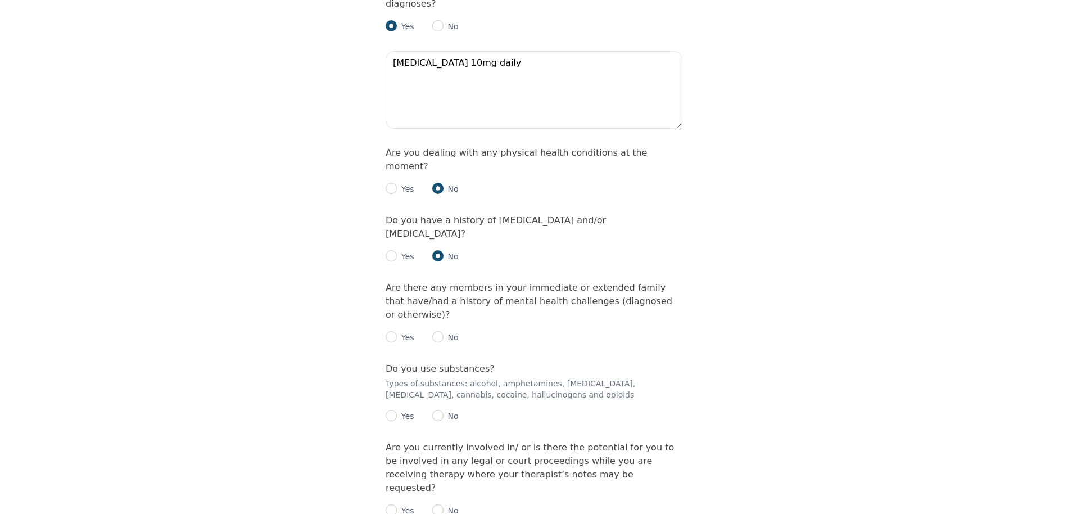
scroll to position [1533, 0]
click at [440, 328] on input "radio" at bounding box center [437, 333] width 11 height 11
radio input "true"
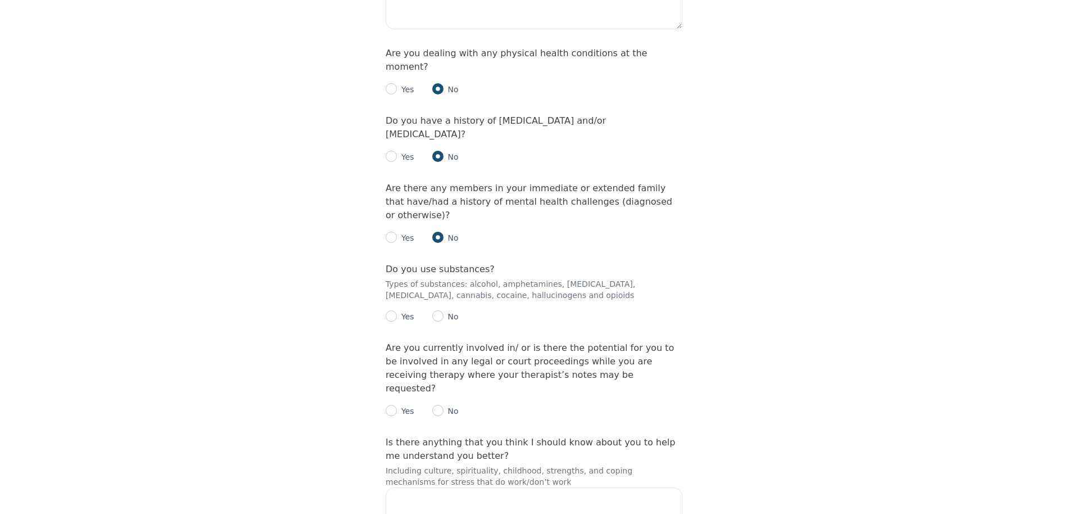
scroll to position [1630, 0]
click at [438, 310] on input "radio" at bounding box center [437, 315] width 11 height 11
radio input "true"
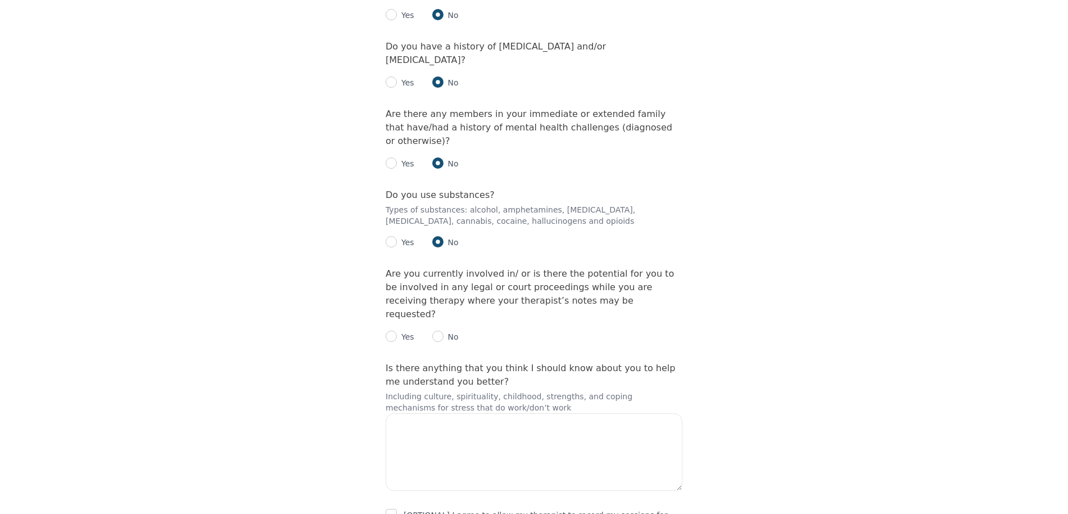
scroll to position [1706, 0]
click at [434, 328] on input "radio" at bounding box center [437, 333] width 11 height 11
radio input "true"
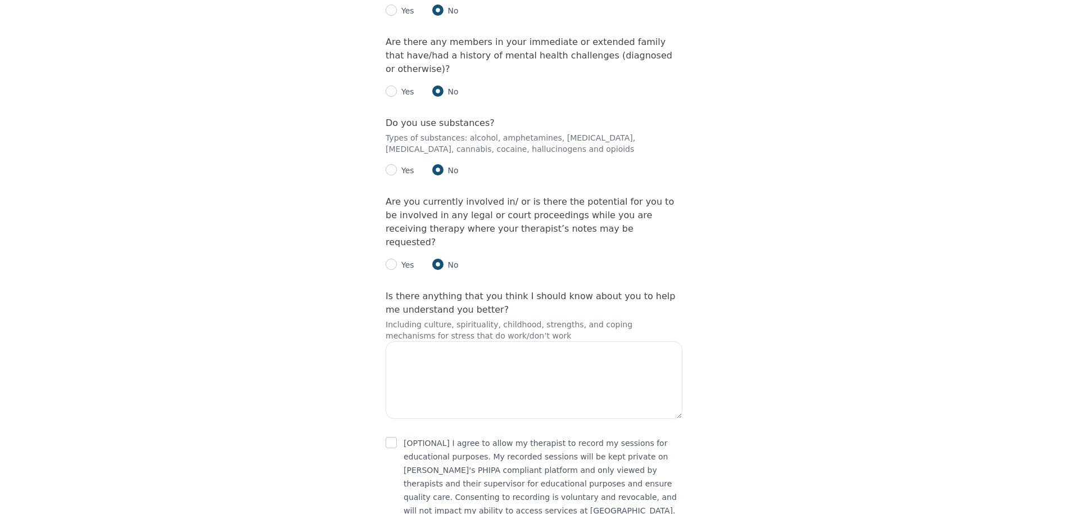
scroll to position [1777, 0]
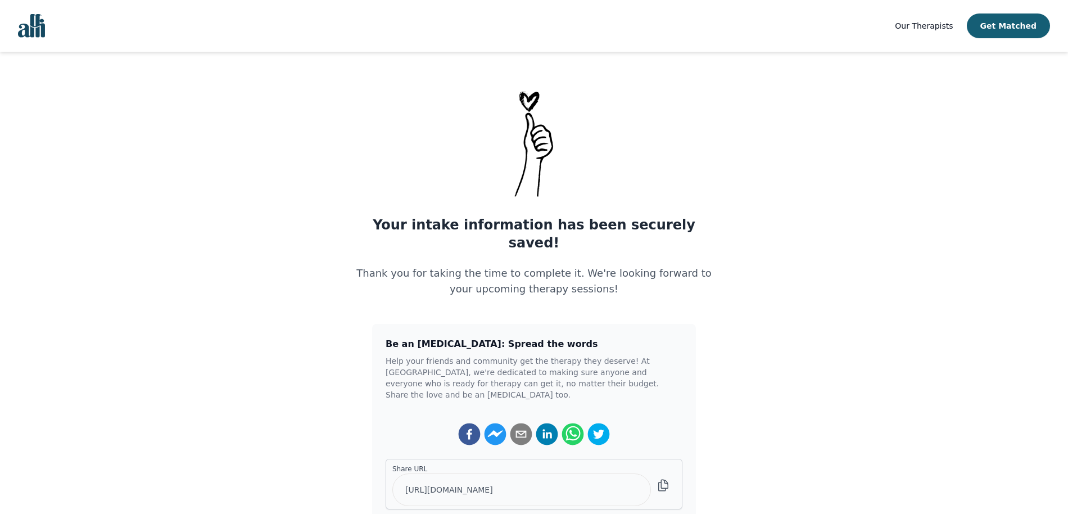
click at [38, 14] on img "Global" at bounding box center [31, 26] width 27 height 24
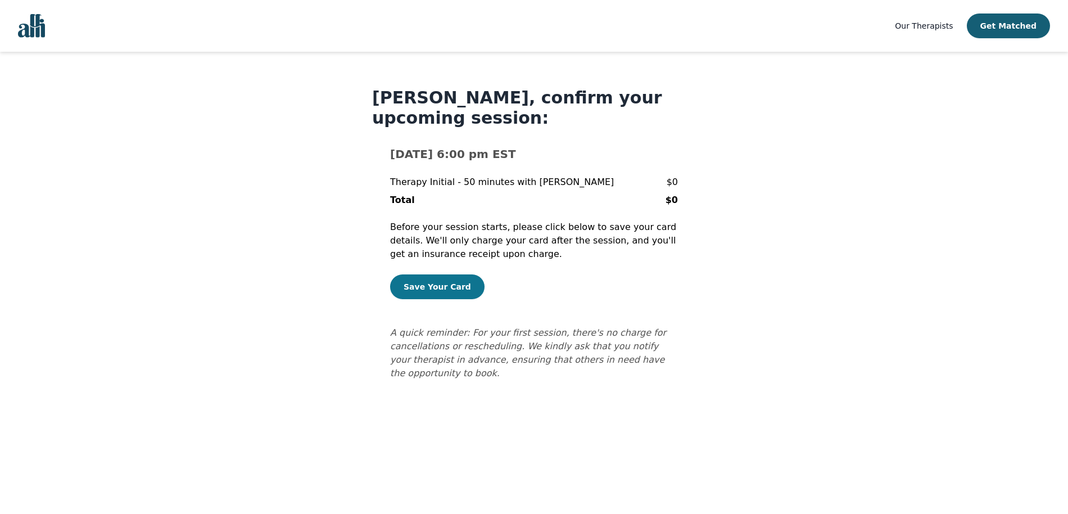
click at [454, 284] on button "Save Your Card" at bounding box center [437, 286] width 94 height 25
